Goal: Transaction & Acquisition: Purchase product/service

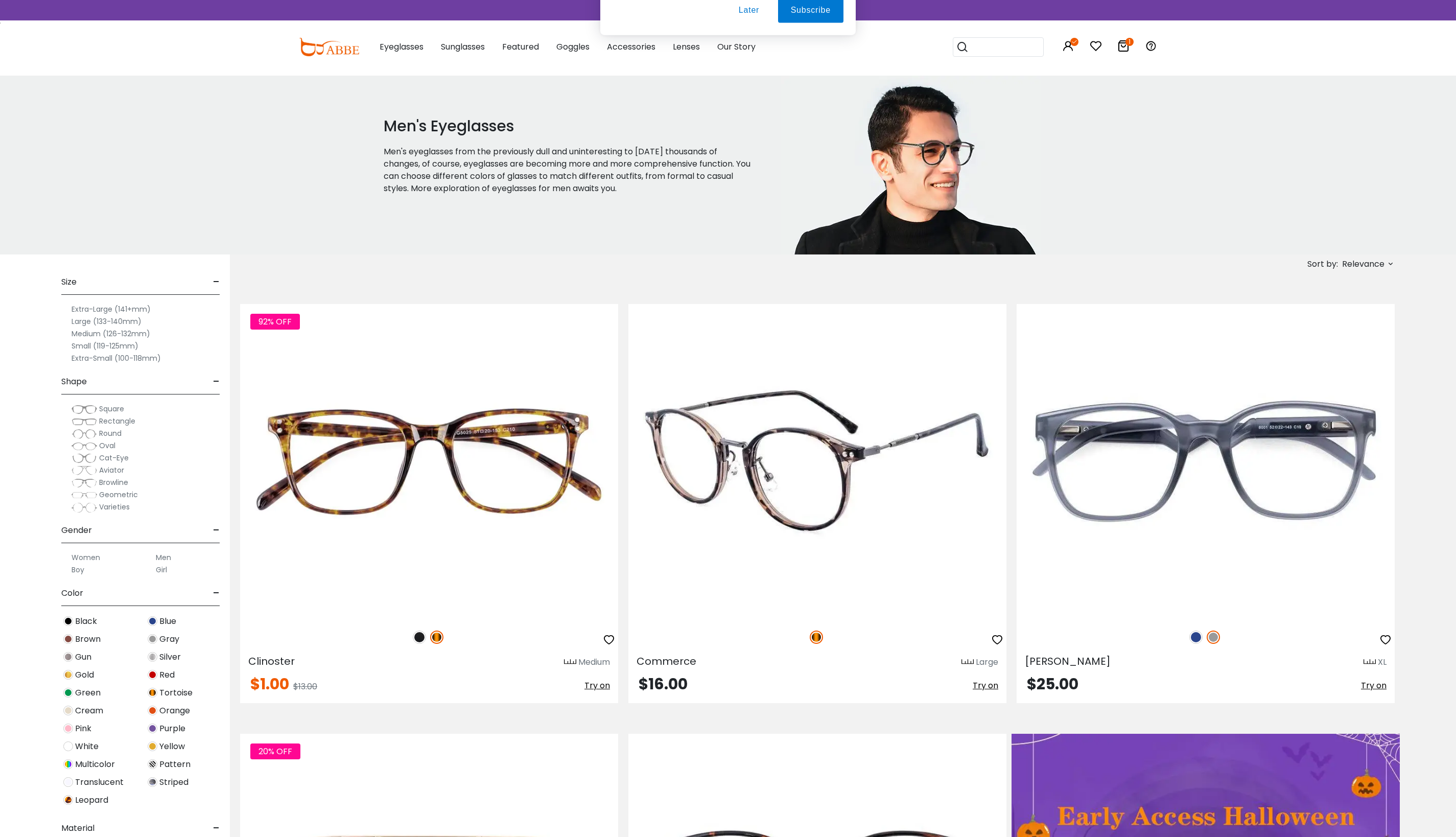
click at [761, 456] on img at bounding box center [817, 461] width 378 height 315
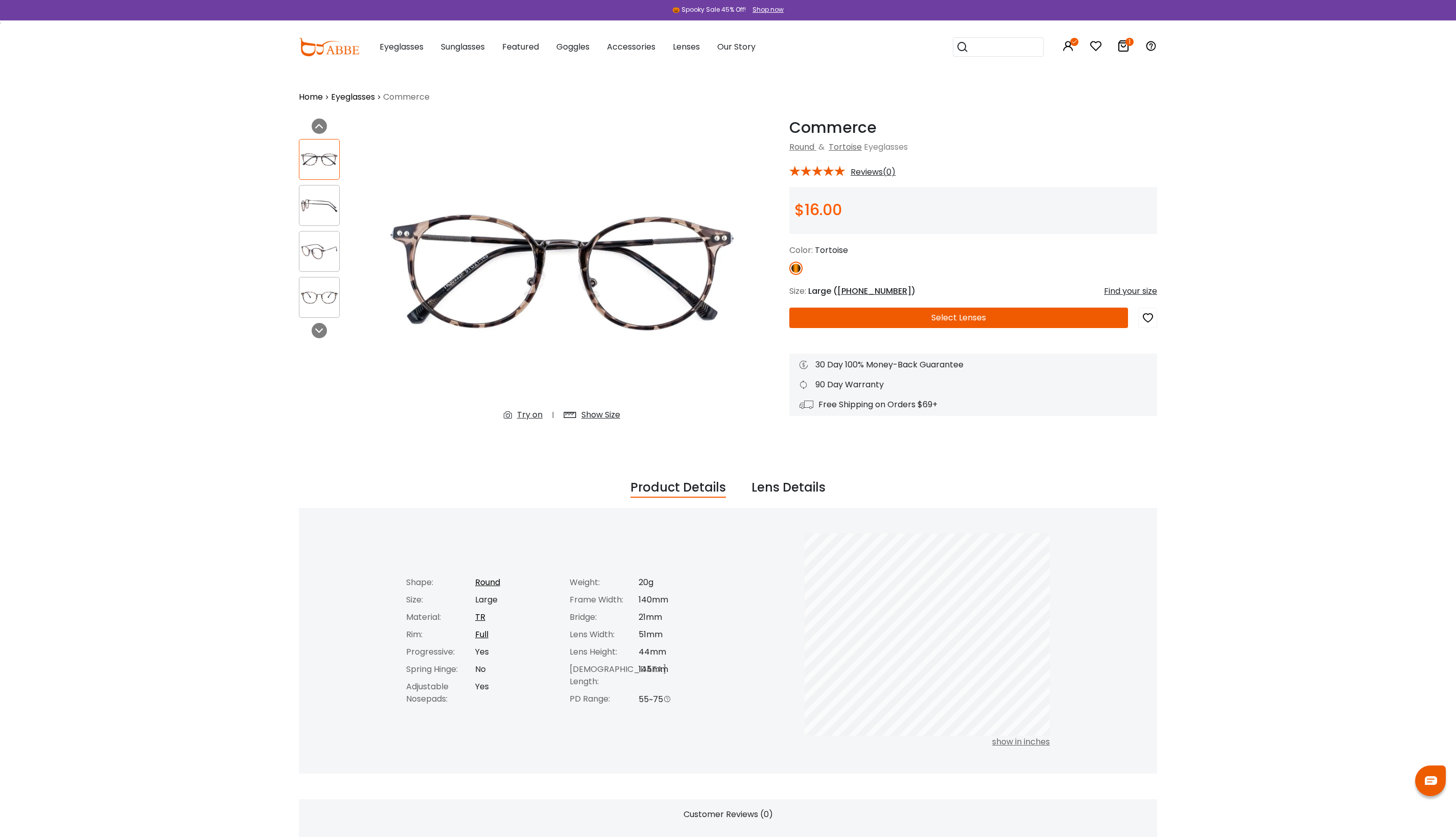
click at [314, 204] on img at bounding box center [319, 206] width 40 height 20
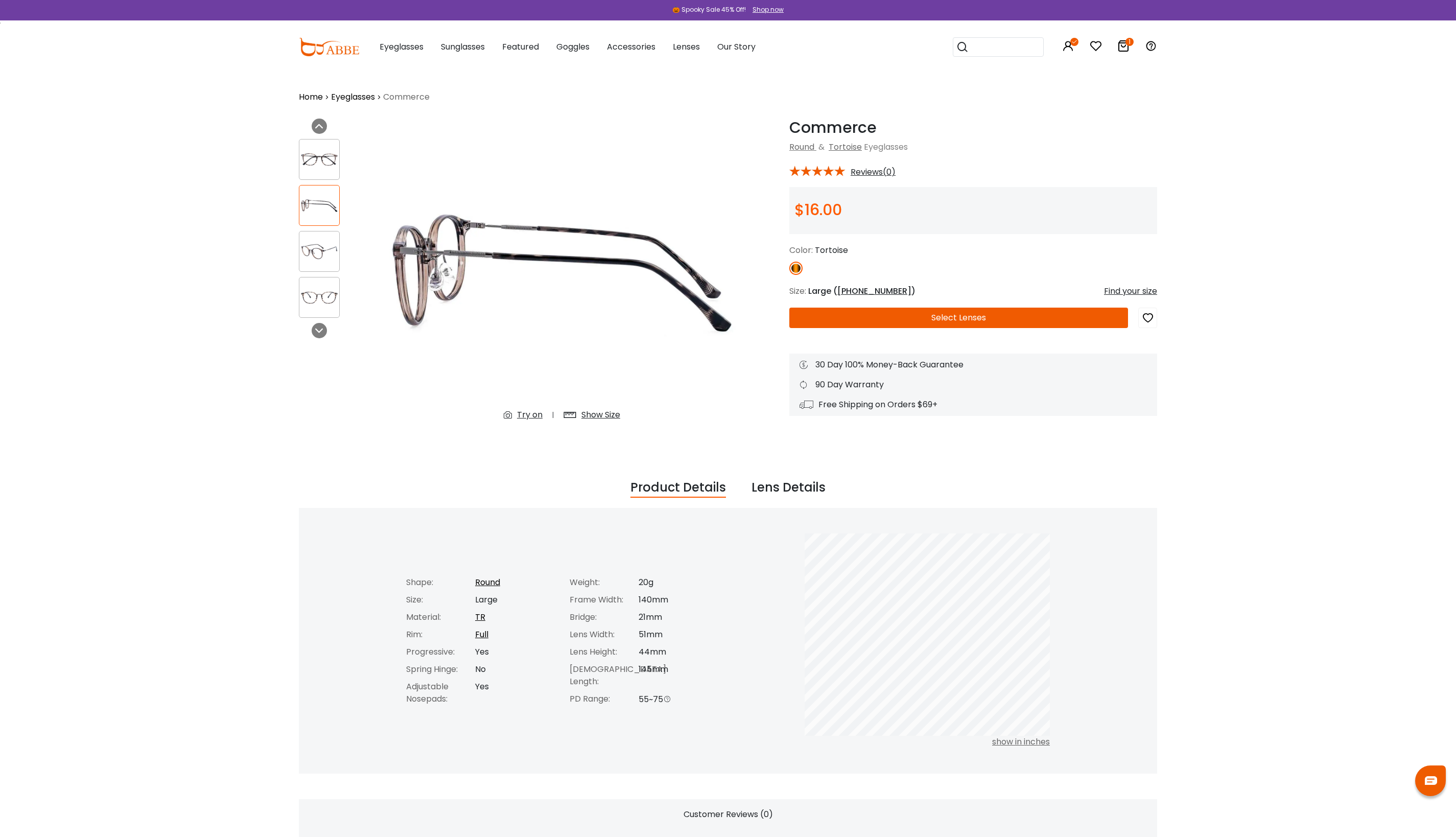
click at [315, 240] on div at bounding box center [319, 251] width 41 height 41
click at [319, 261] on img at bounding box center [319, 251] width 40 height 20
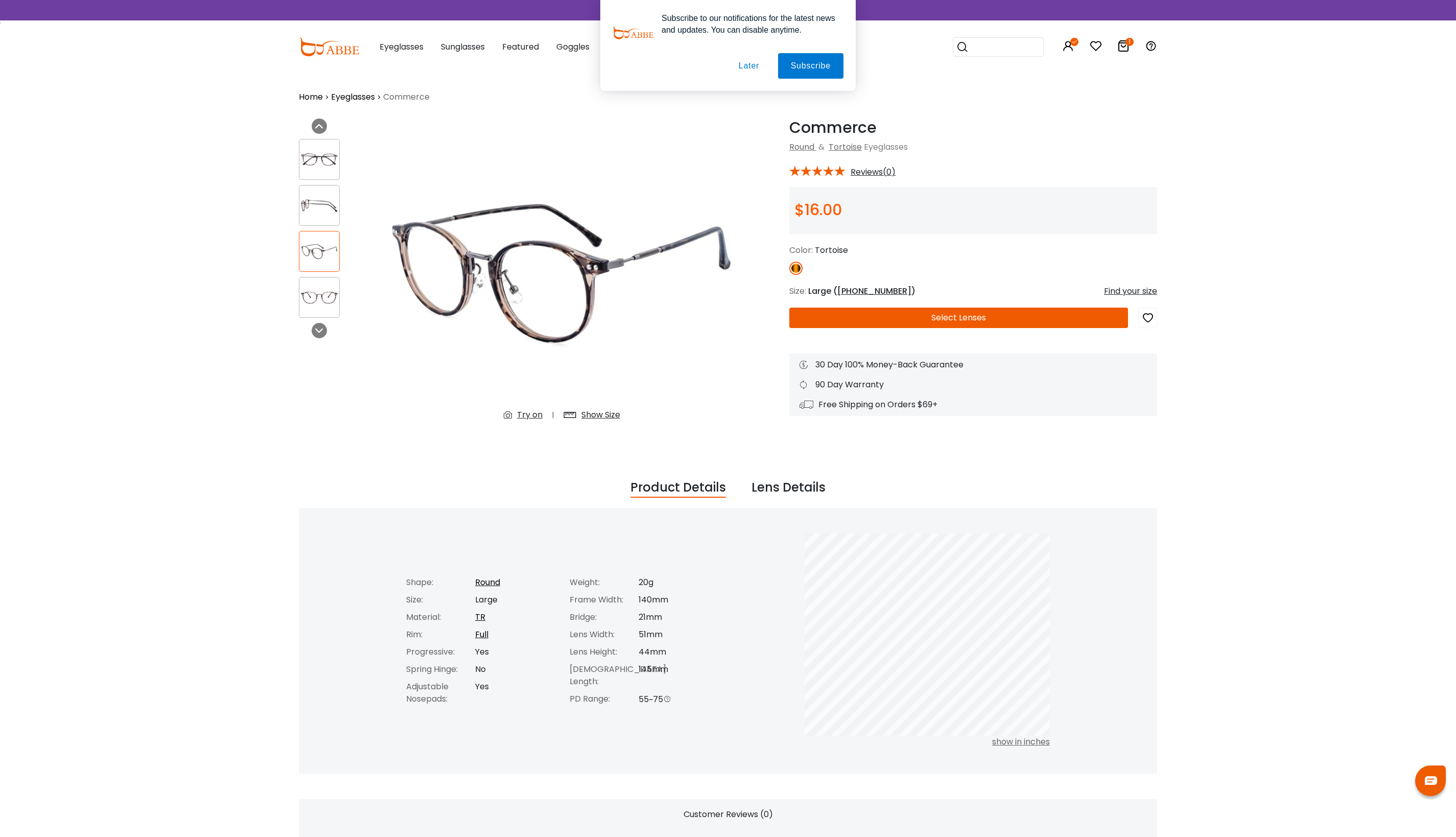
click at [314, 301] on img at bounding box center [319, 298] width 40 height 20
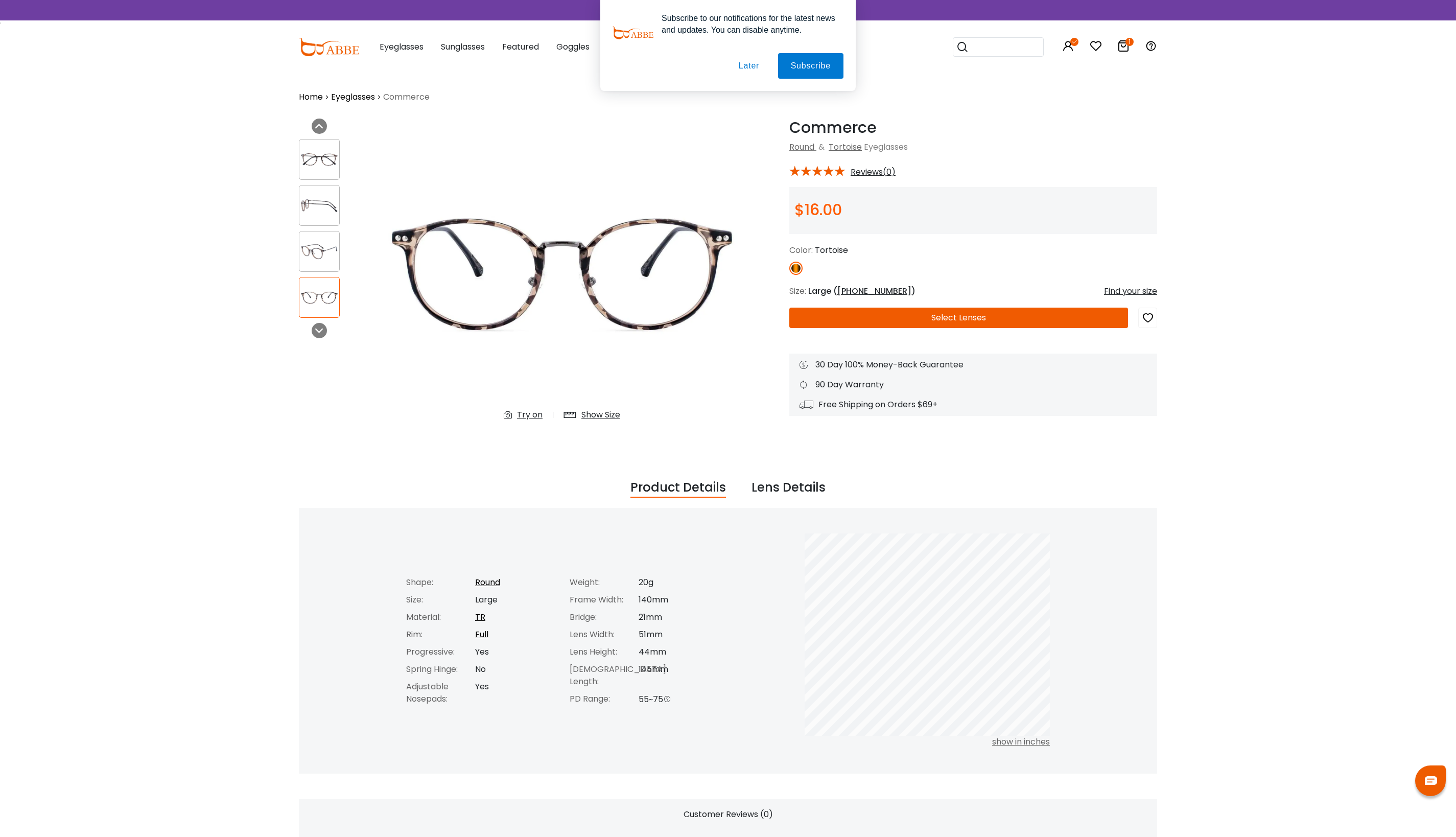
click at [731, 69] on button "Later" at bounding box center [749, 66] width 46 height 26
click at [323, 326] on div at bounding box center [319, 330] width 15 height 15
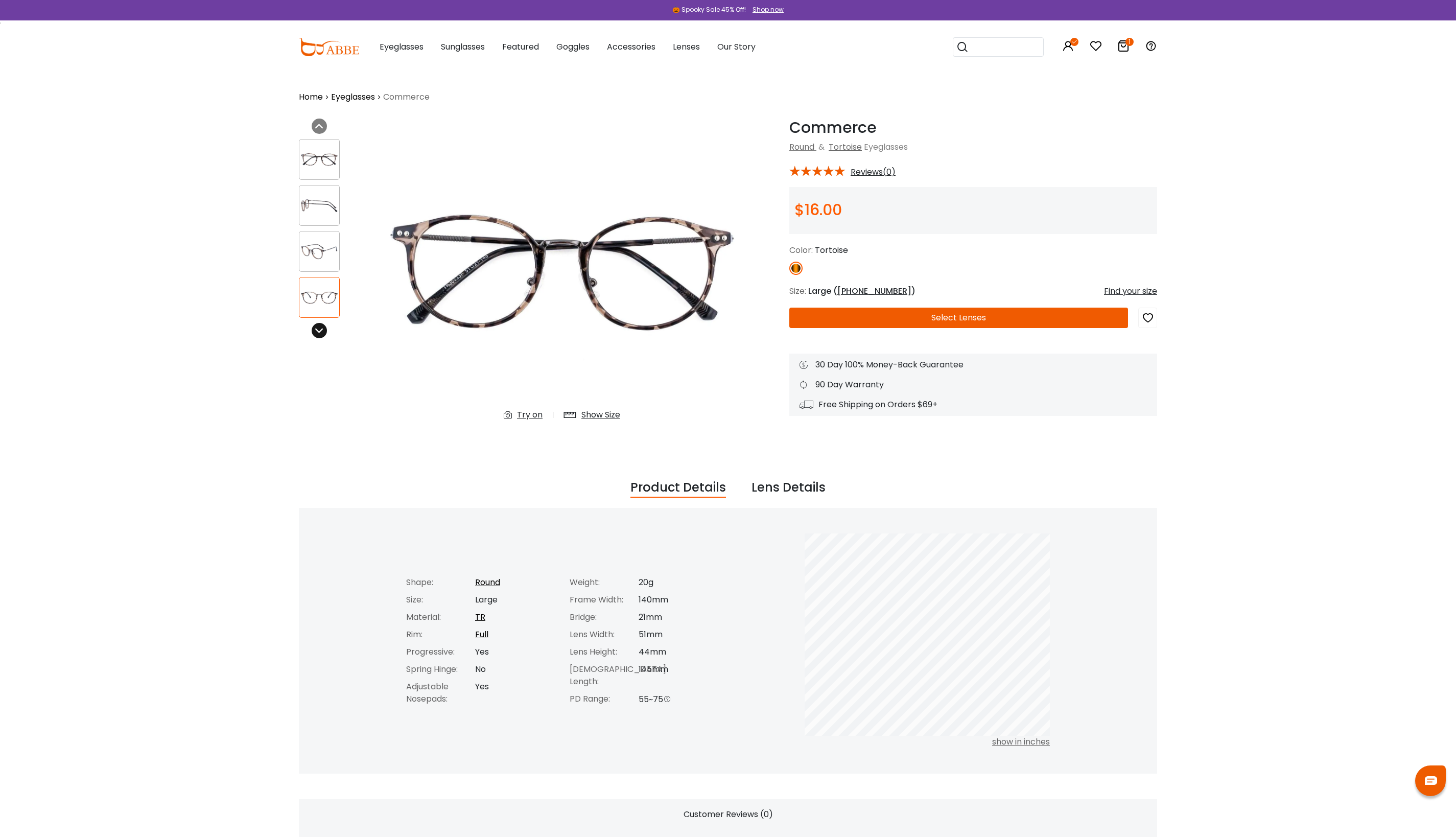
click at [323, 326] on div at bounding box center [319, 330] width 15 height 15
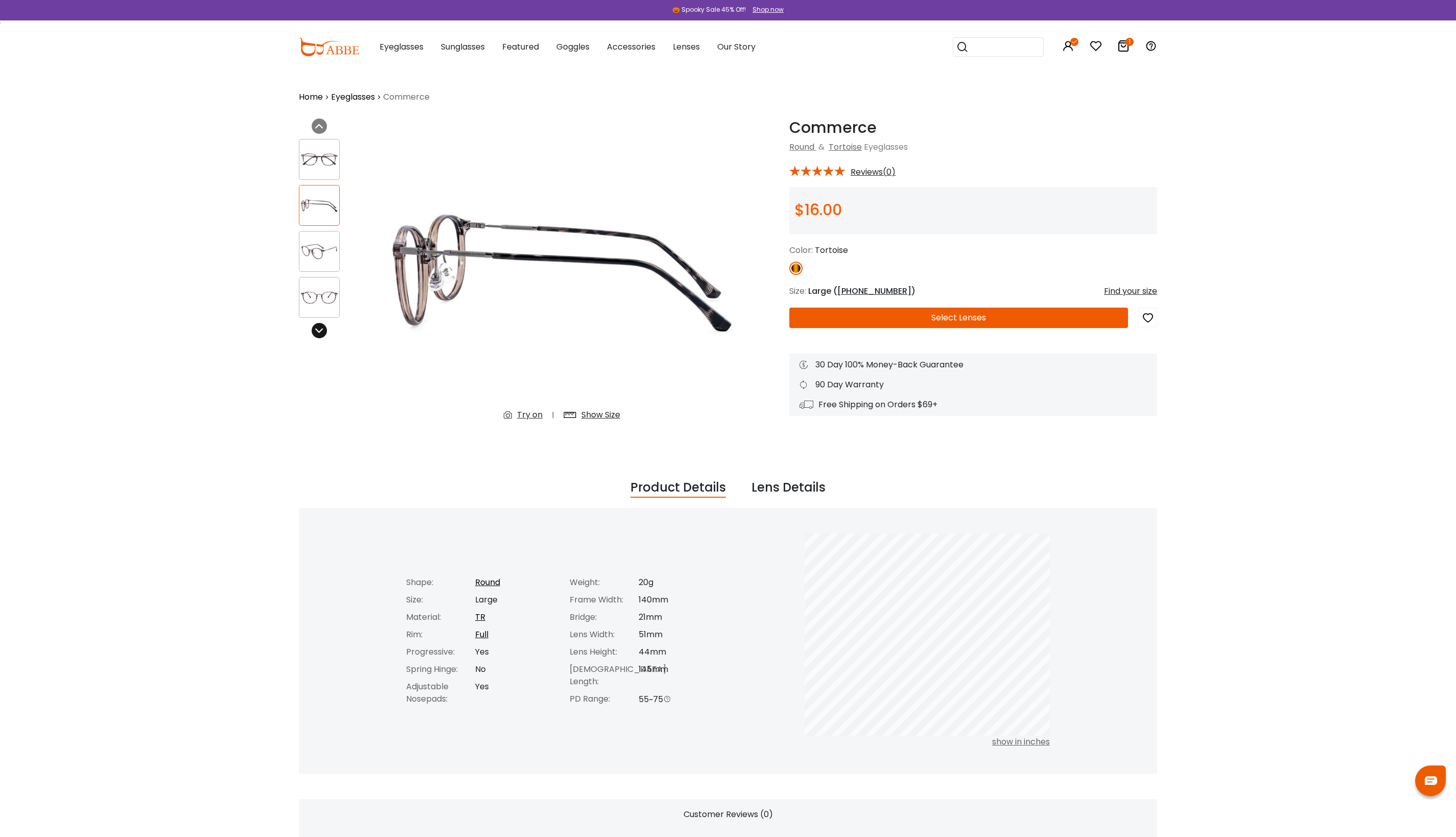
click at [323, 326] on div at bounding box center [319, 330] width 15 height 15
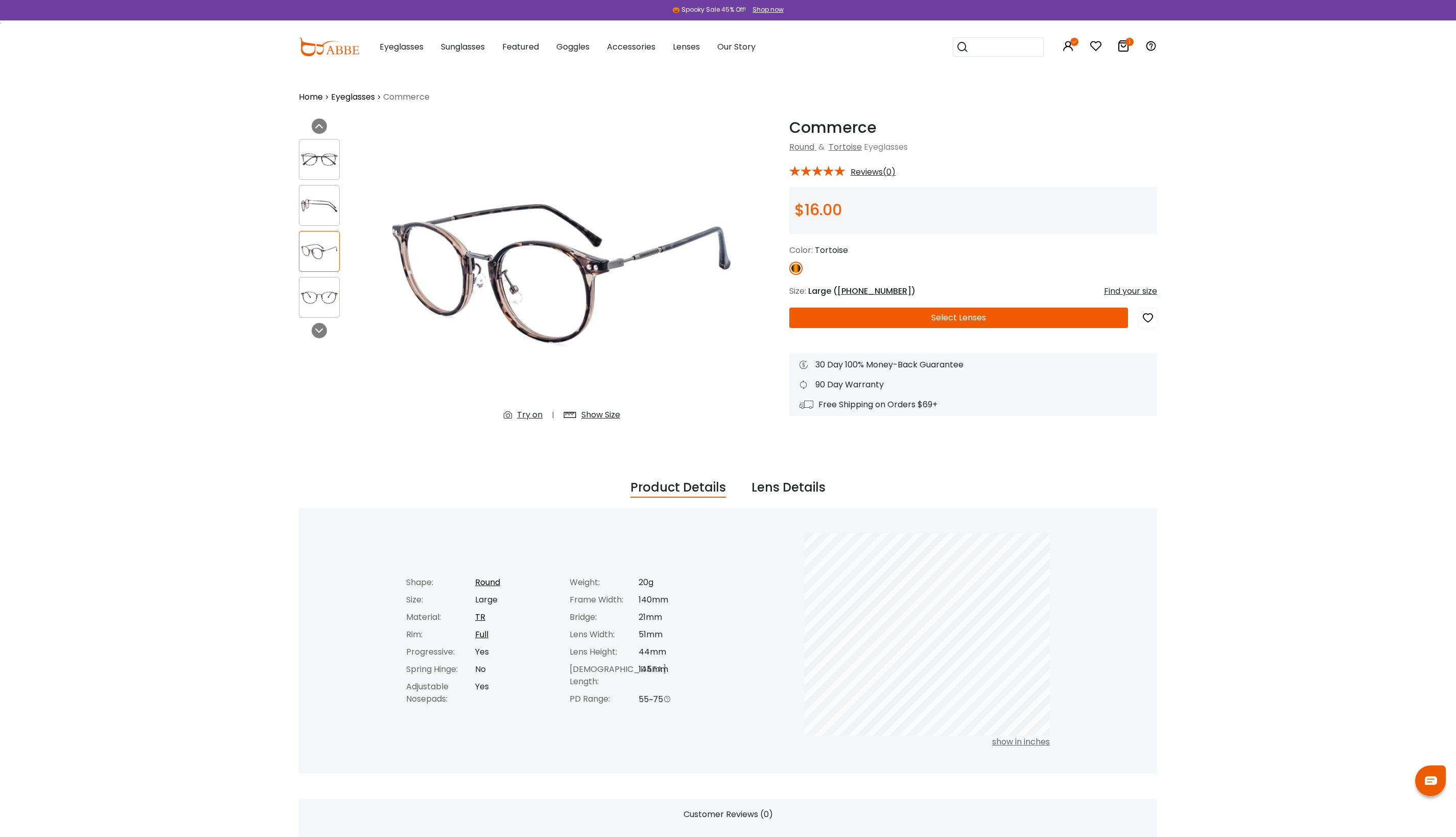
click at [982, 317] on button "Select Lenses" at bounding box center [959, 318] width 339 height 20
click at [863, 297] on span "51-21-145" at bounding box center [875, 290] width 74 height 11
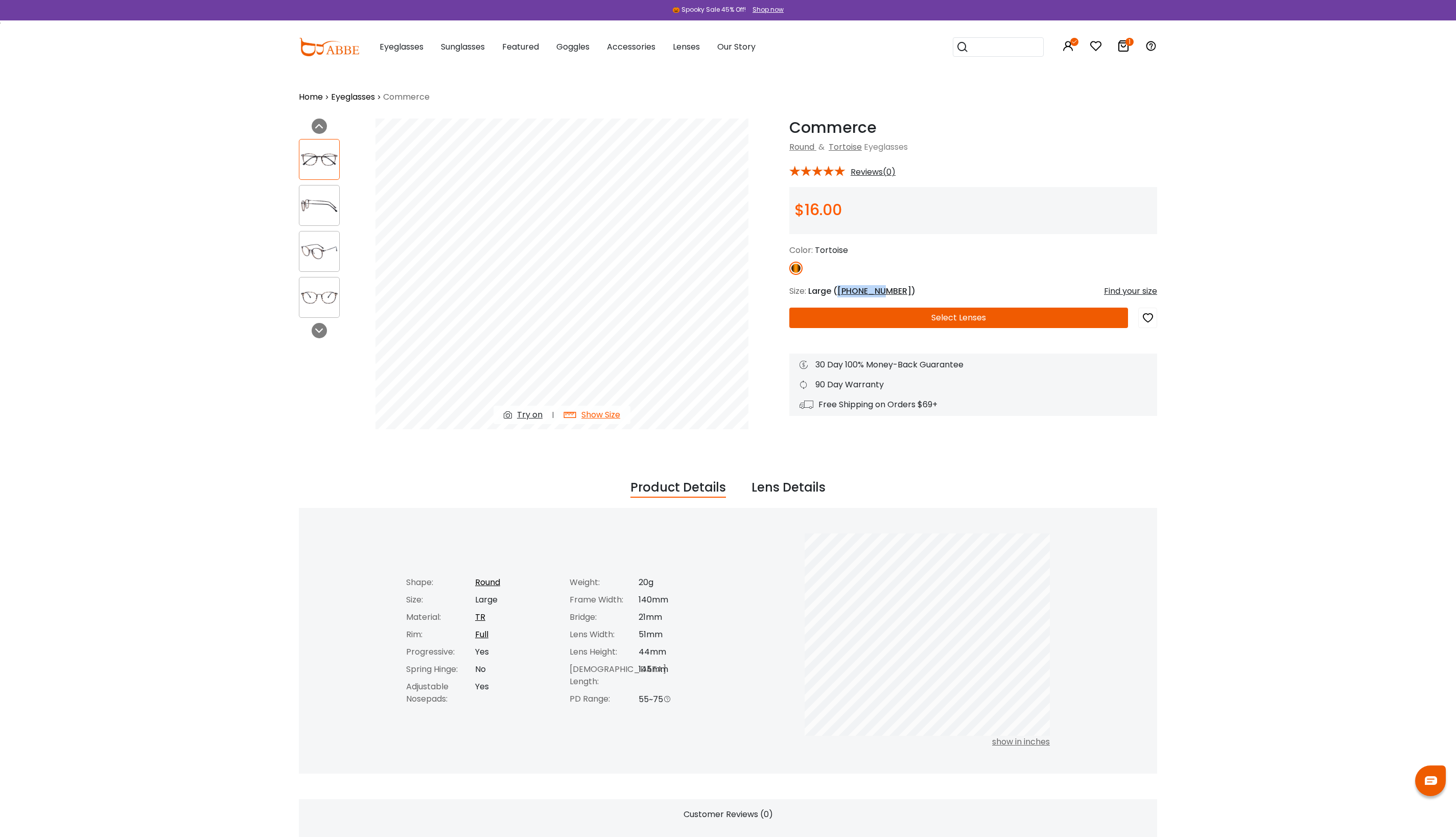
click at [1133, 292] on div "Find your size" at bounding box center [1130, 291] width 53 height 12
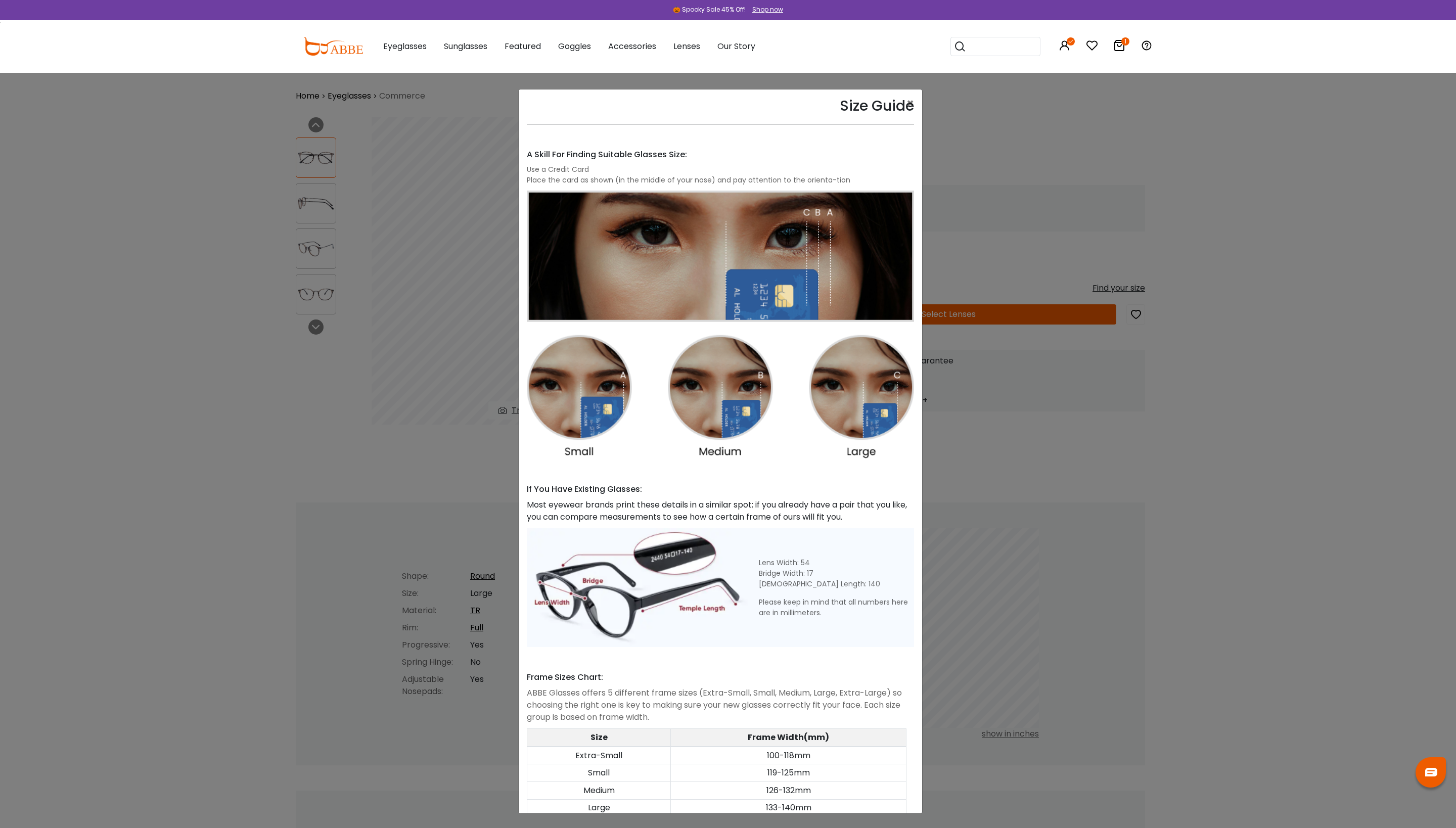
click at [568, 424] on img at bounding box center [720, 325] width 387 height 269
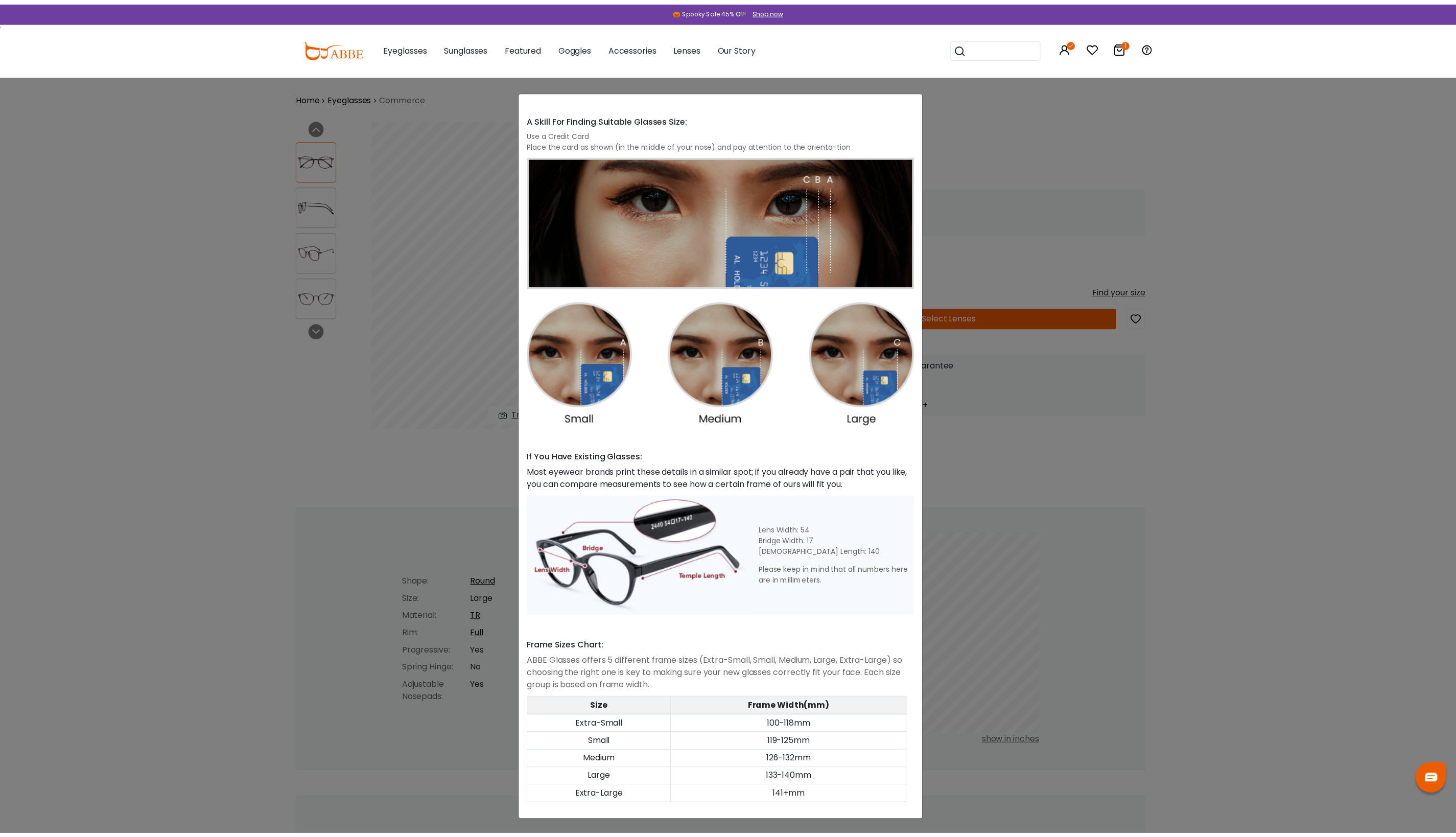
scroll to position [75, 0]
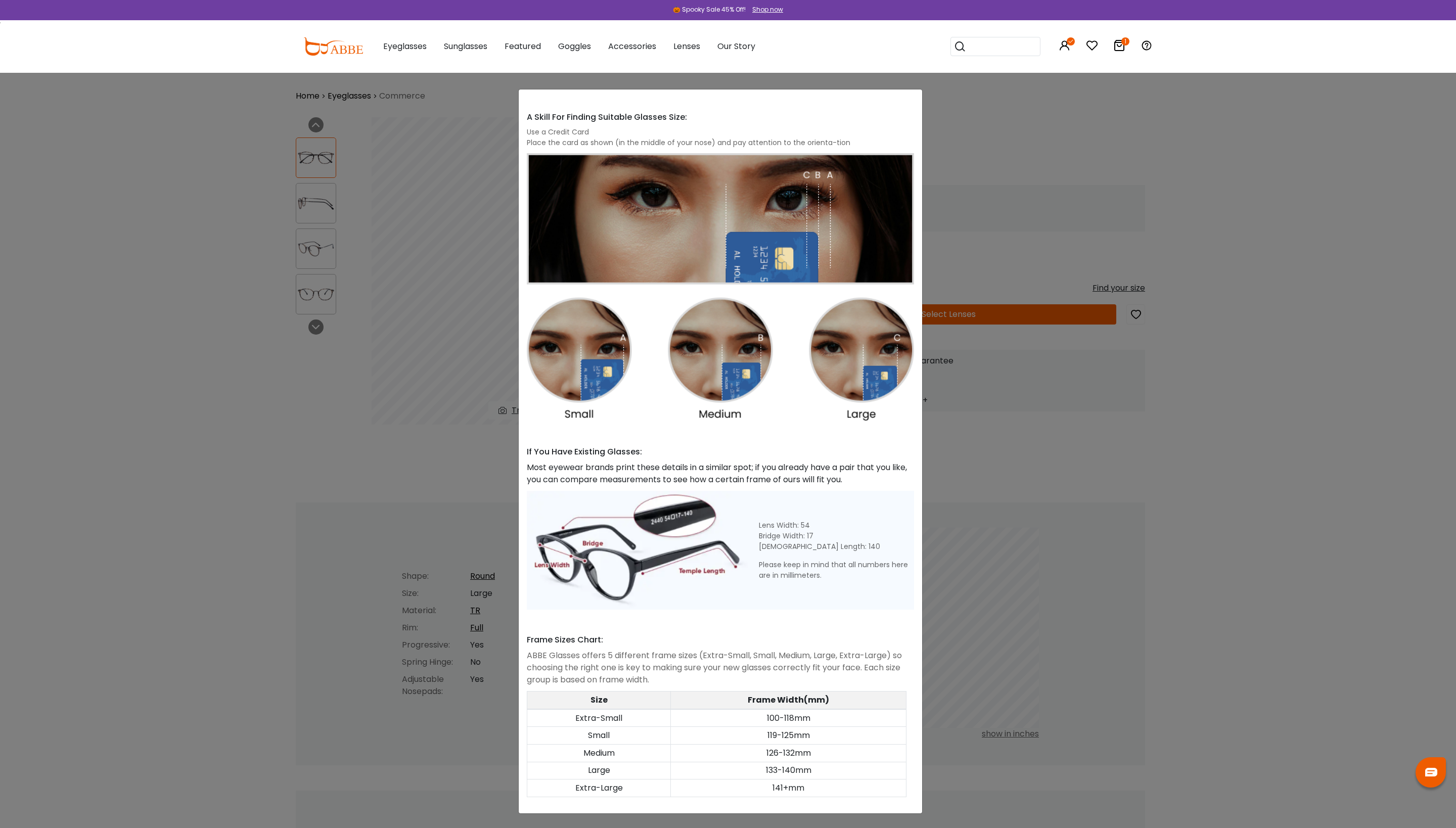
click at [426, 511] on div "Size Guide × A Skill For Finding Suitable Glasses Size: Use a Credit Card Place…" at bounding box center [728, 414] width 1456 height 828
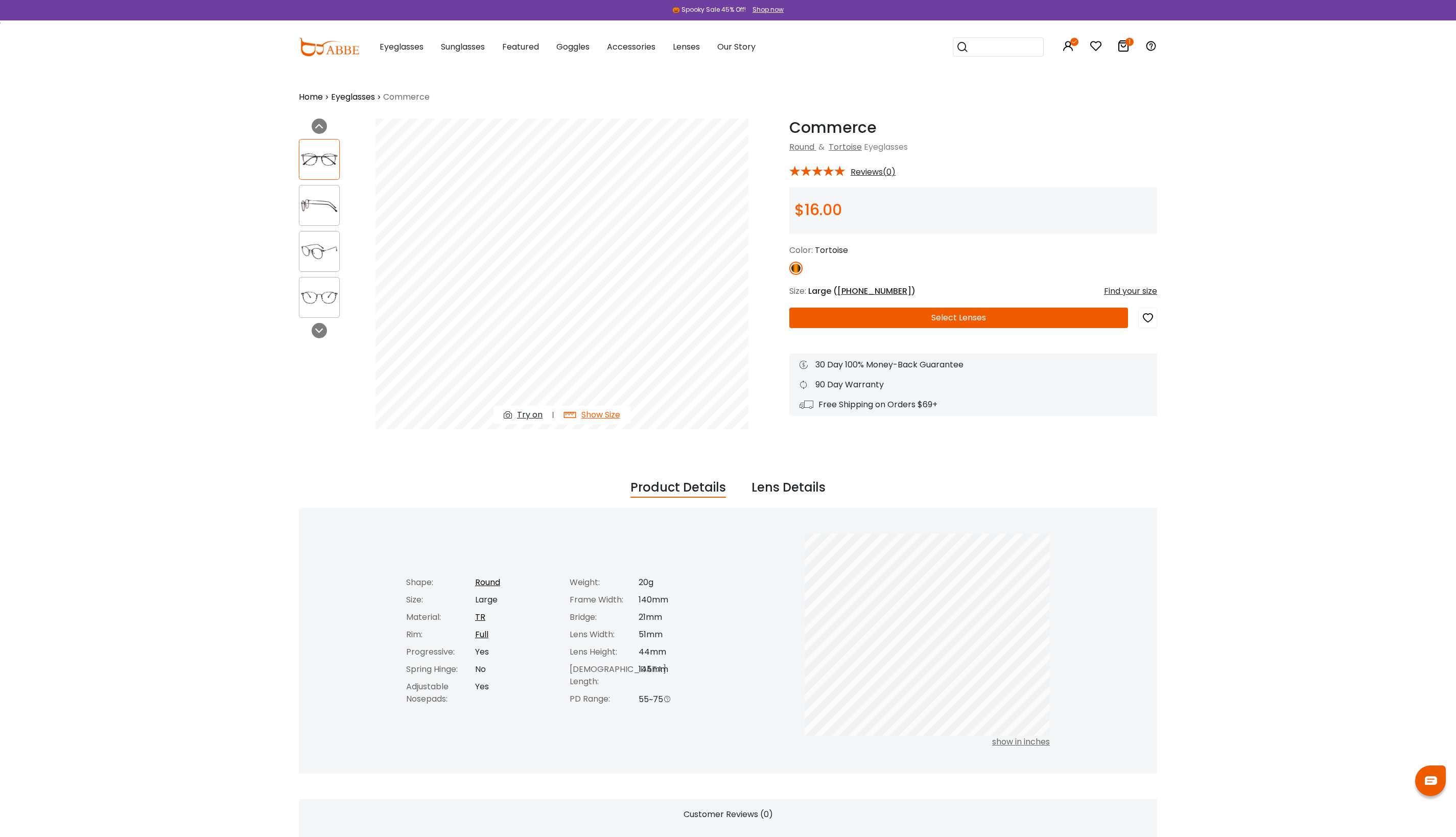
click at [319, 259] on img at bounding box center [319, 251] width 40 height 20
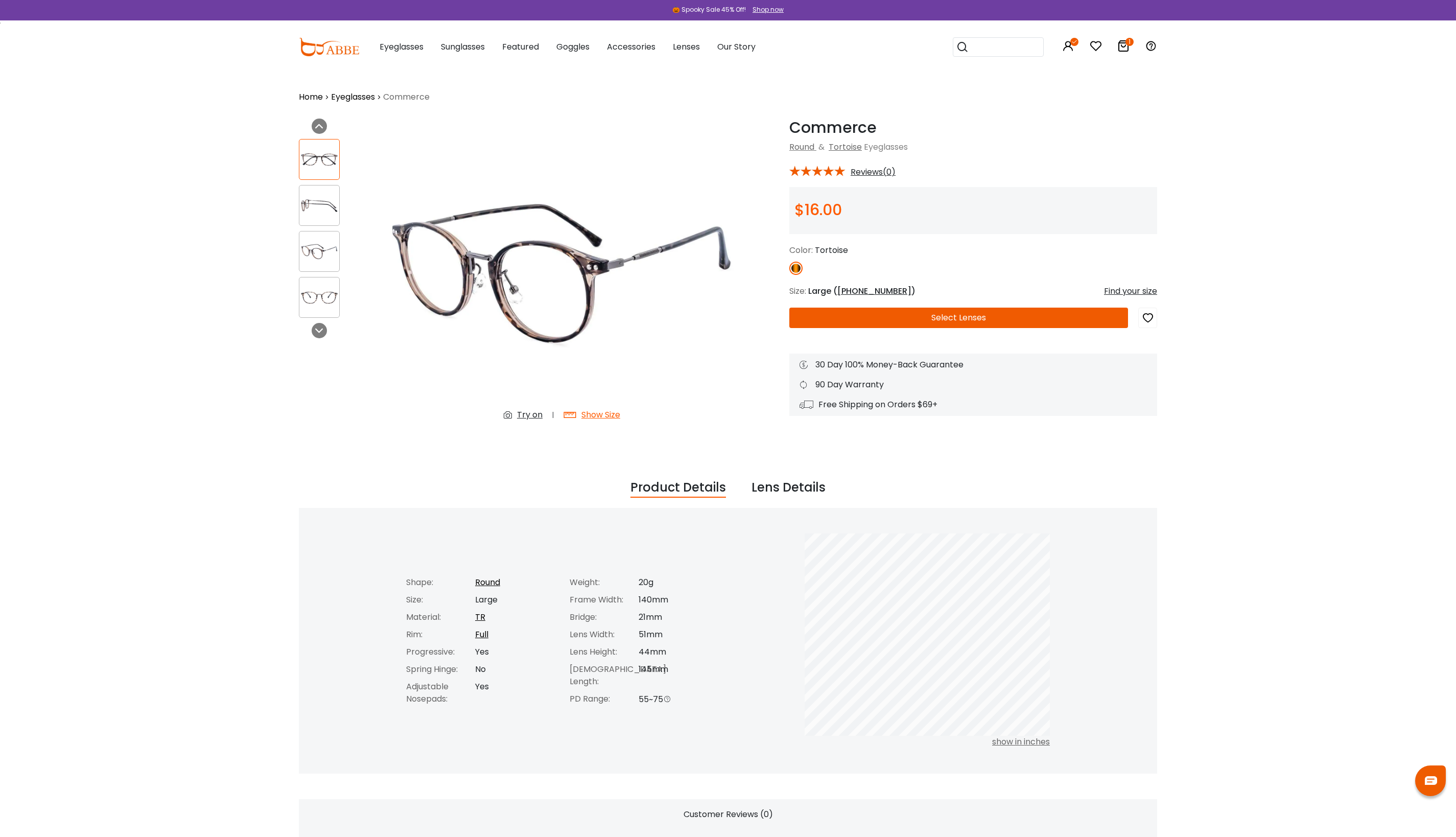
click at [318, 290] on img at bounding box center [319, 298] width 40 height 20
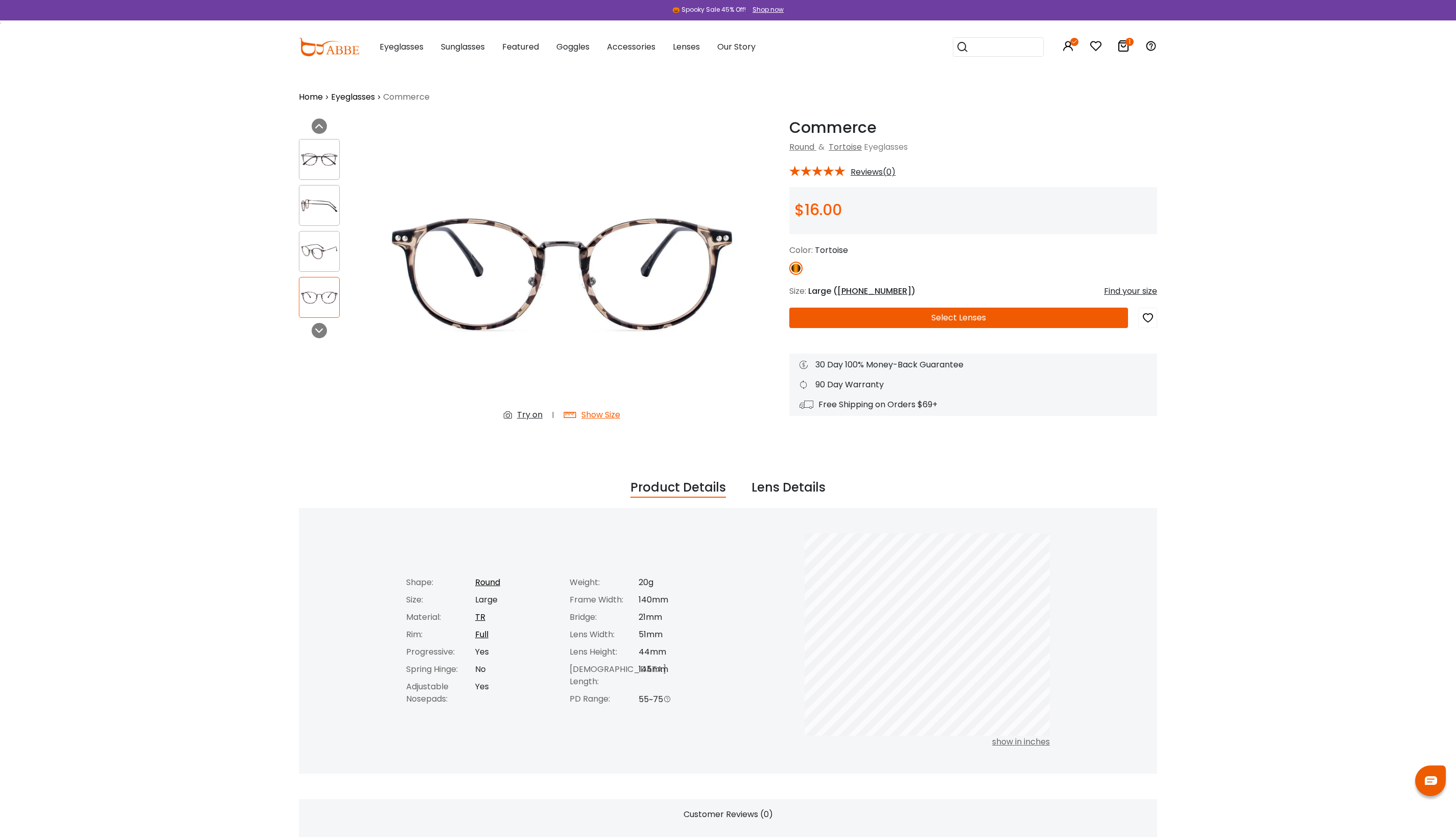
click at [337, 157] on img at bounding box center [319, 160] width 40 height 20
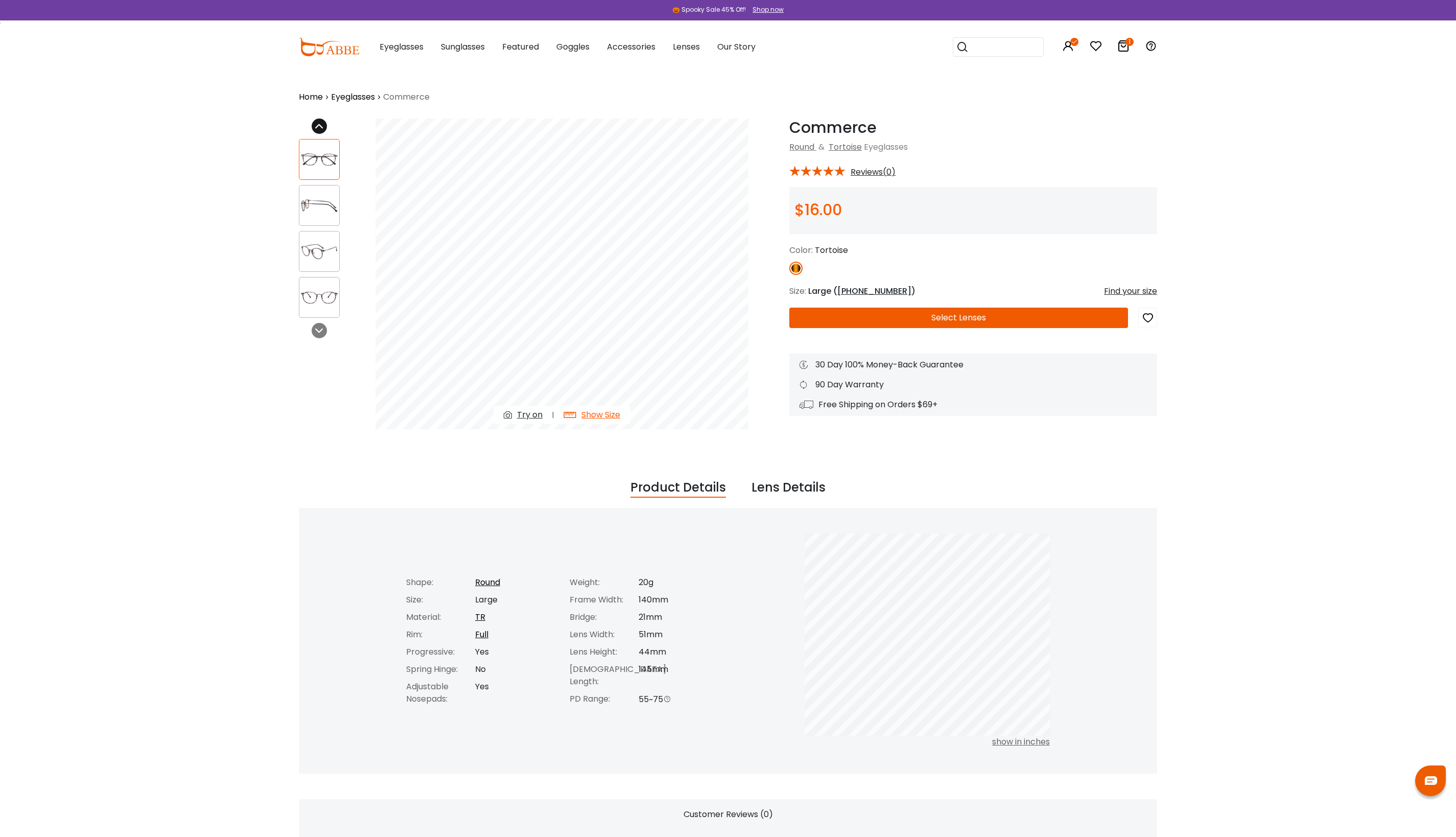
click at [323, 124] on icon at bounding box center [319, 126] width 8 height 8
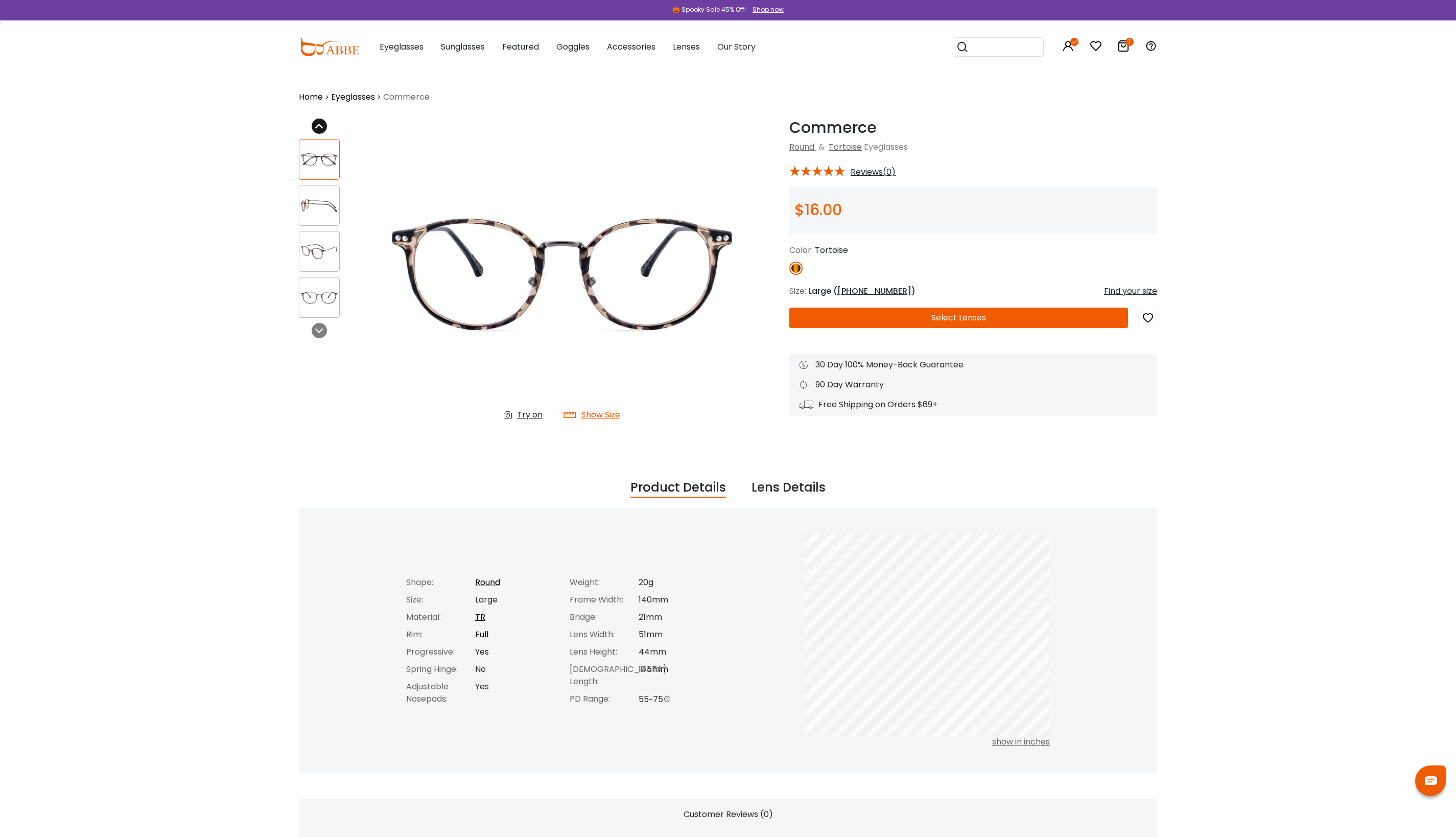
click at [323, 124] on icon at bounding box center [319, 126] width 8 height 8
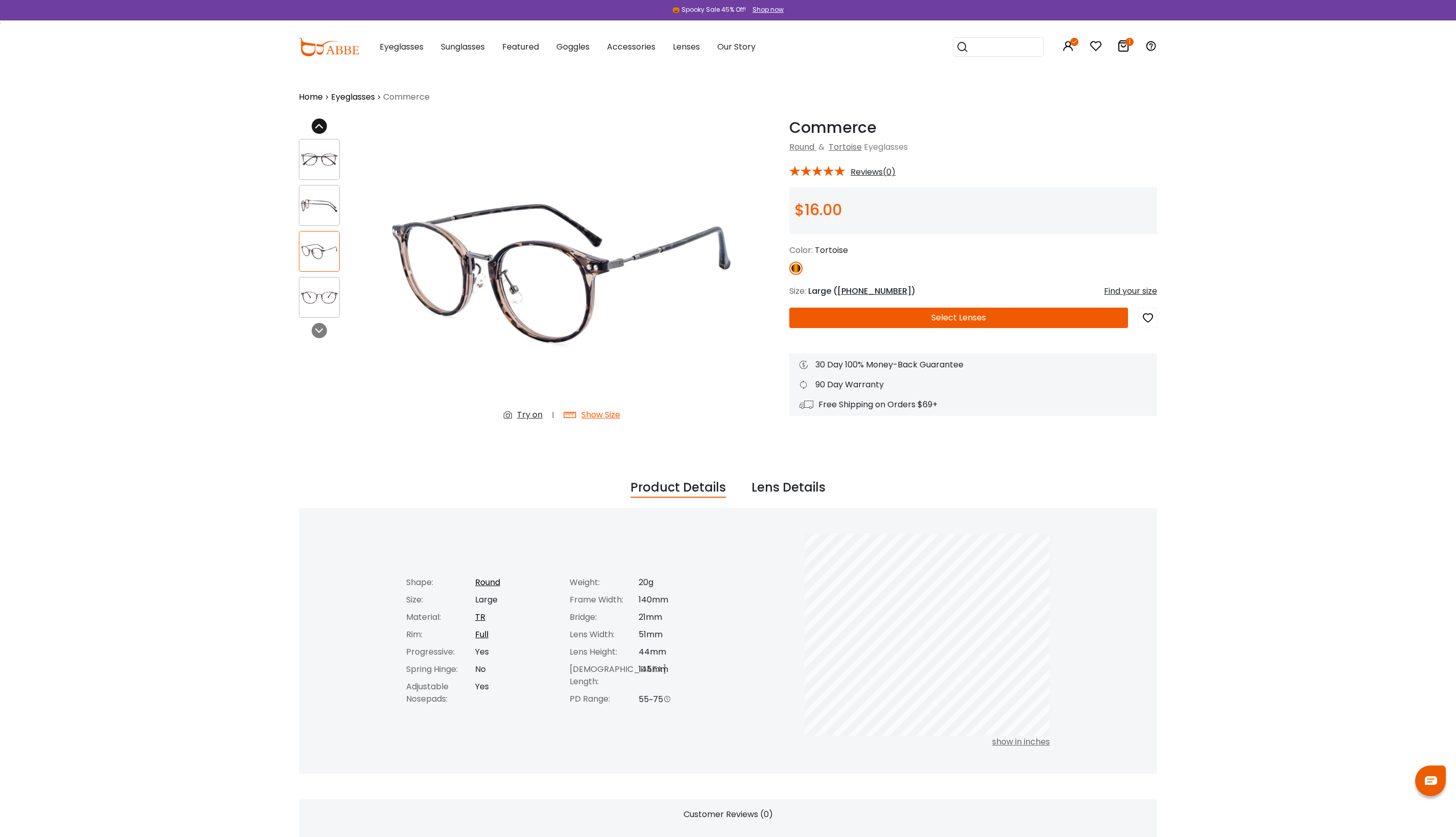
click at [323, 124] on icon at bounding box center [319, 126] width 8 height 8
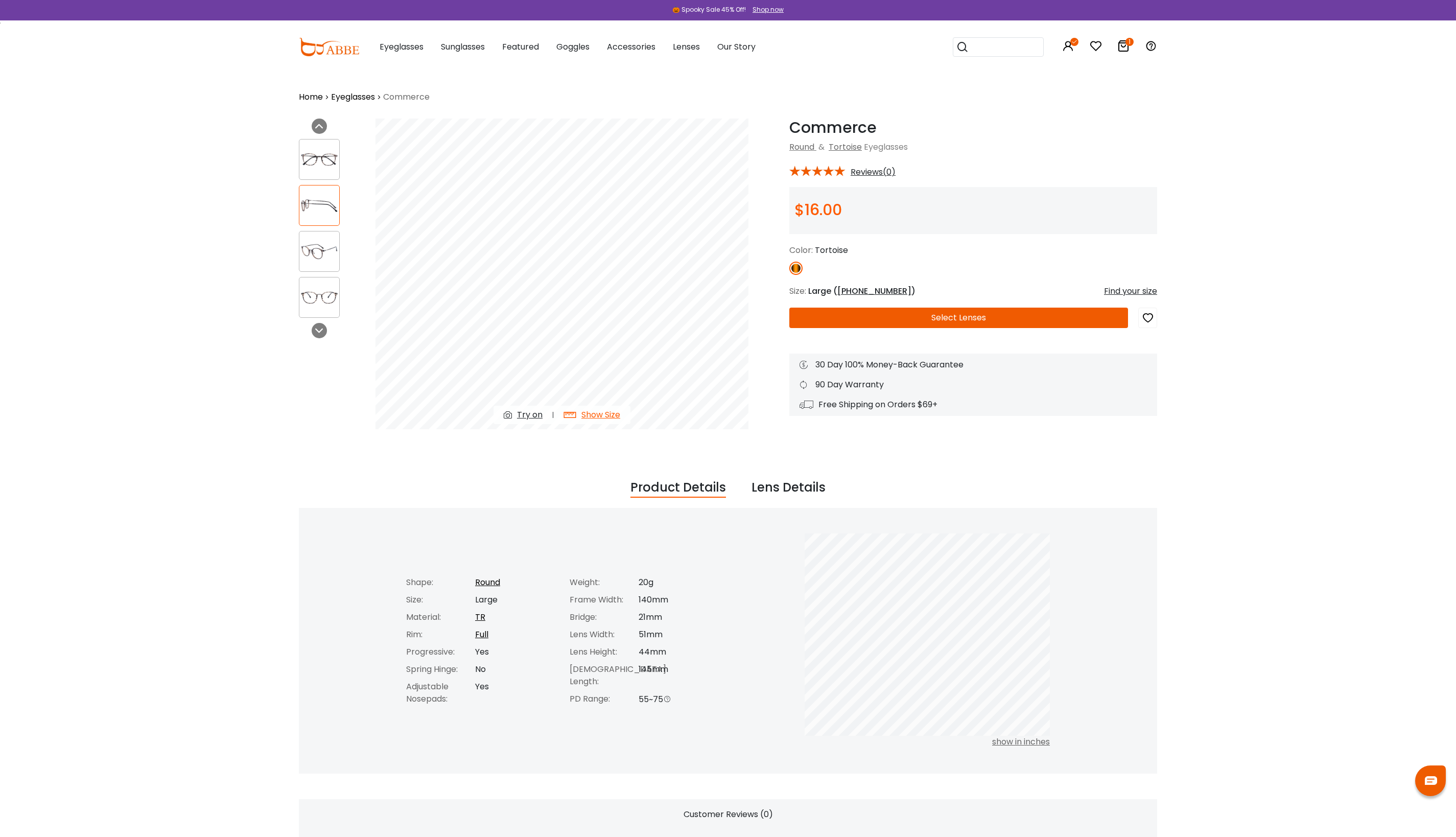
click at [599, 414] on div "Show Size" at bounding box center [601, 415] width 39 height 12
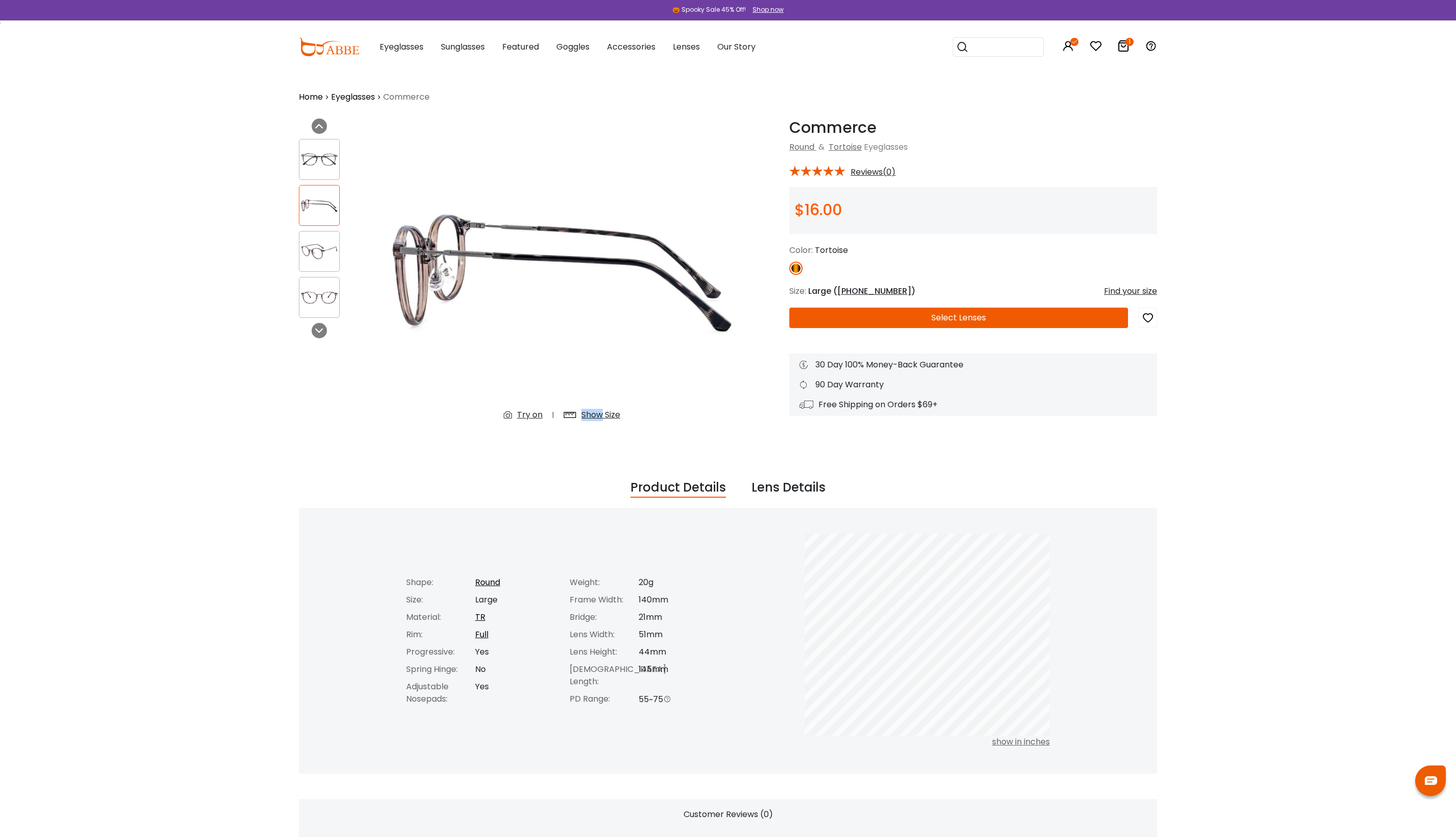
click at [599, 414] on div "Show Size" at bounding box center [601, 415] width 39 height 12
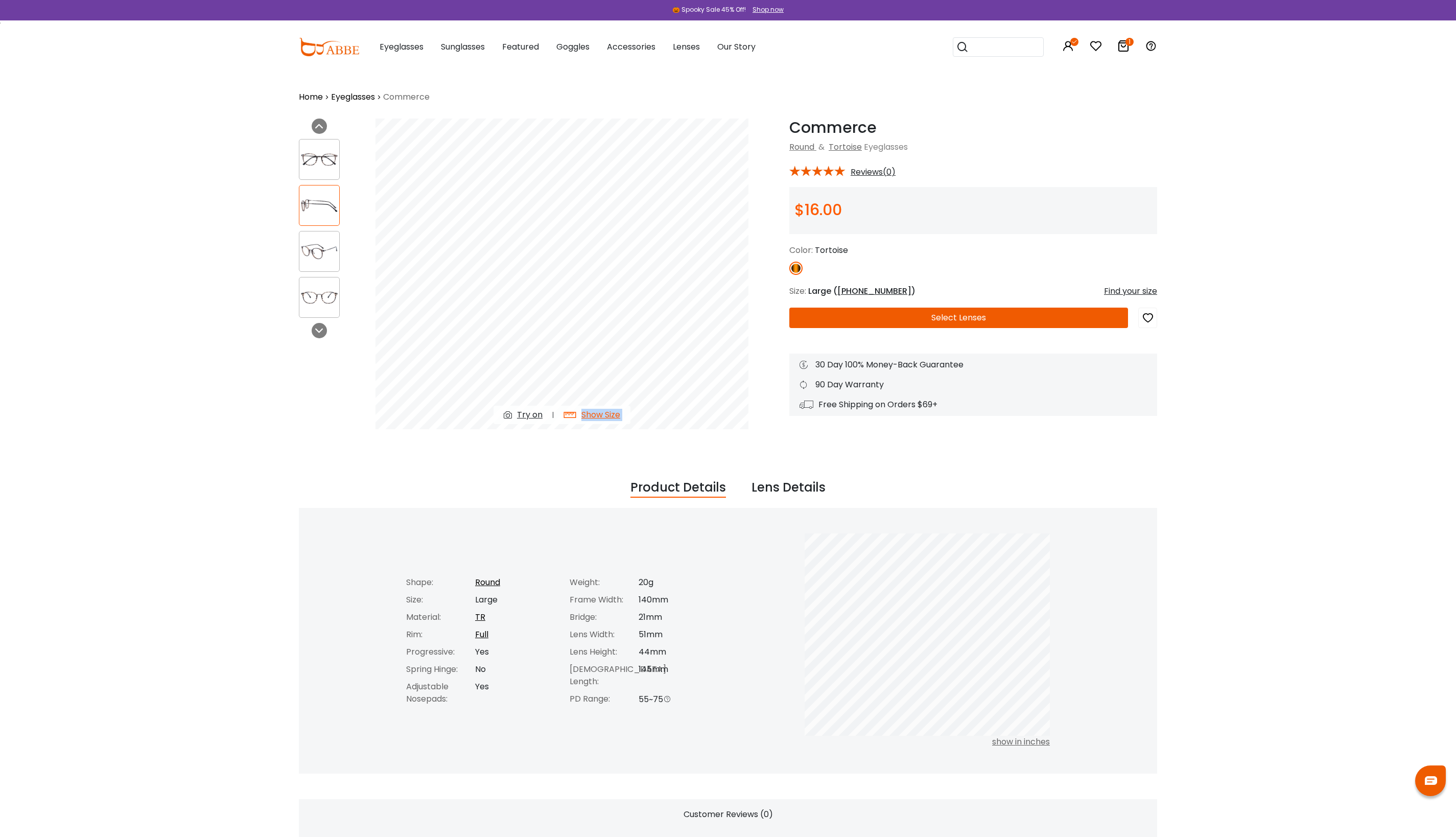
click at [599, 414] on div "Show Size" at bounding box center [601, 415] width 39 height 12
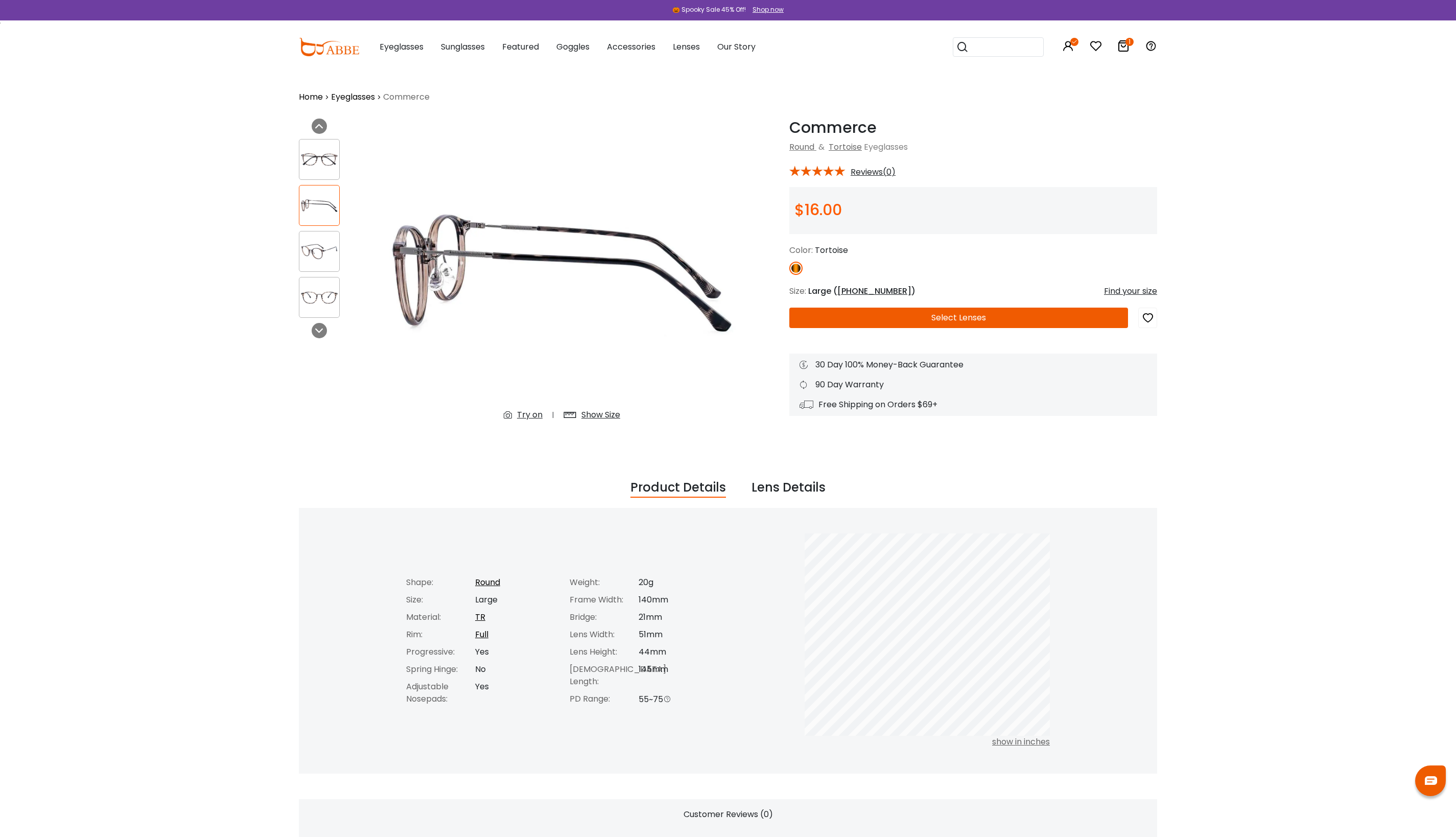
click at [528, 413] on div "Try on" at bounding box center [530, 415] width 26 height 12
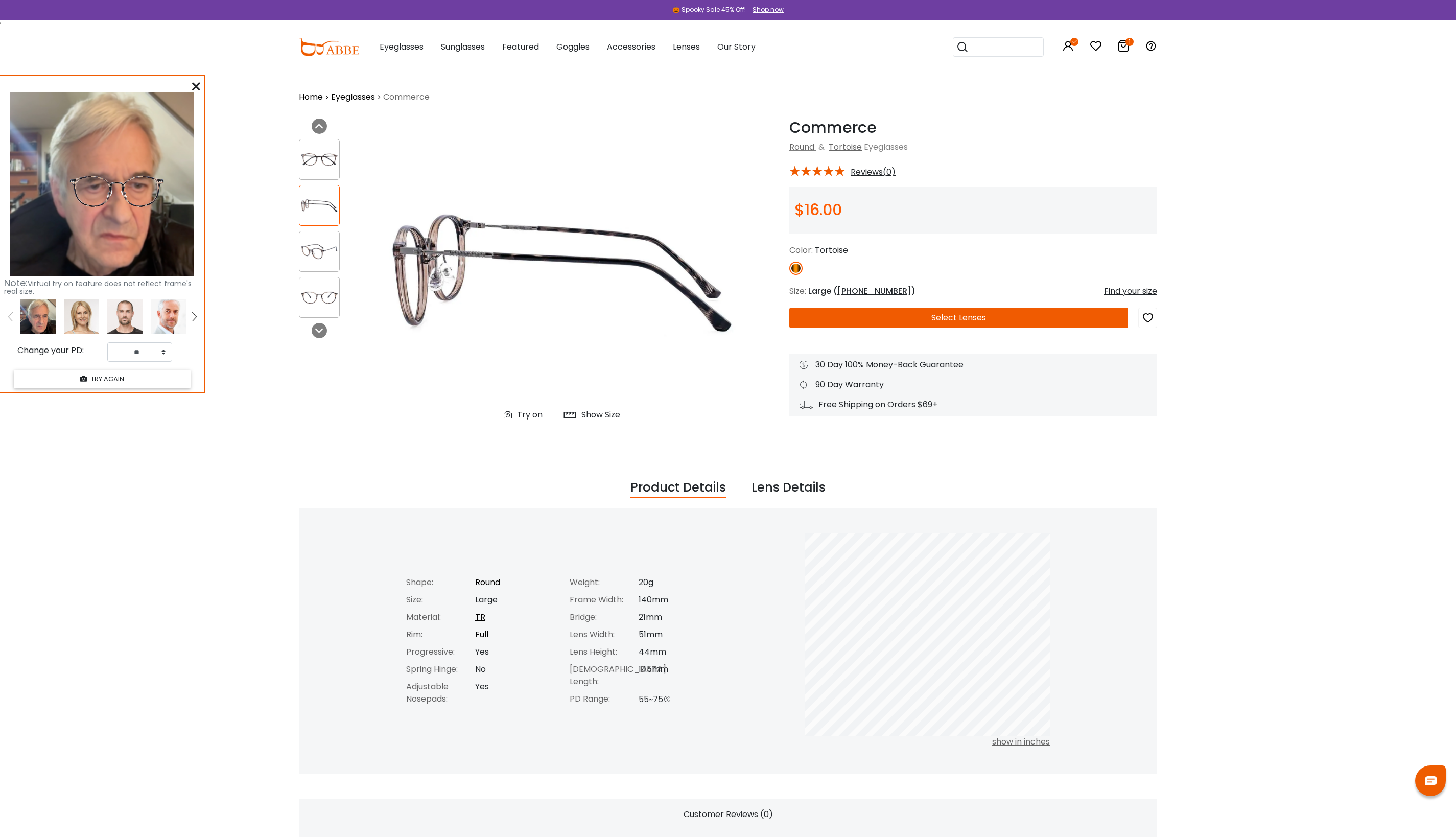
click at [196, 86] on icon at bounding box center [196, 86] width 8 height 8
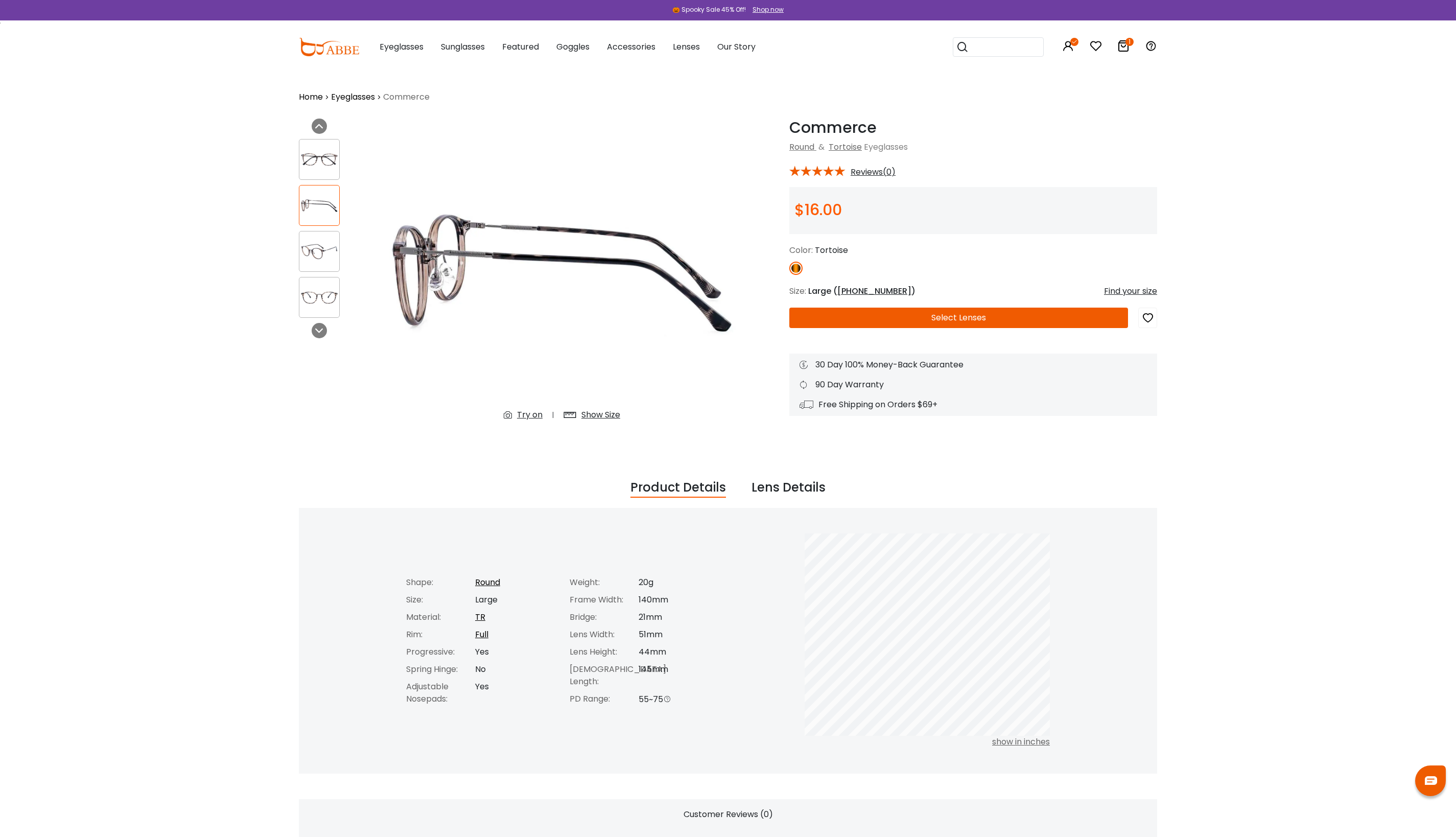
click at [988, 323] on button "Select Lenses" at bounding box center [959, 318] width 339 height 20
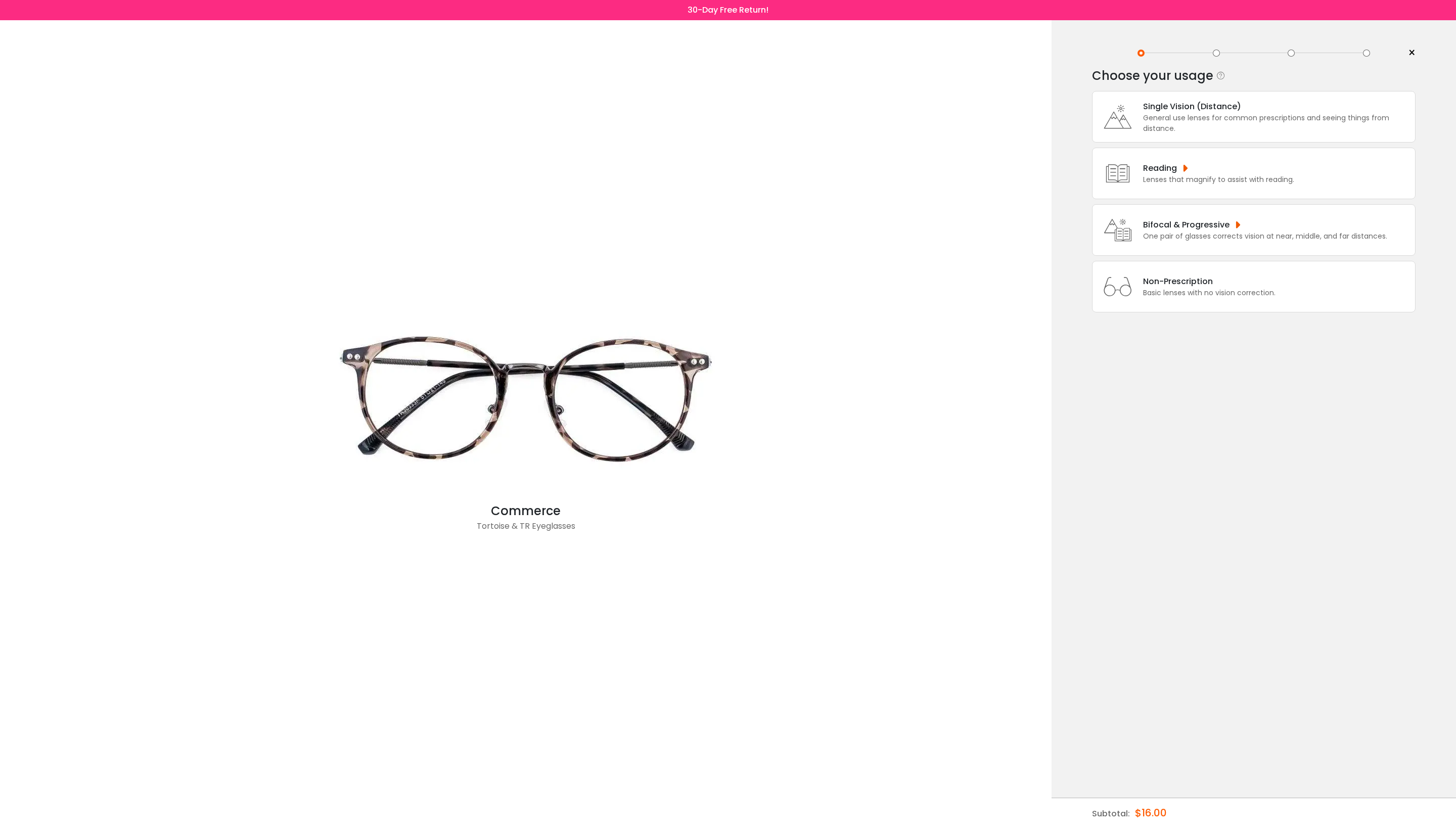
click at [1186, 119] on div "General use lenses for common prescriptions and seeing things from distance." at bounding box center [1276, 123] width 267 height 21
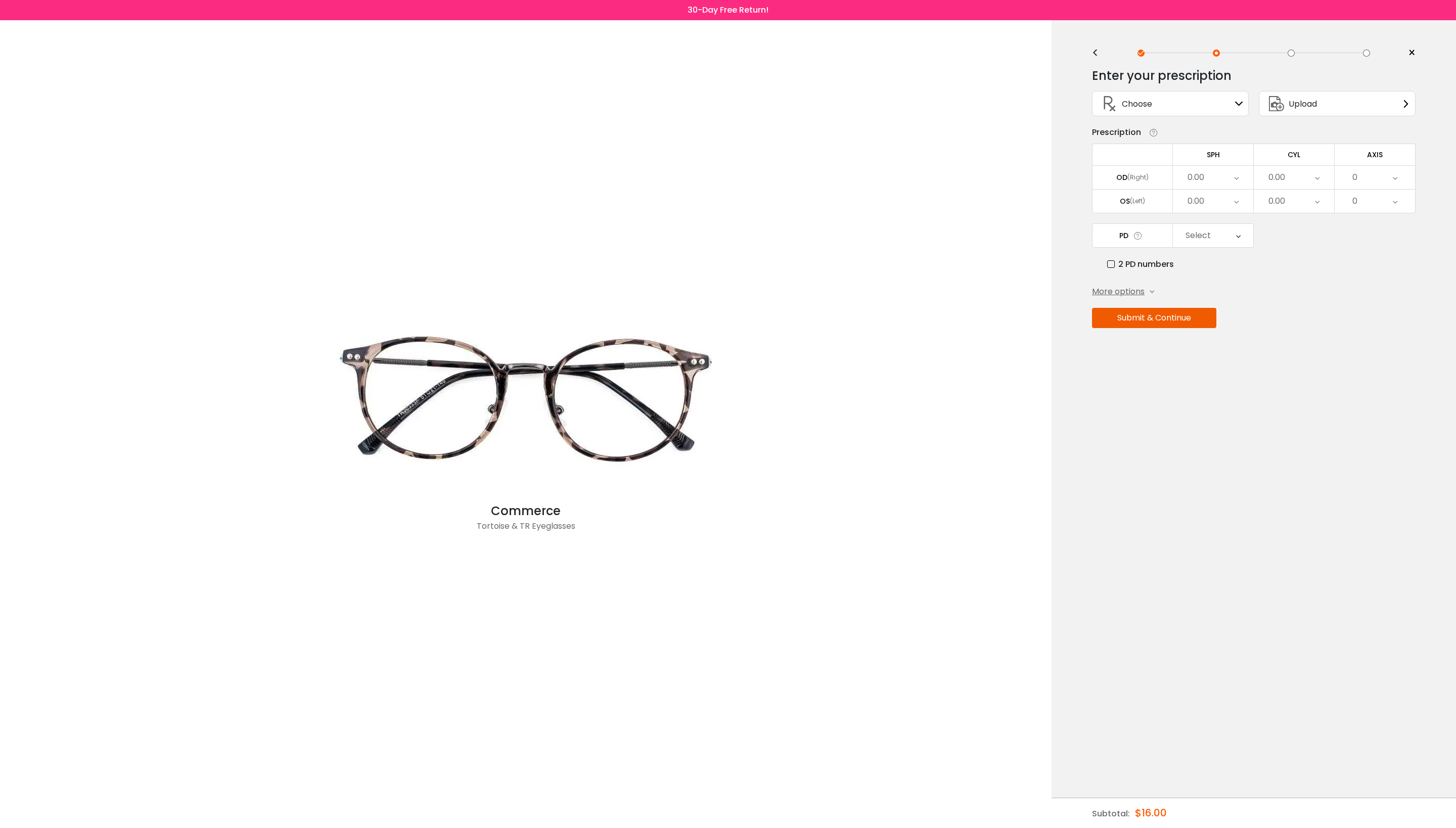
click at [1312, 109] on span "Upload" at bounding box center [1302, 104] width 29 height 13
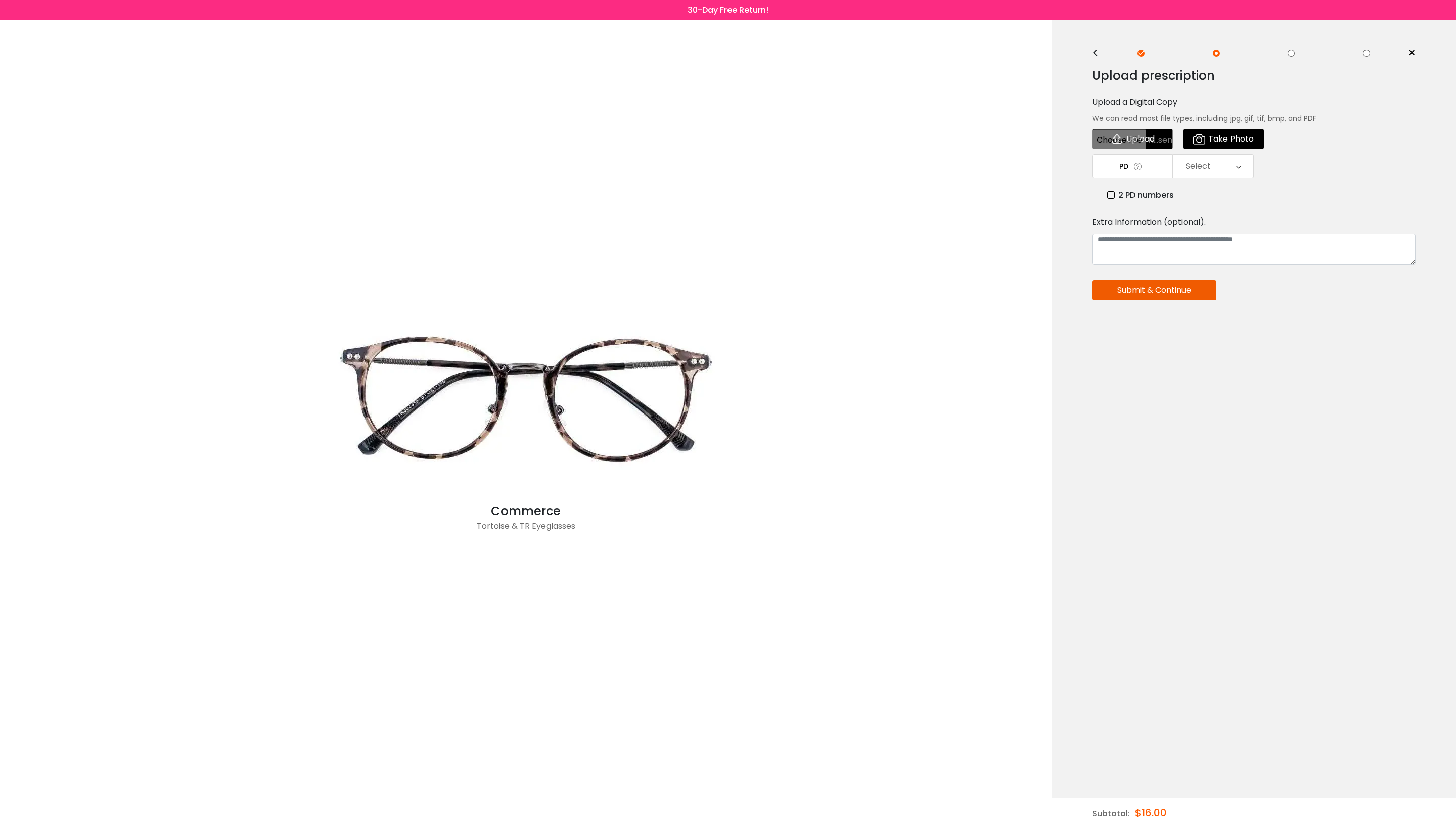
click at [1137, 140] on input "file" at bounding box center [1133, 139] width 81 height 20
type input "**********"
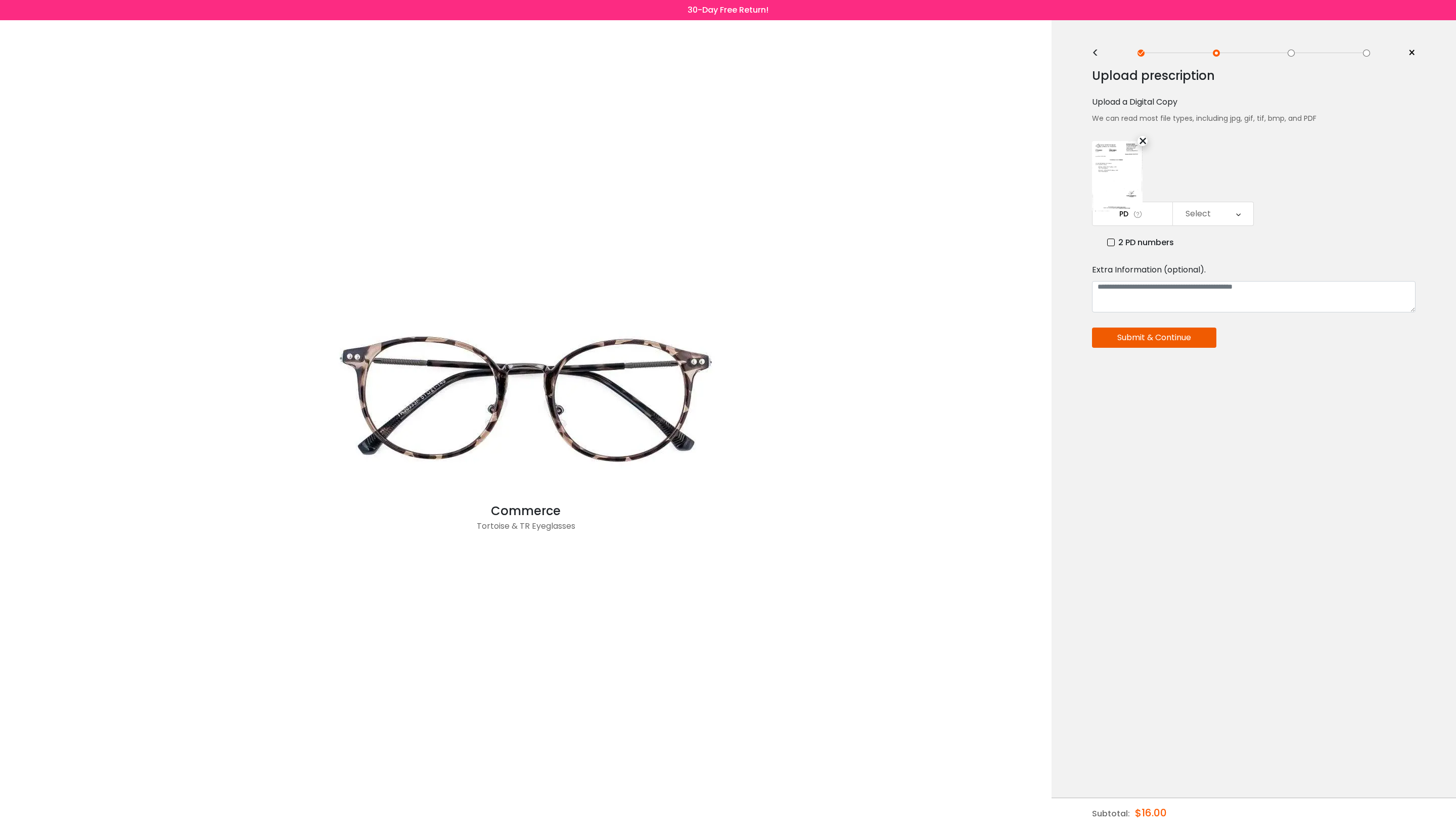
click at [1314, 237] on div "PD Select Cancel PD Save 46 47 48 49 50 51 52 53 54 55 56 57 58 59 60 61 62 63 …" at bounding box center [1254, 225] width 323 height 47
click at [1180, 348] on button "Submit & Continue" at bounding box center [1154, 337] width 124 height 20
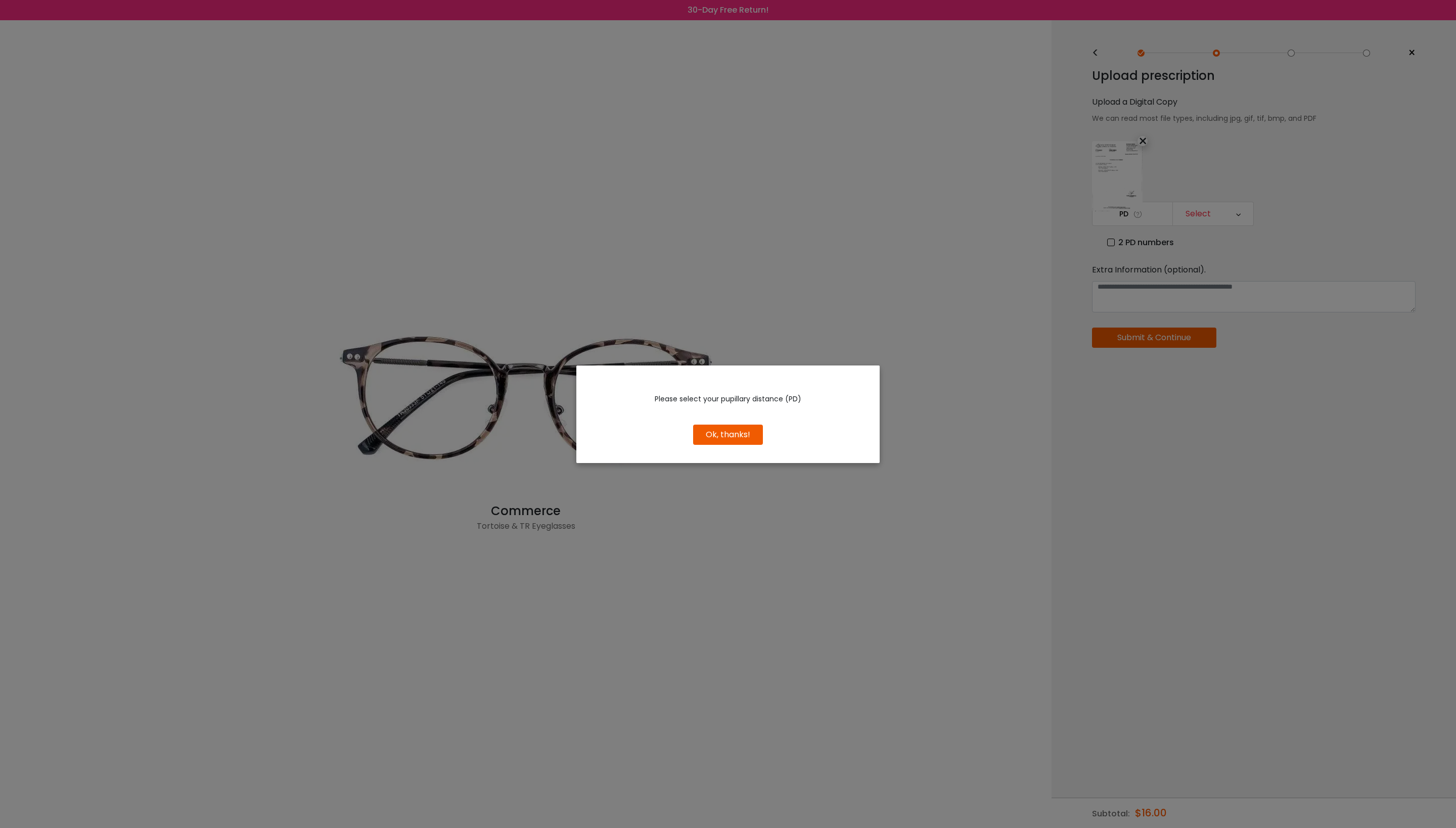
click at [746, 434] on button "Ok, thanks!" at bounding box center [728, 434] width 70 height 20
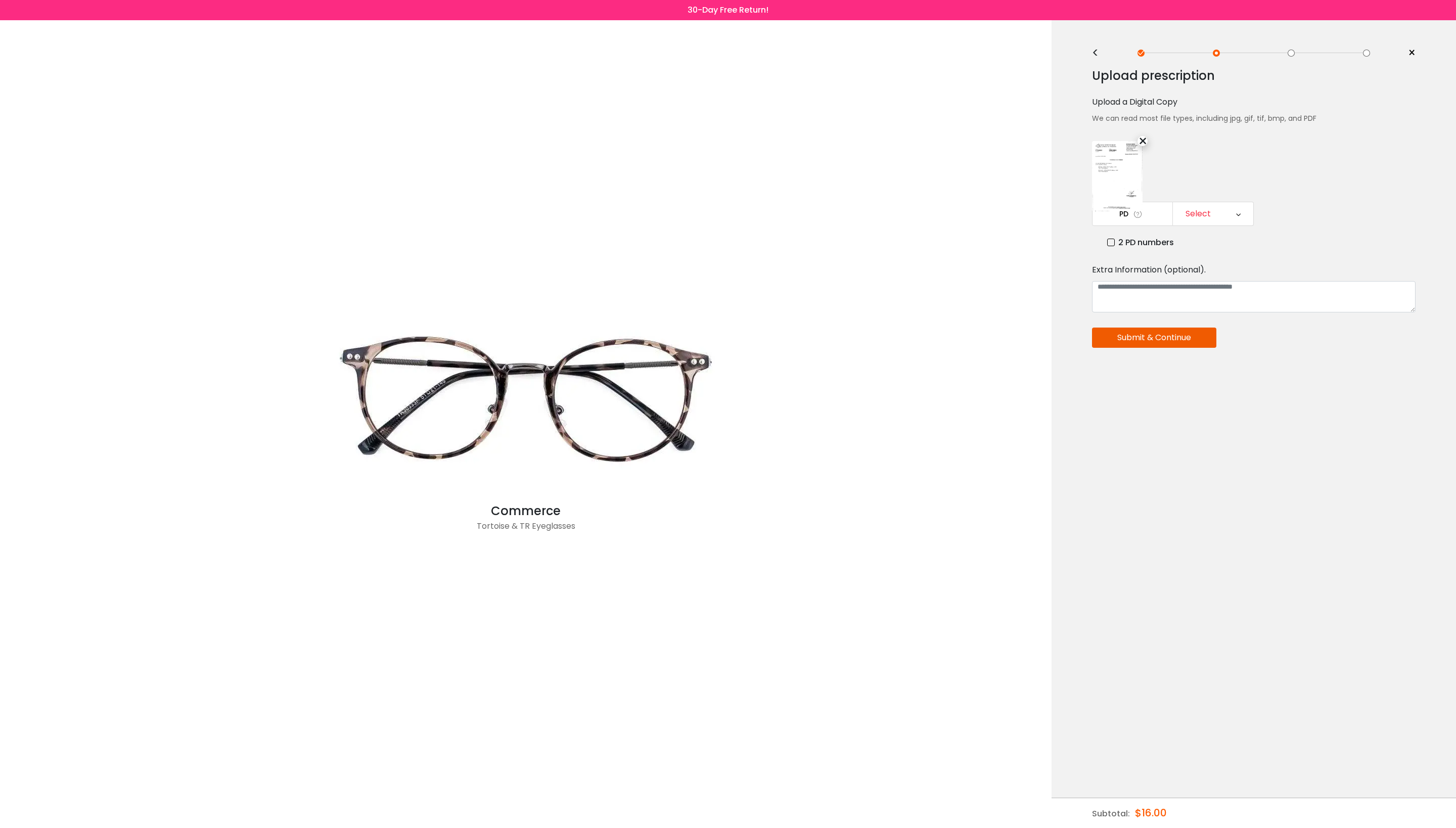
click at [1109, 247] on label "2 PD numbers" at bounding box center [1140, 242] width 67 height 13
click at [1108, 247] on label "2 PD numbers" at bounding box center [1140, 242] width 67 height 13
click at [1121, 249] on label "2 PD numbers" at bounding box center [1140, 242] width 67 height 13
click at [1197, 220] on div "Right PD" at bounding box center [1200, 213] width 33 height 20
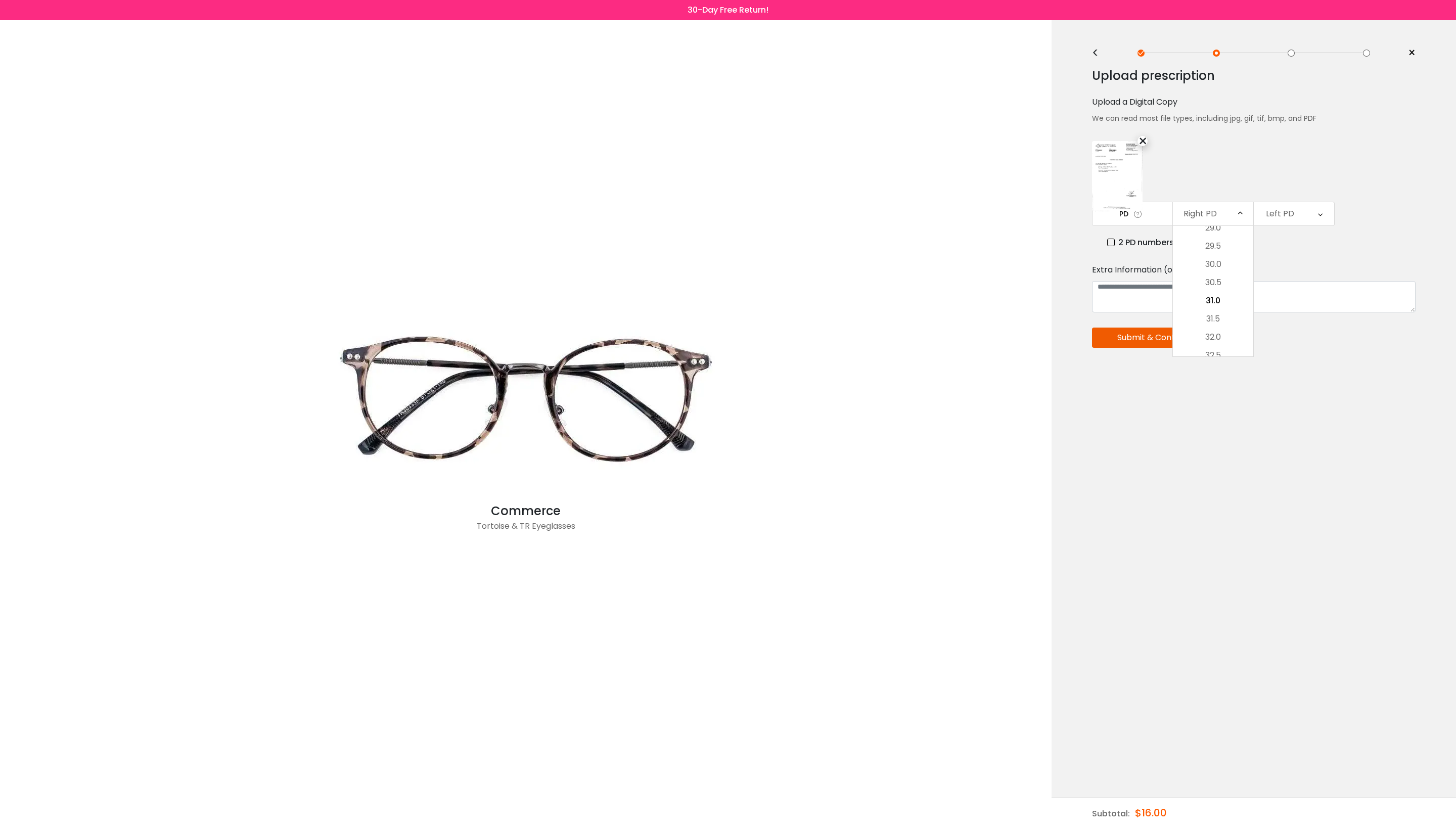
drag, startPoint x: 1223, startPoint y: 340, endPoint x: 1229, endPoint y: 334, distance: 8.5
click at [1223, 341] on li "32.0" at bounding box center [1213, 337] width 80 height 18
click at [1305, 211] on div "Left PD" at bounding box center [1294, 213] width 80 height 23
click at [1302, 341] on li "32.0" at bounding box center [1294, 337] width 80 height 18
click at [1166, 343] on button "Submit & Continue" at bounding box center [1154, 337] width 124 height 20
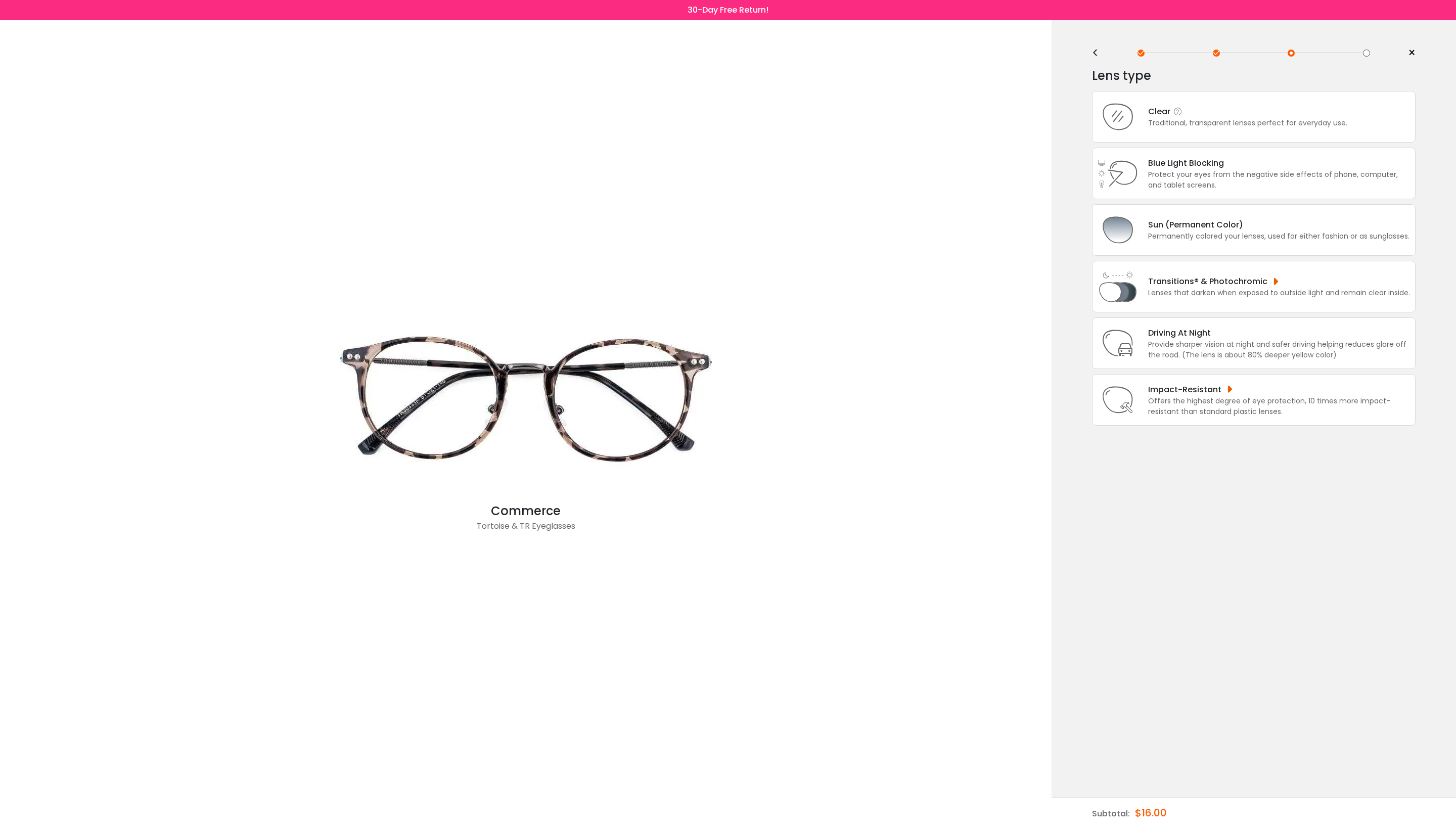
click at [1225, 126] on div "Traditional, transparent lenses perfect for everyday use." at bounding box center [1247, 123] width 199 height 11
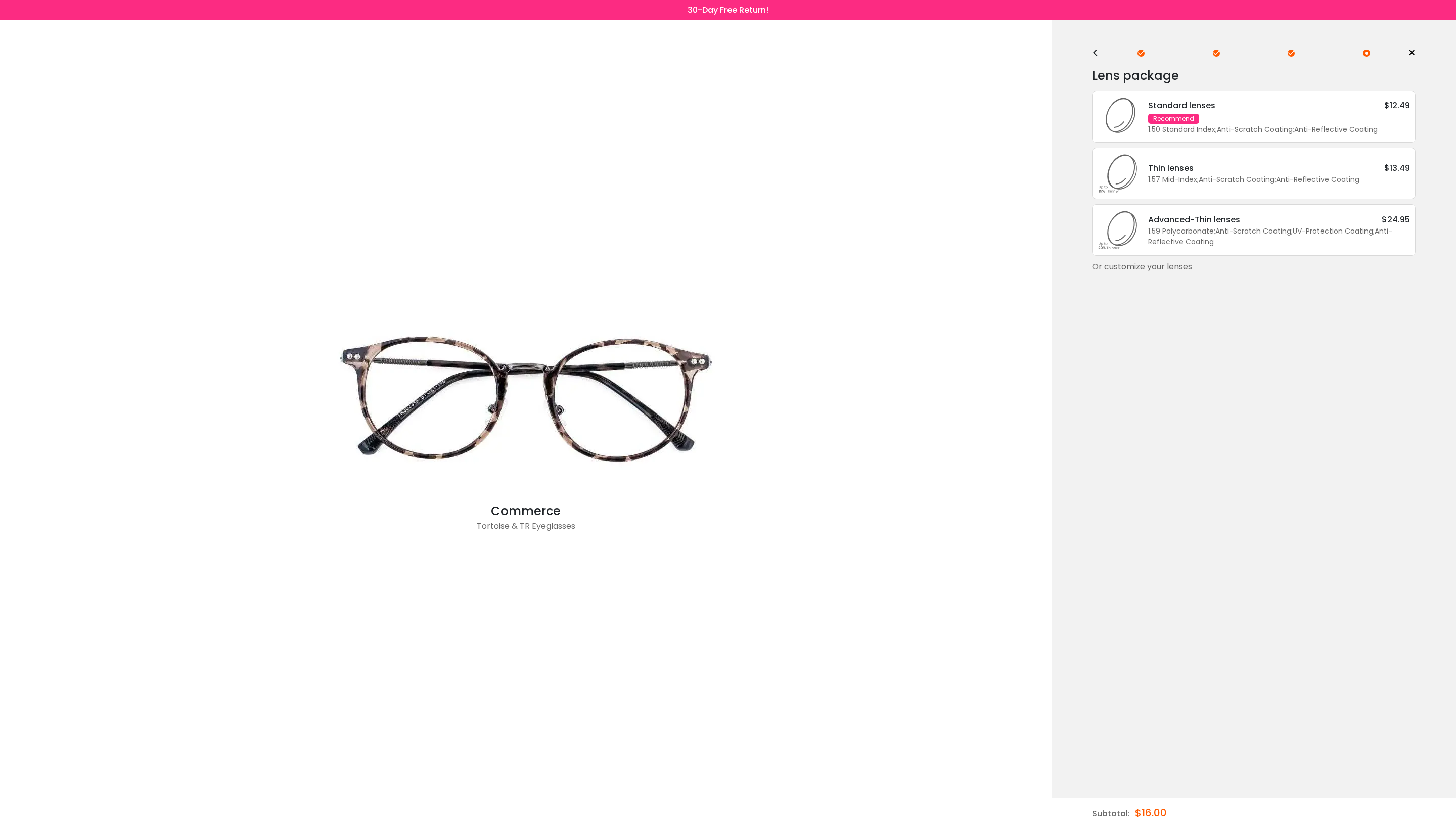
click at [1304, 132] on div "1.50 Standard Index ; Anti-Scratch Coating ; Anti-Reflective Coating ;" at bounding box center [1279, 130] width 262 height 11
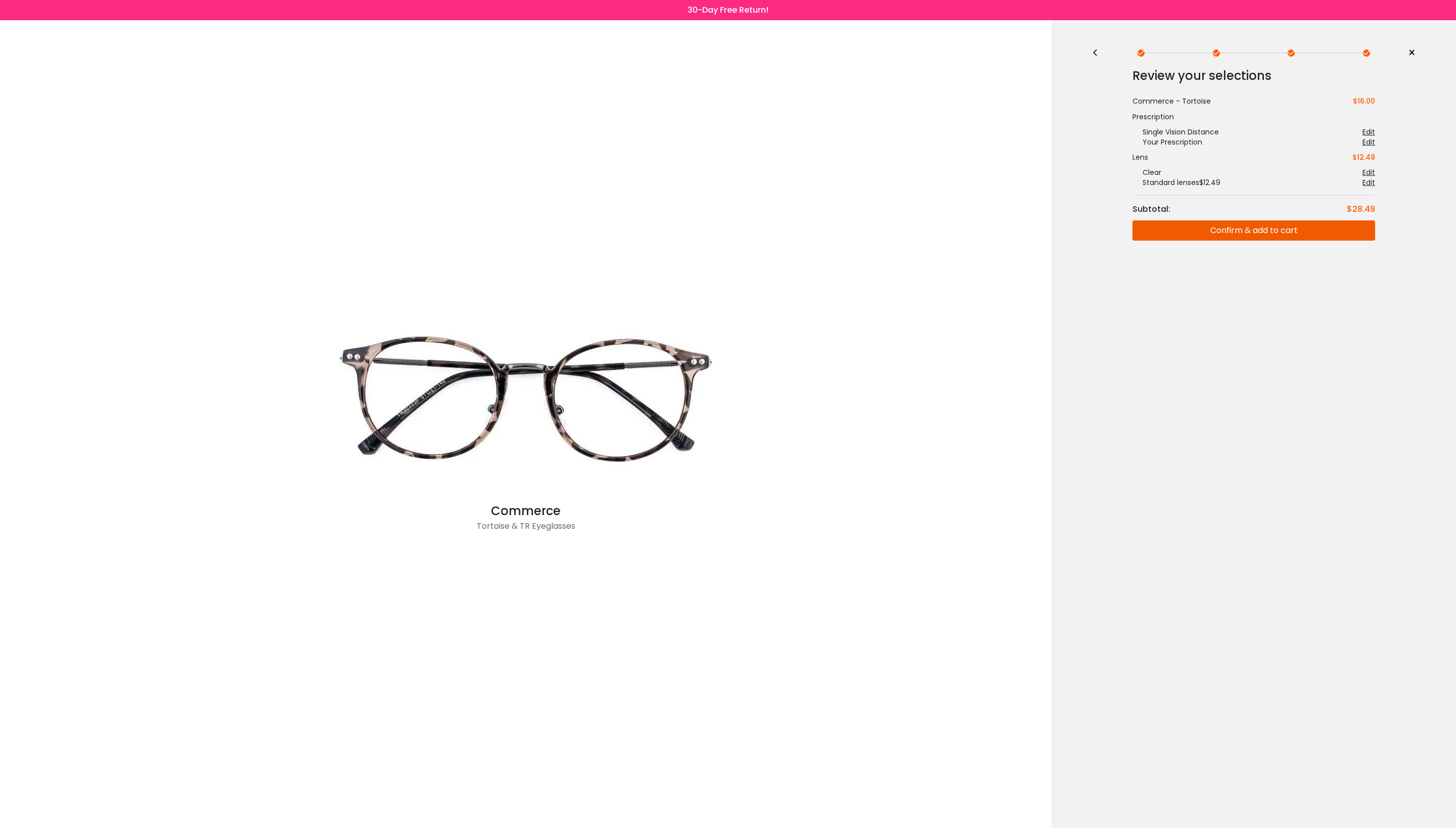
click at [1368, 132] on div "Edit" at bounding box center [1368, 132] width 13 height 10
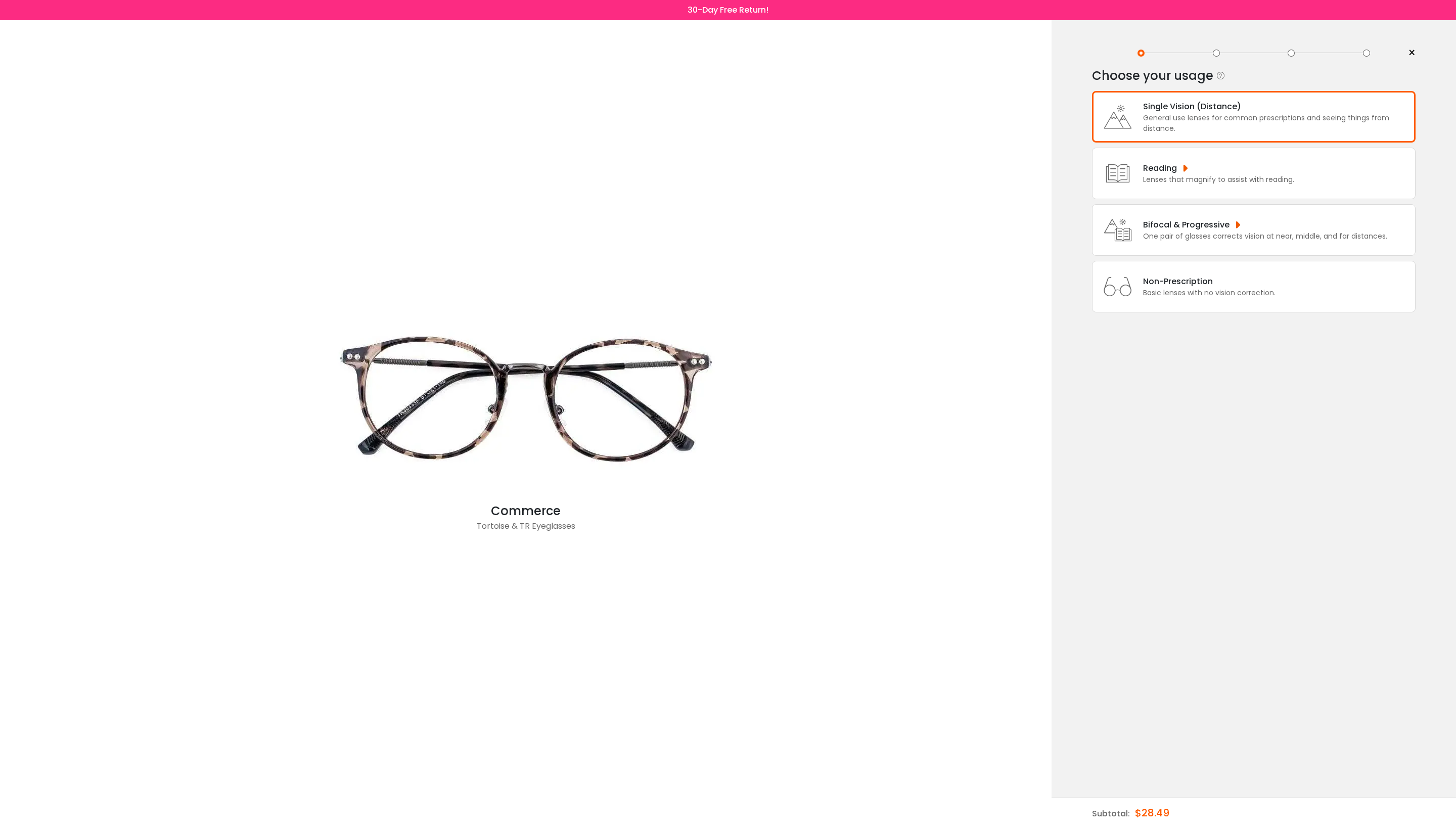
click at [1219, 109] on div "Single Vision (Distance)" at bounding box center [1276, 106] width 267 height 13
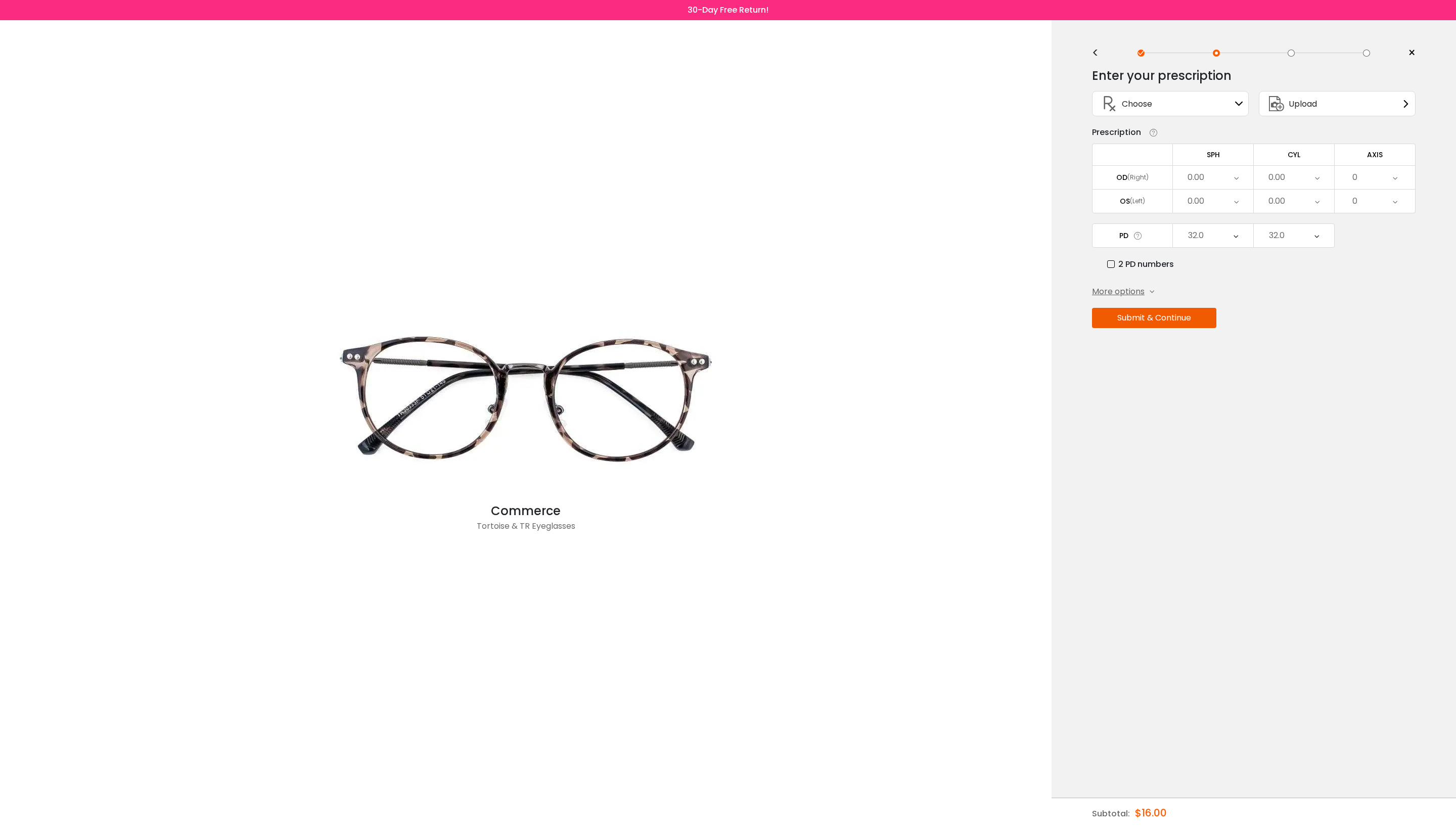
click at [1342, 104] on div "Upload" at bounding box center [1337, 104] width 157 height 25
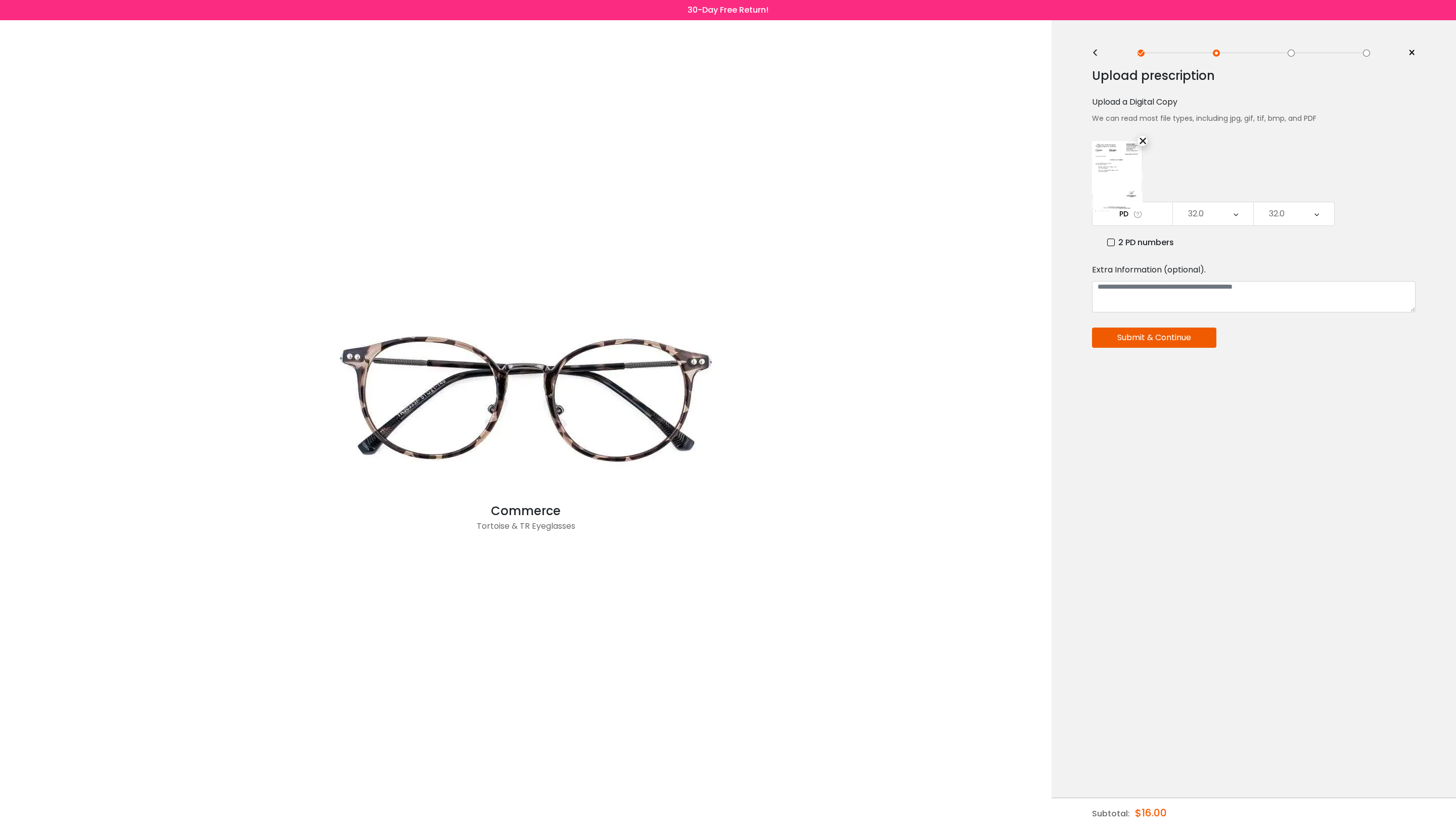
click at [1096, 56] on div "<" at bounding box center [1099, 53] width 15 height 8
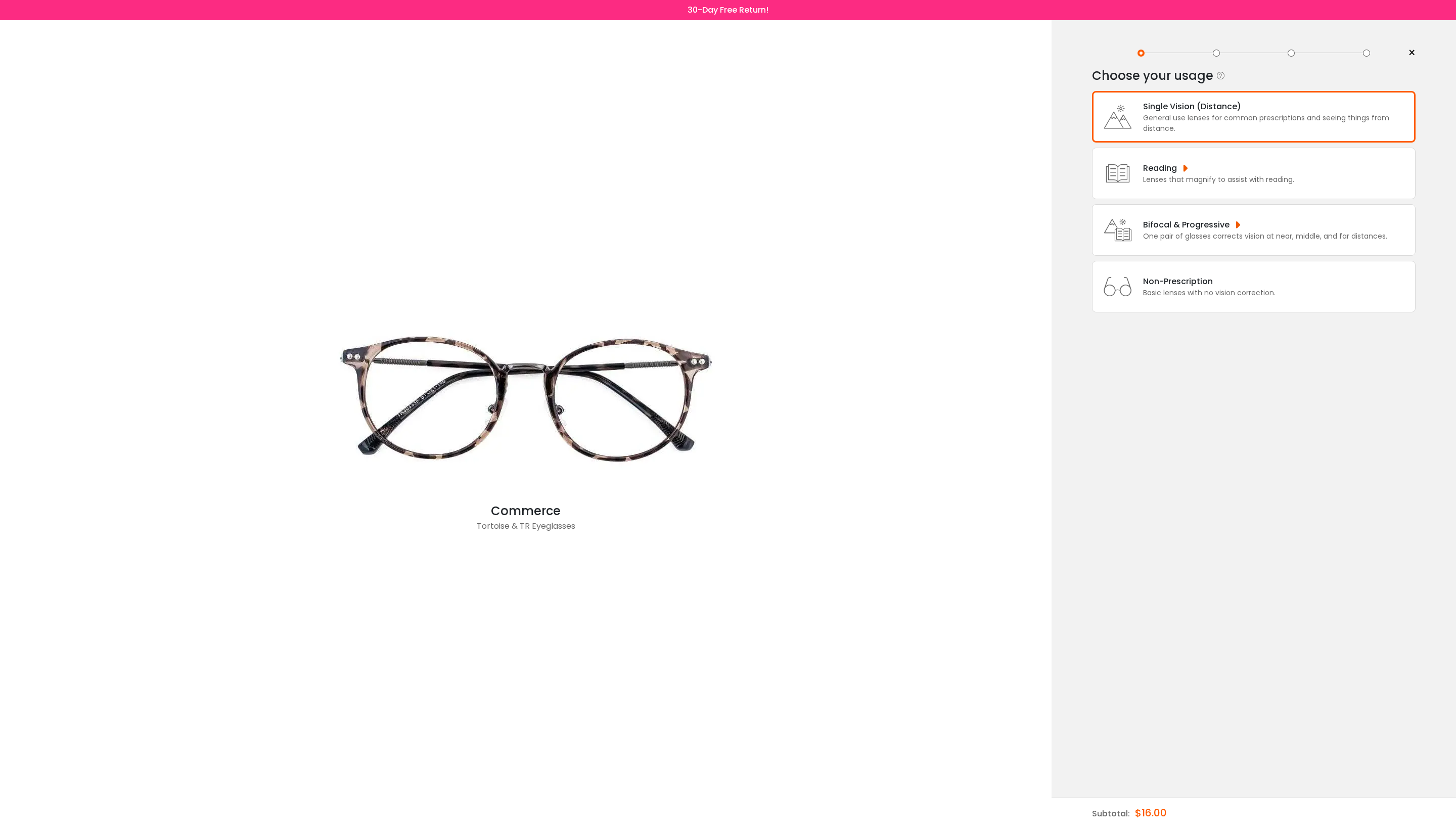
click at [1293, 113] on div "General use lenses for common prescriptions and seeing things from distance." at bounding box center [1276, 123] width 267 height 21
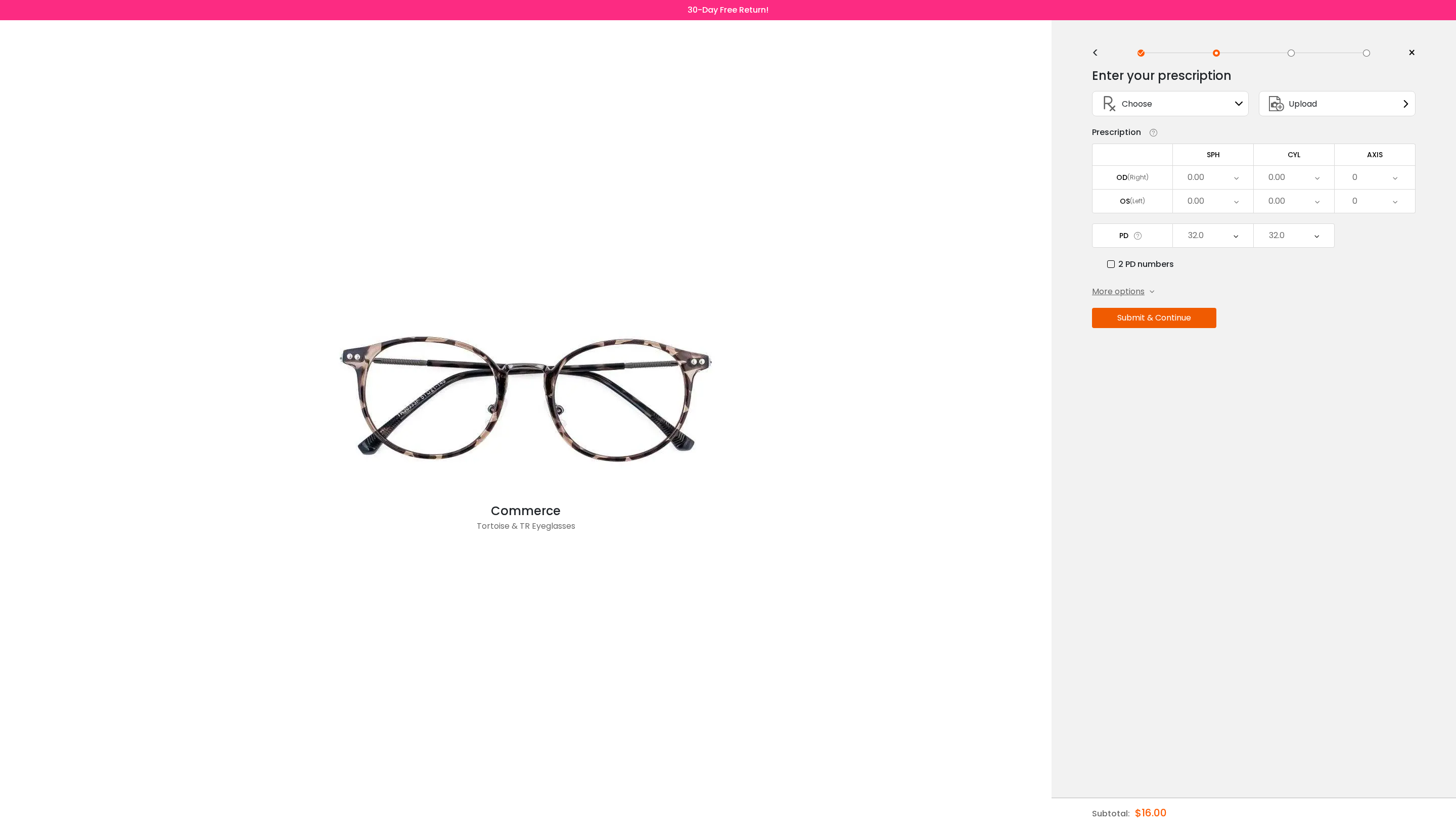
click at [1364, 104] on div "Upload" at bounding box center [1337, 104] width 157 height 25
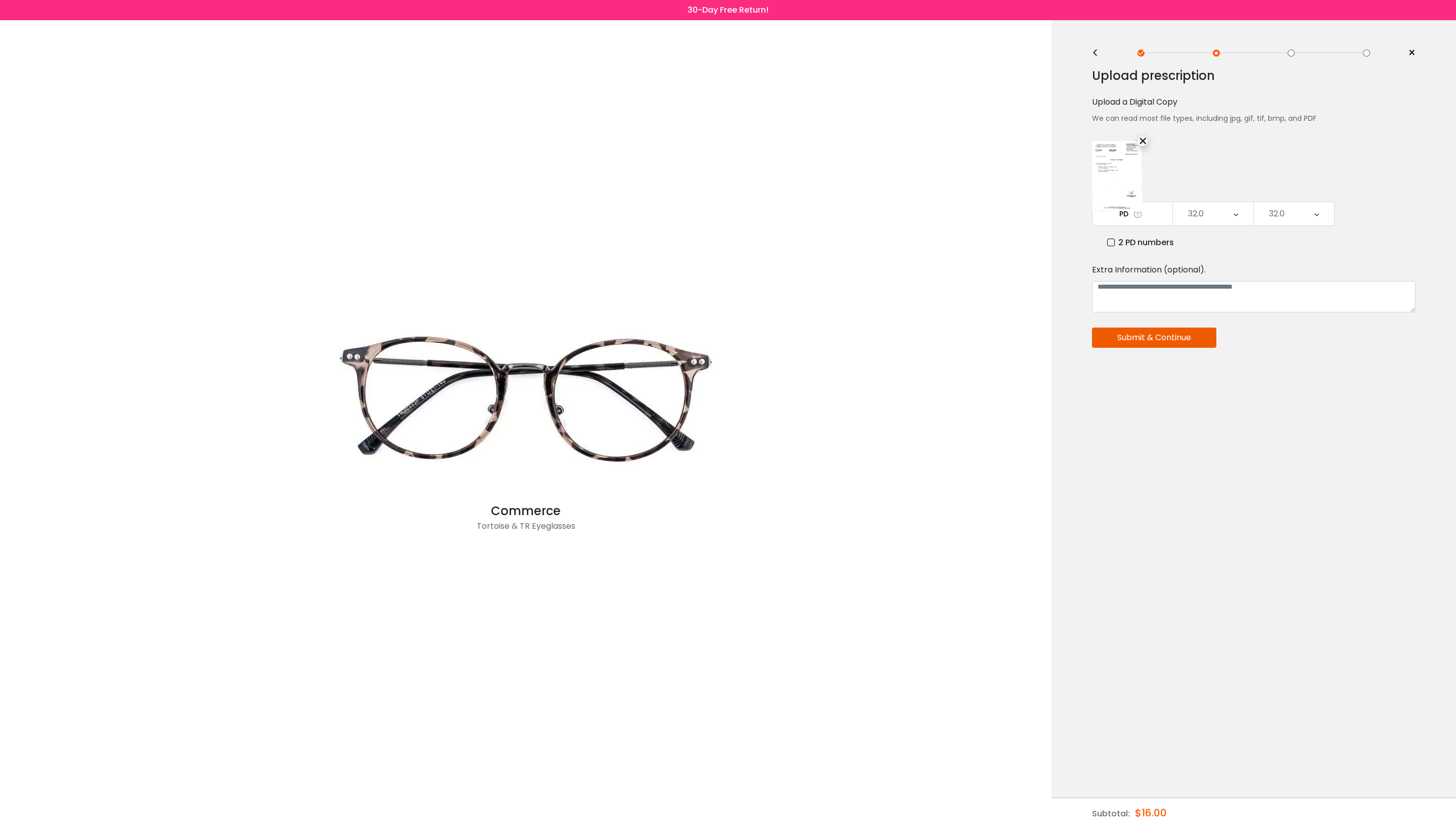
click at [1174, 348] on button "Submit & Continue" at bounding box center [1154, 337] width 124 height 20
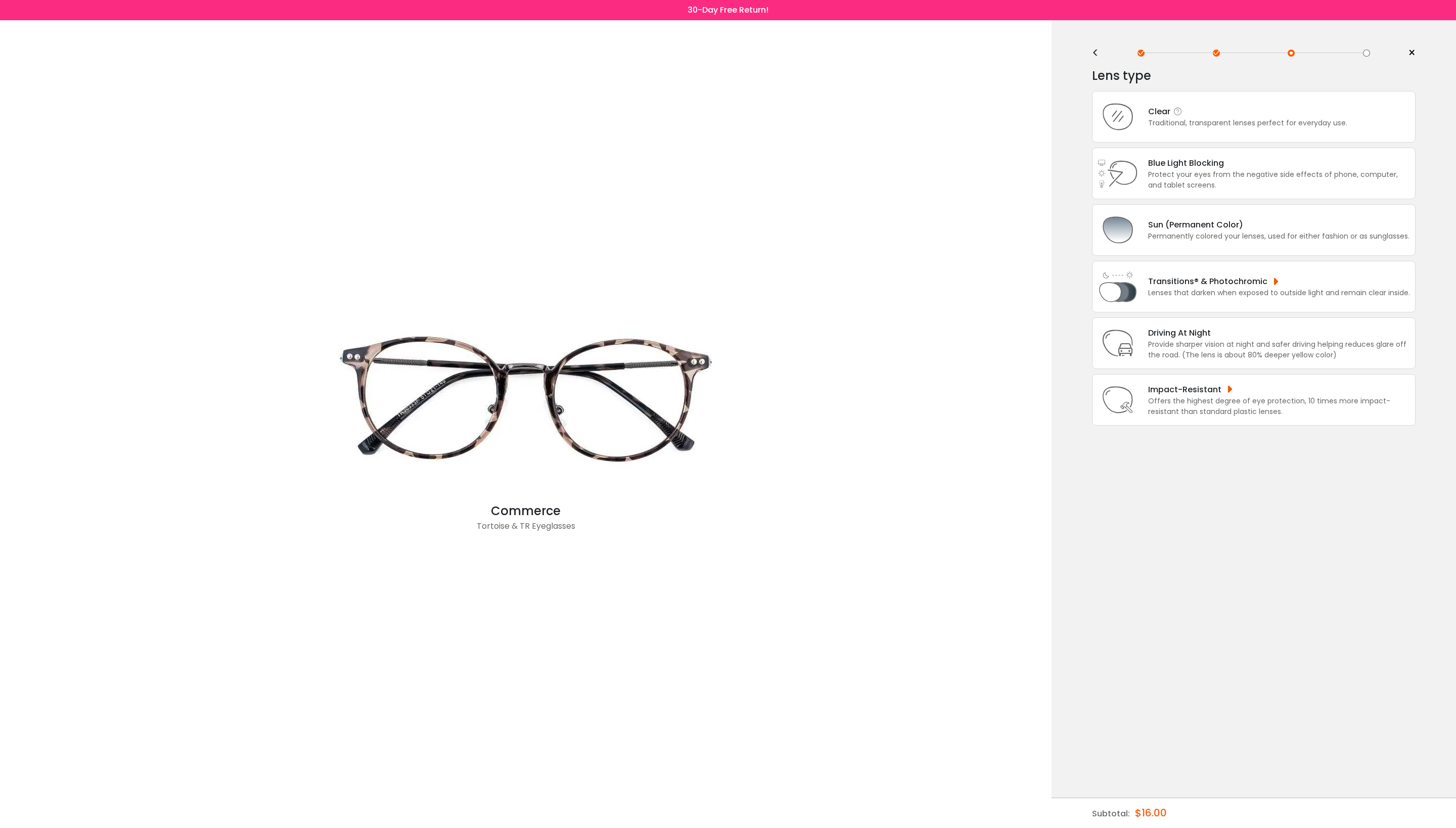
click at [1314, 126] on div "Traditional, transparent lenses perfect for everyday use." at bounding box center [1247, 123] width 199 height 11
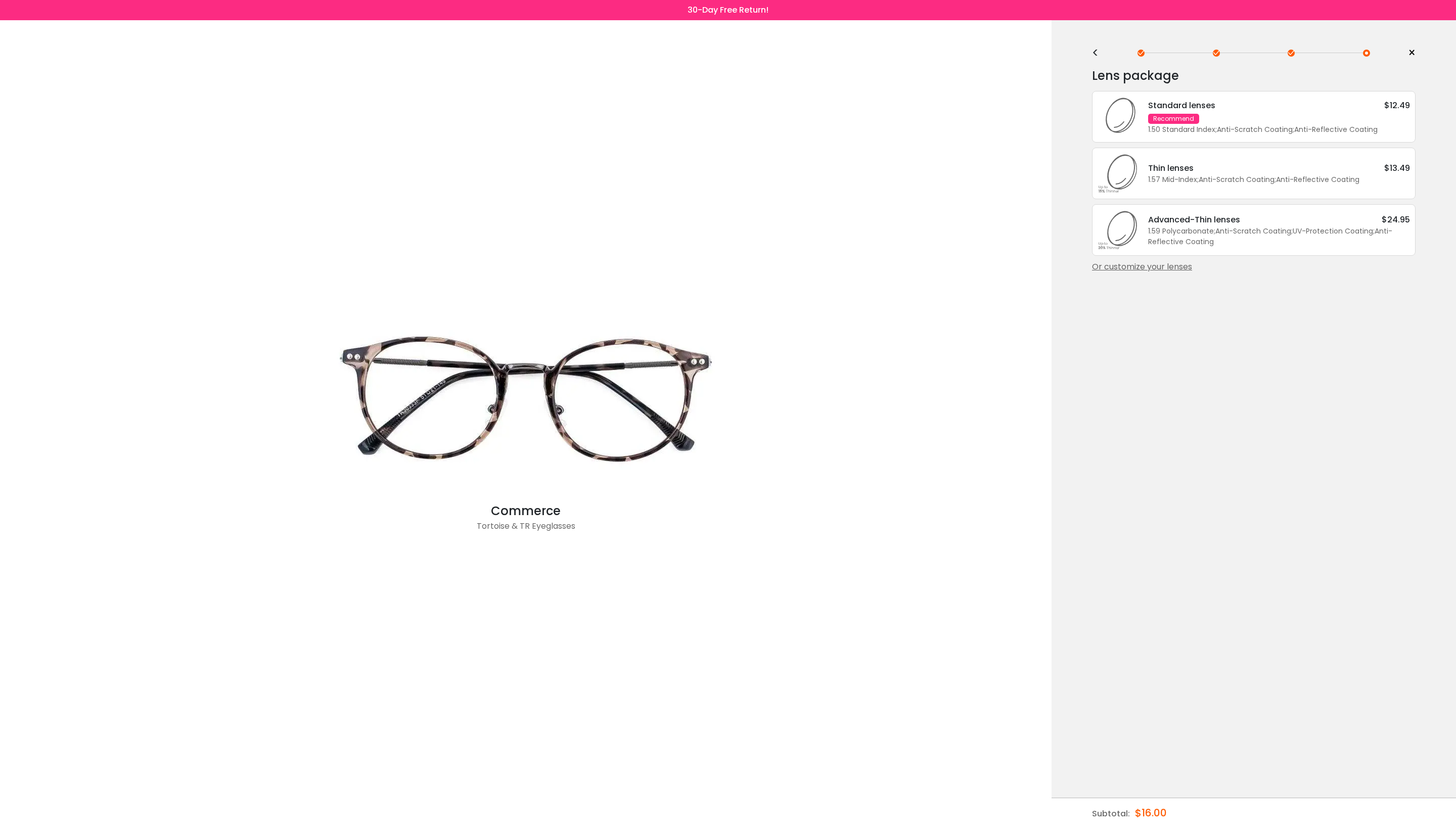
click at [1347, 120] on div "Standard lenses $12.49 Recommend 1.50 Standard Index ; Anti-Scratch Coating ; A…" at bounding box center [1274, 117] width 272 height 36
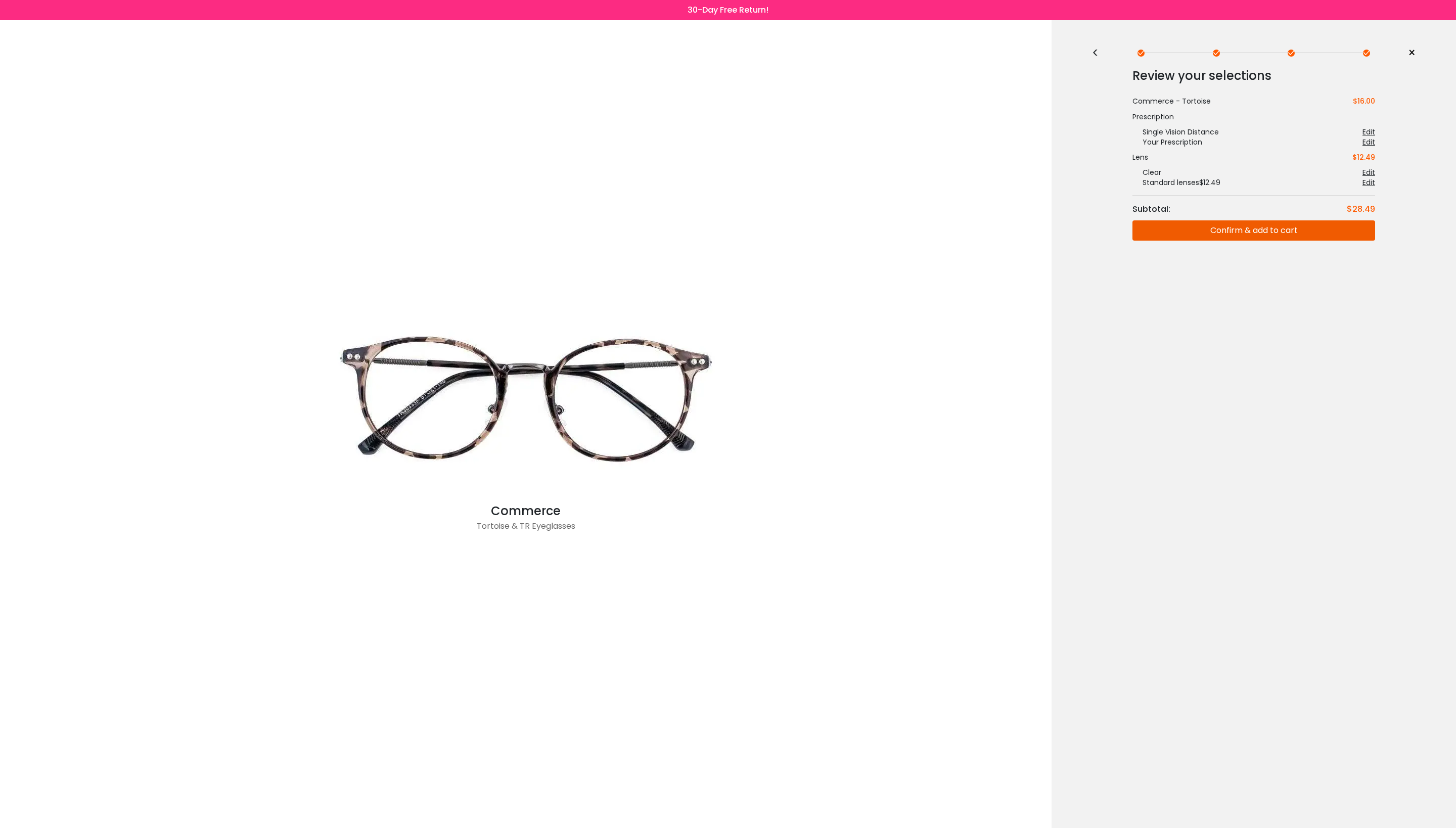
click at [1273, 233] on button "Confirm & add to cart" at bounding box center [1253, 230] width 243 height 20
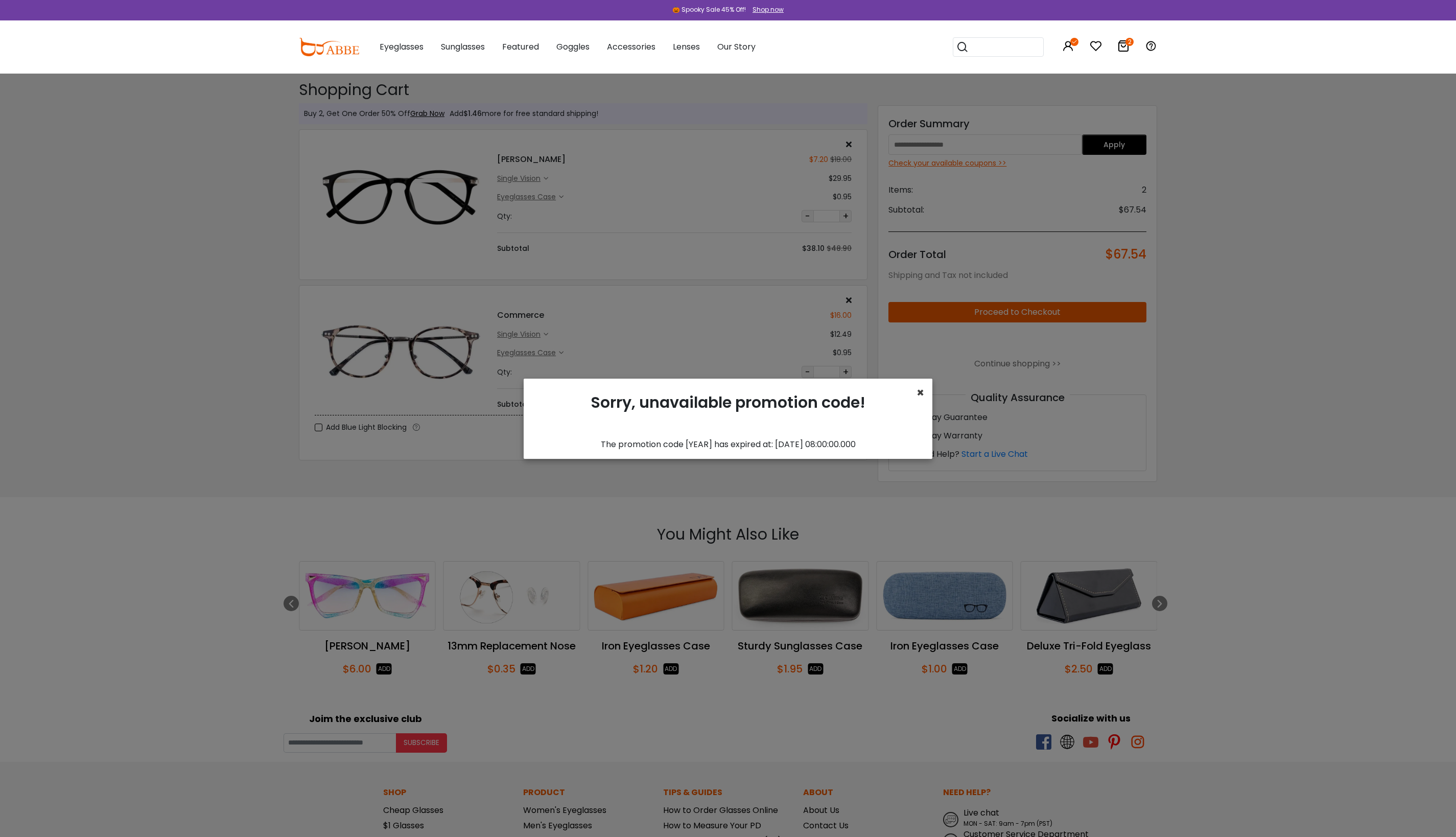
click at [921, 393] on span "×" at bounding box center [920, 393] width 7 height 17
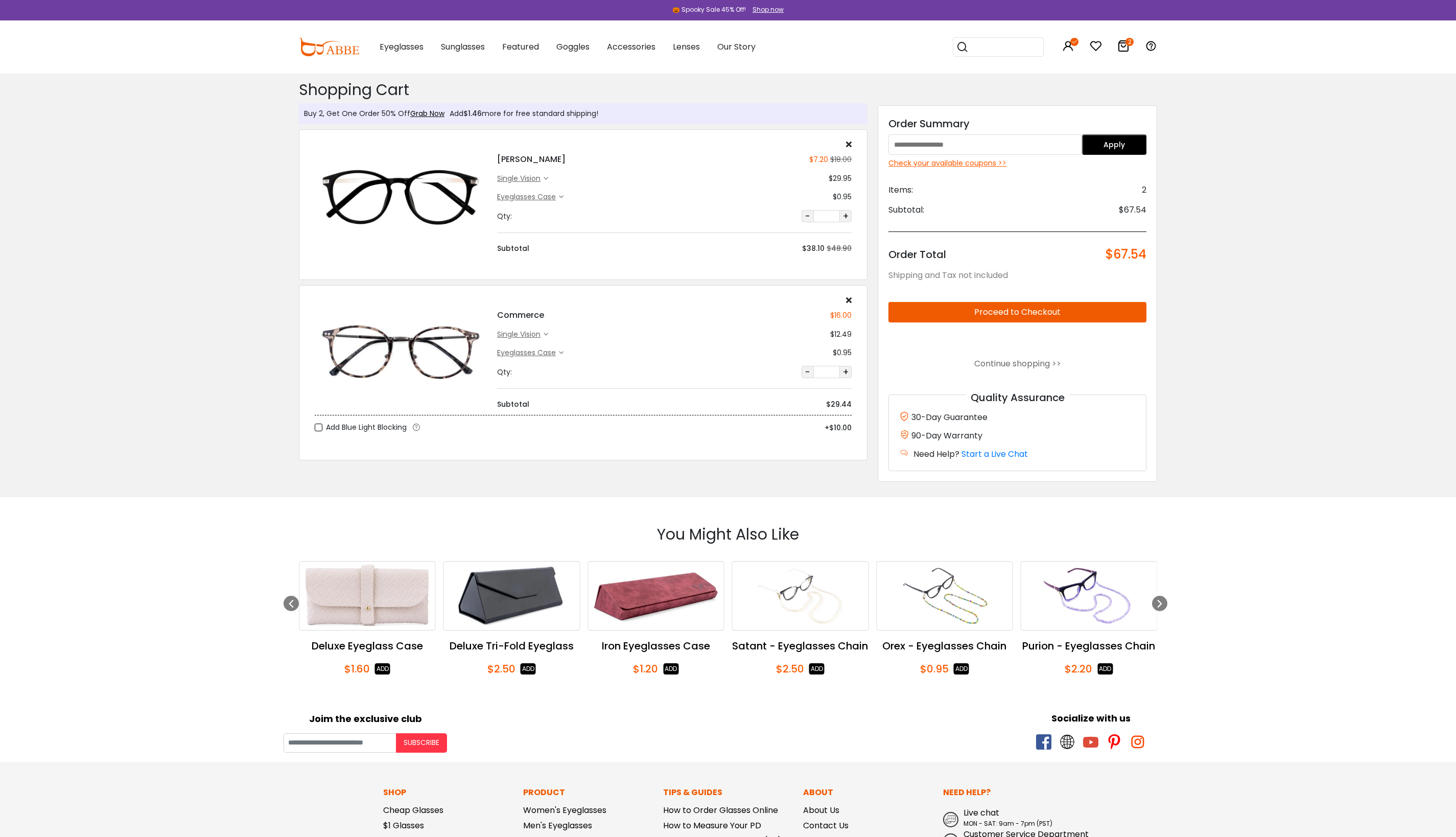
click at [993, 317] on button "Proceed to Checkout" at bounding box center [1018, 312] width 258 height 20
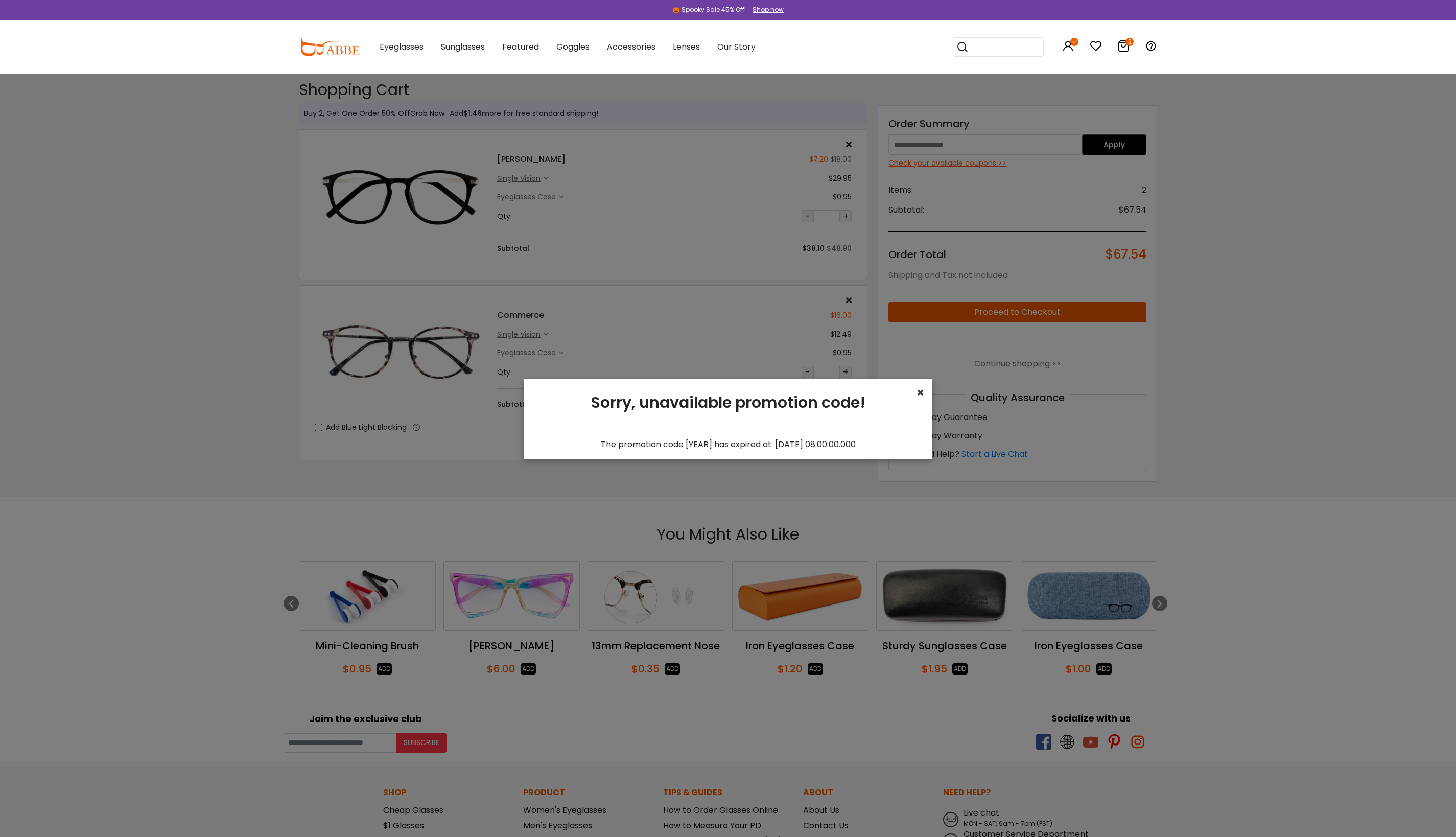
click at [919, 389] on span "×" at bounding box center [920, 393] width 7 height 17
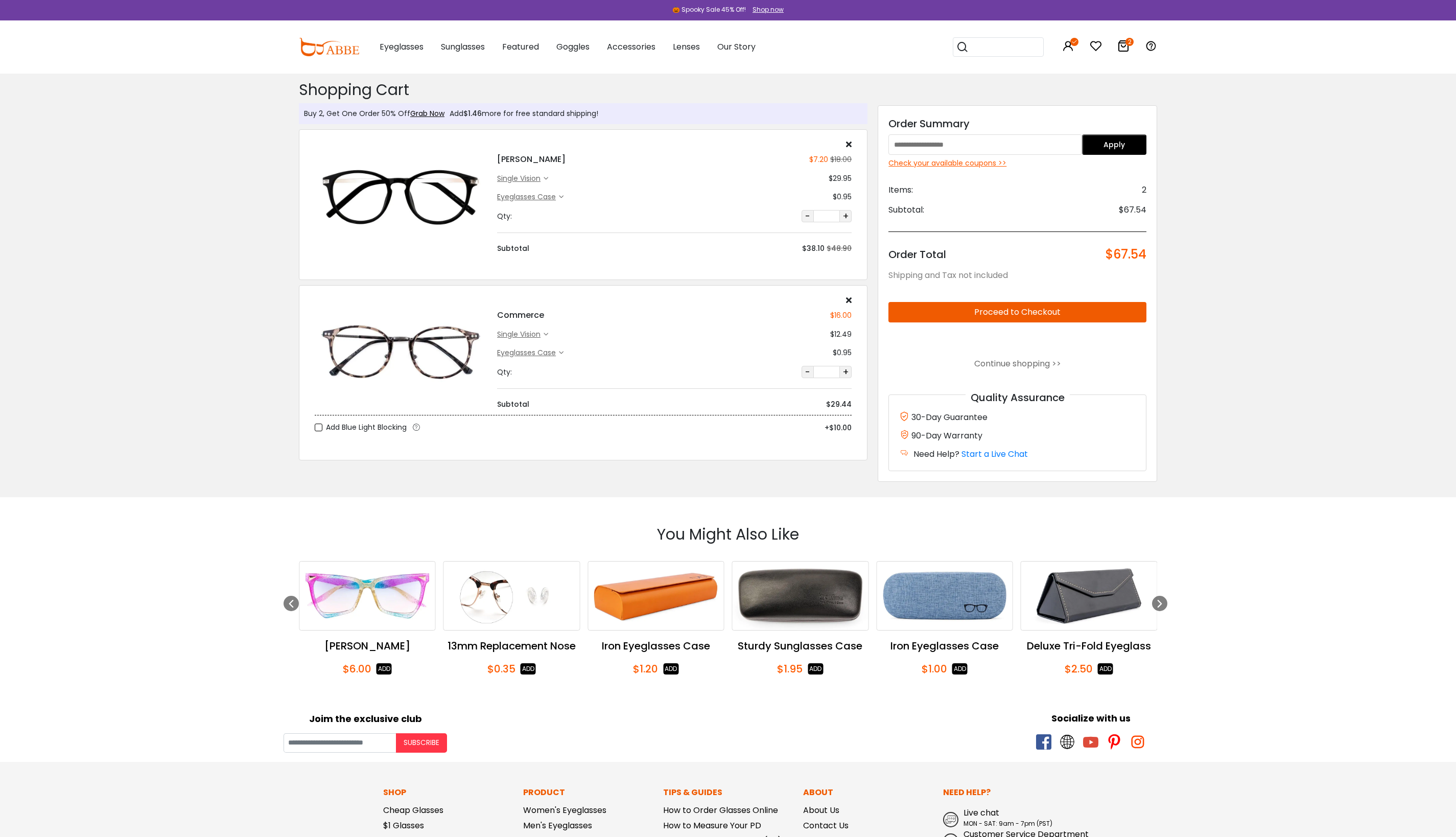
click at [1041, 319] on button "Proceed to Checkout" at bounding box center [1018, 312] width 258 height 20
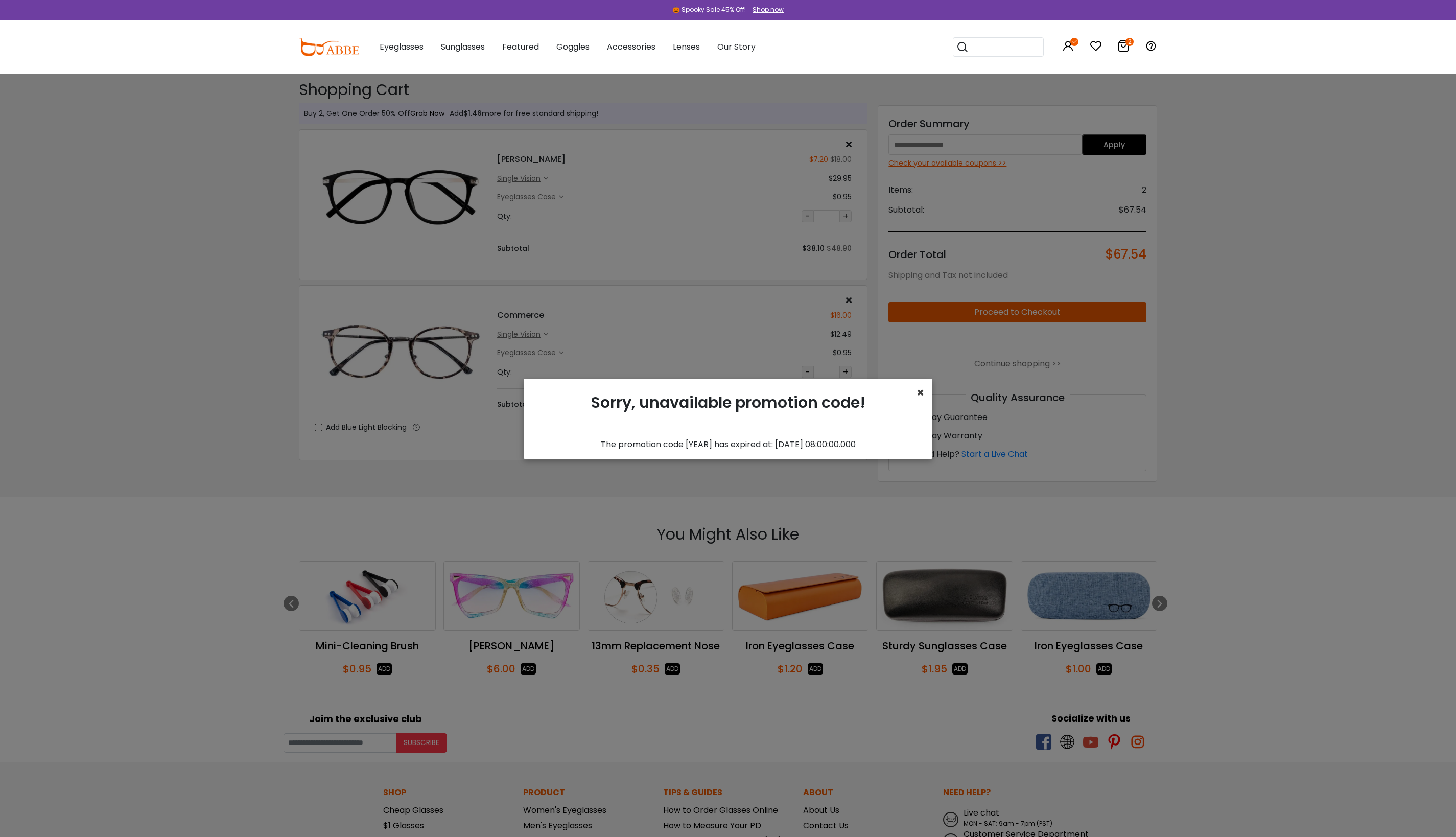
click at [921, 391] on span "×" at bounding box center [920, 393] width 7 height 17
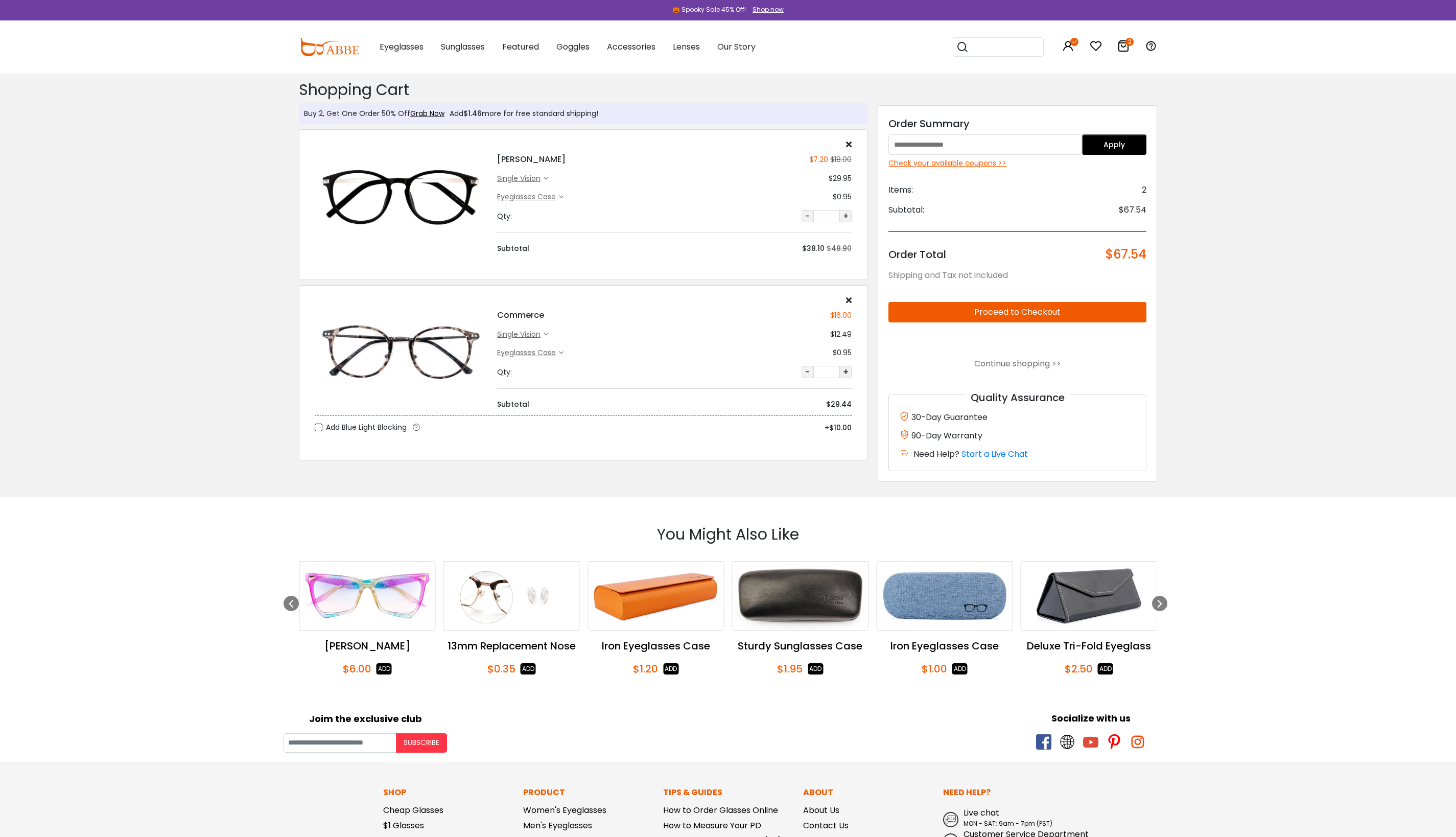
click at [1008, 159] on div "Check your available coupons >>" at bounding box center [1018, 163] width 258 height 11
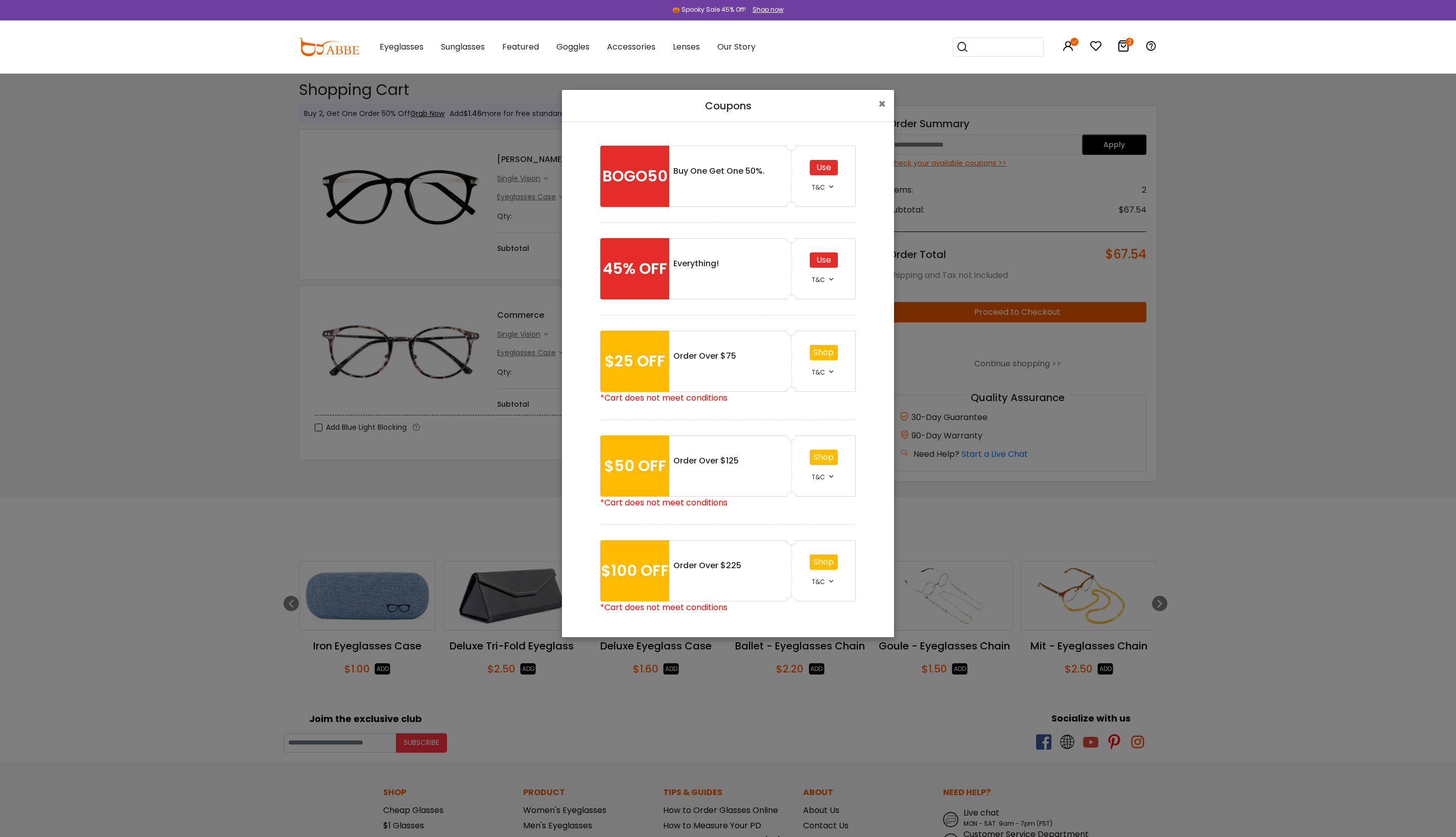
click at [693, 274] on div at bounding box center [730, 274] width 114 height 10
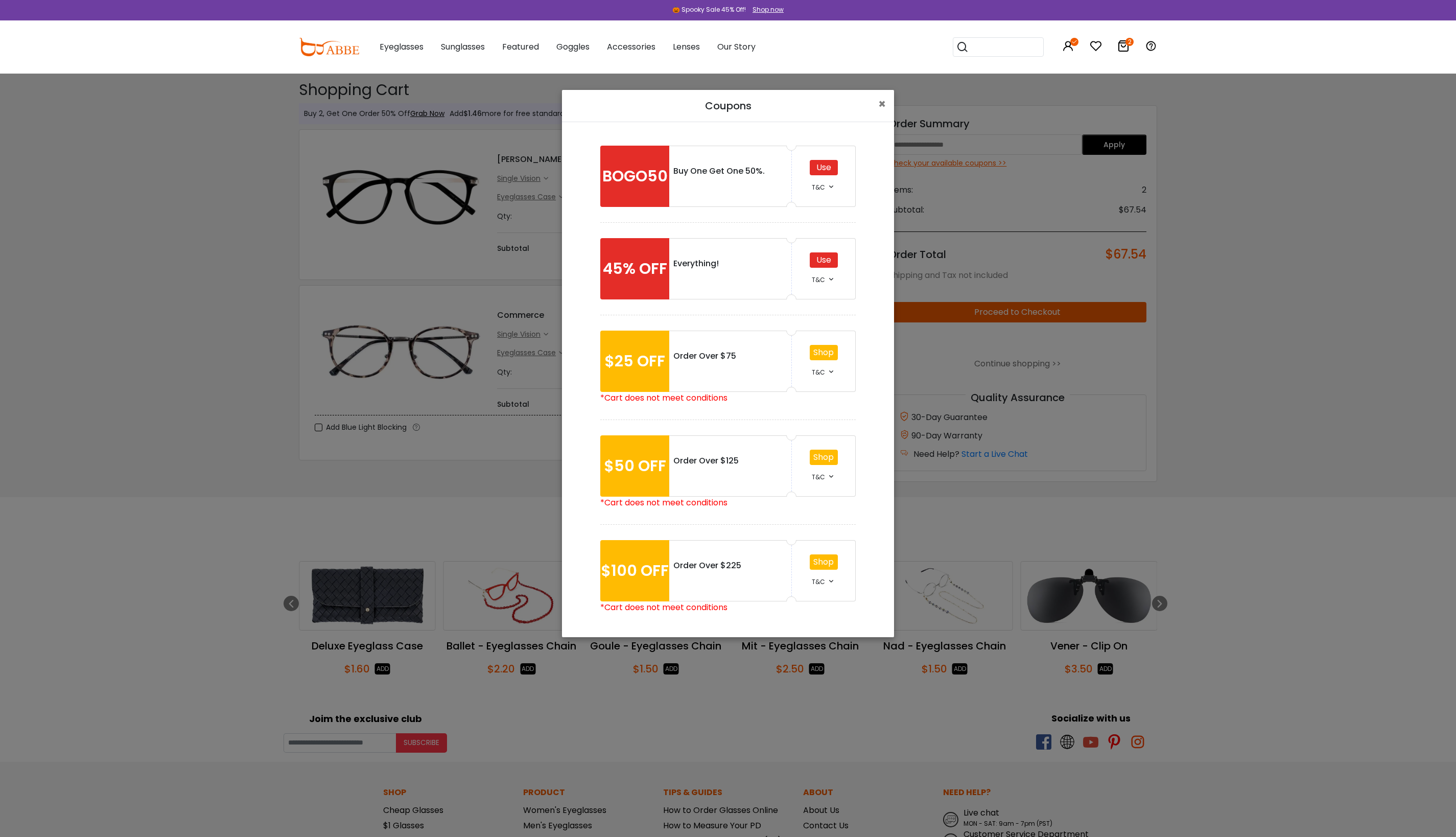
click at [832, 169] on div "Use" at bounding box center [824, 167] width 28 height 15
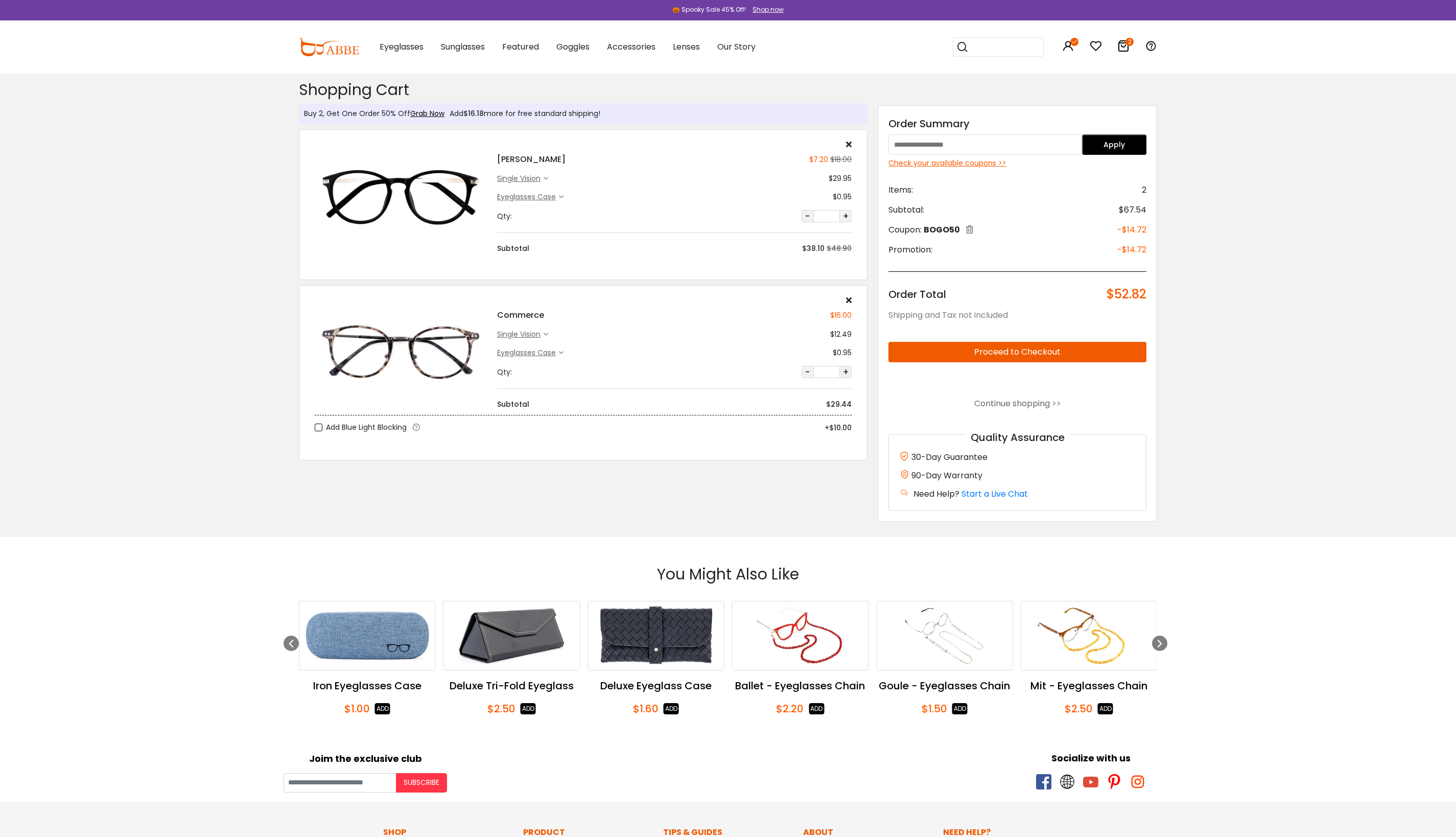
click at [1026, 359] on button "Proceed to Checkout" at bounding box center [1018, 352] width 258 height 20
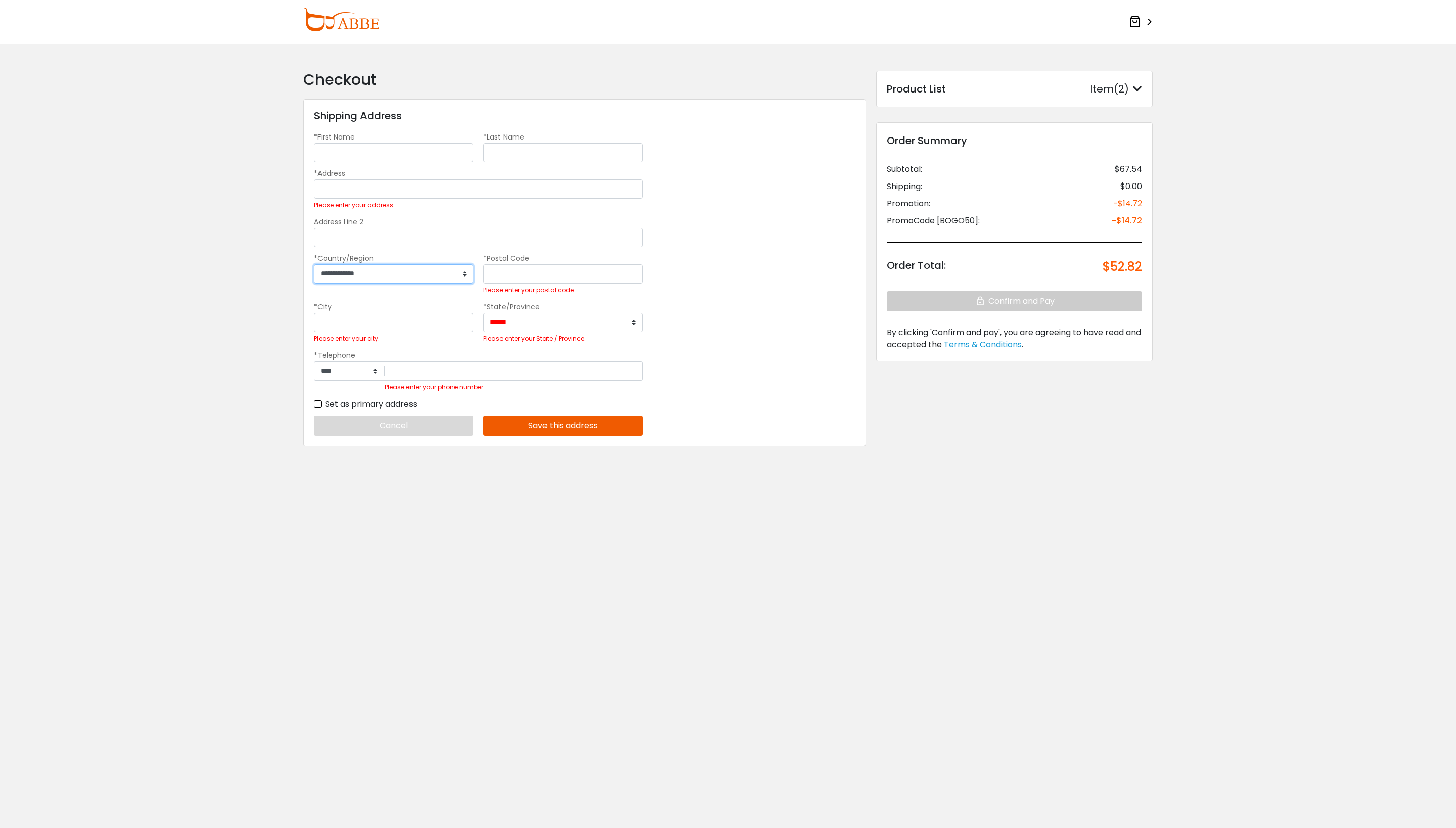
select select "***"
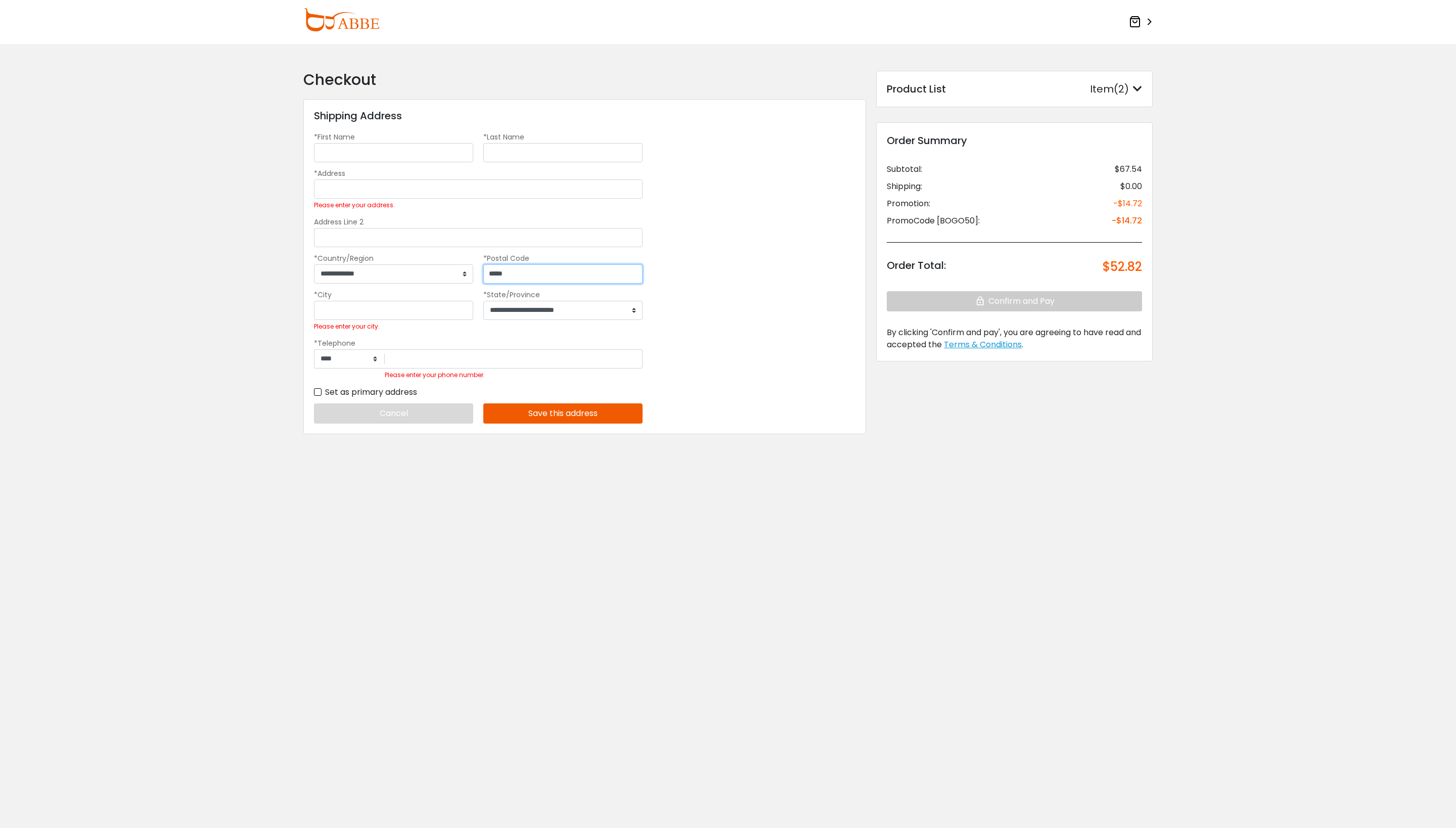
type input "*****"
click at [717, 361] on div "**********" at bounding box center [585, 267] width 563 height 335
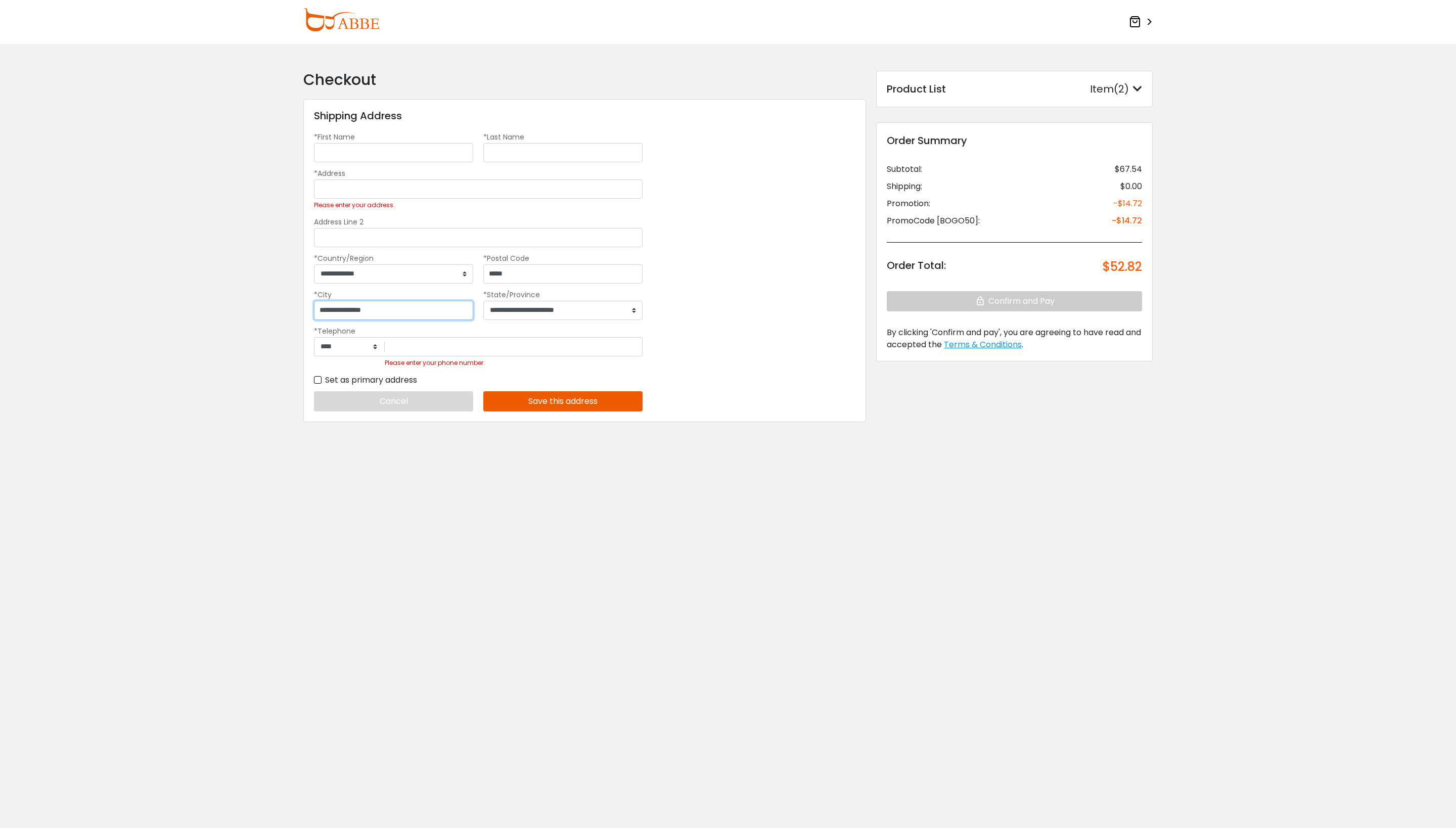
type input "**********"
click at [746, 325] on div "**********" at bounding box center [585, 261] width 563 height 323
type input "**********"
click at [564, 410] on button "Save this address" at bounding box center [563, 401] width 159 height 20
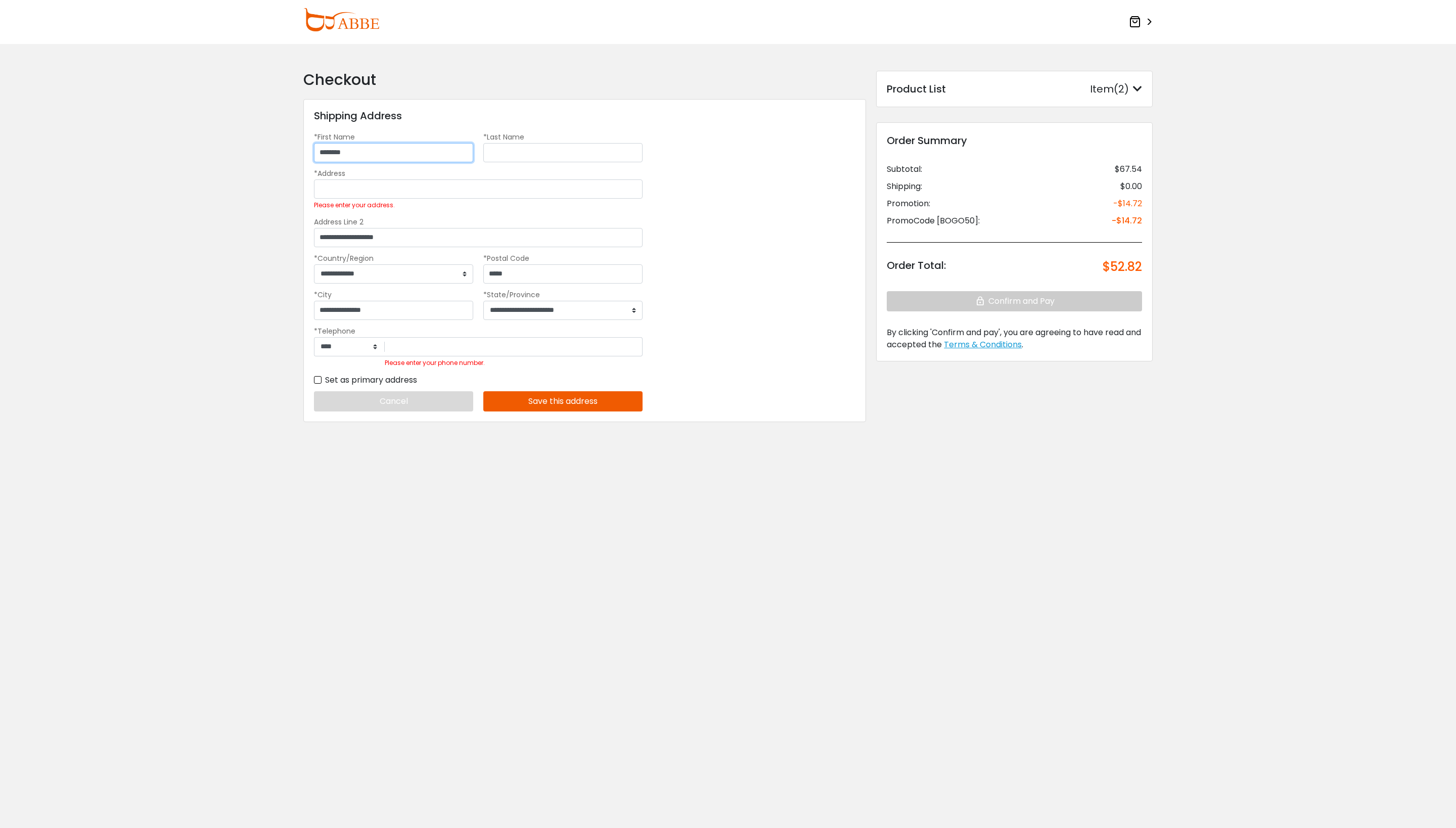
type input "********"
type input "******"
drag, startPoint x: 434, startPoint y: 241, endPoint x: 279, endPoint y: 247, distance: 155.1
click at [279, 247] on form "**********" at bounding box center [728, 271] width 1456 height 452
click at [330, 198] on input "*Address" at bounding box center [478, 189] width 329 height 19
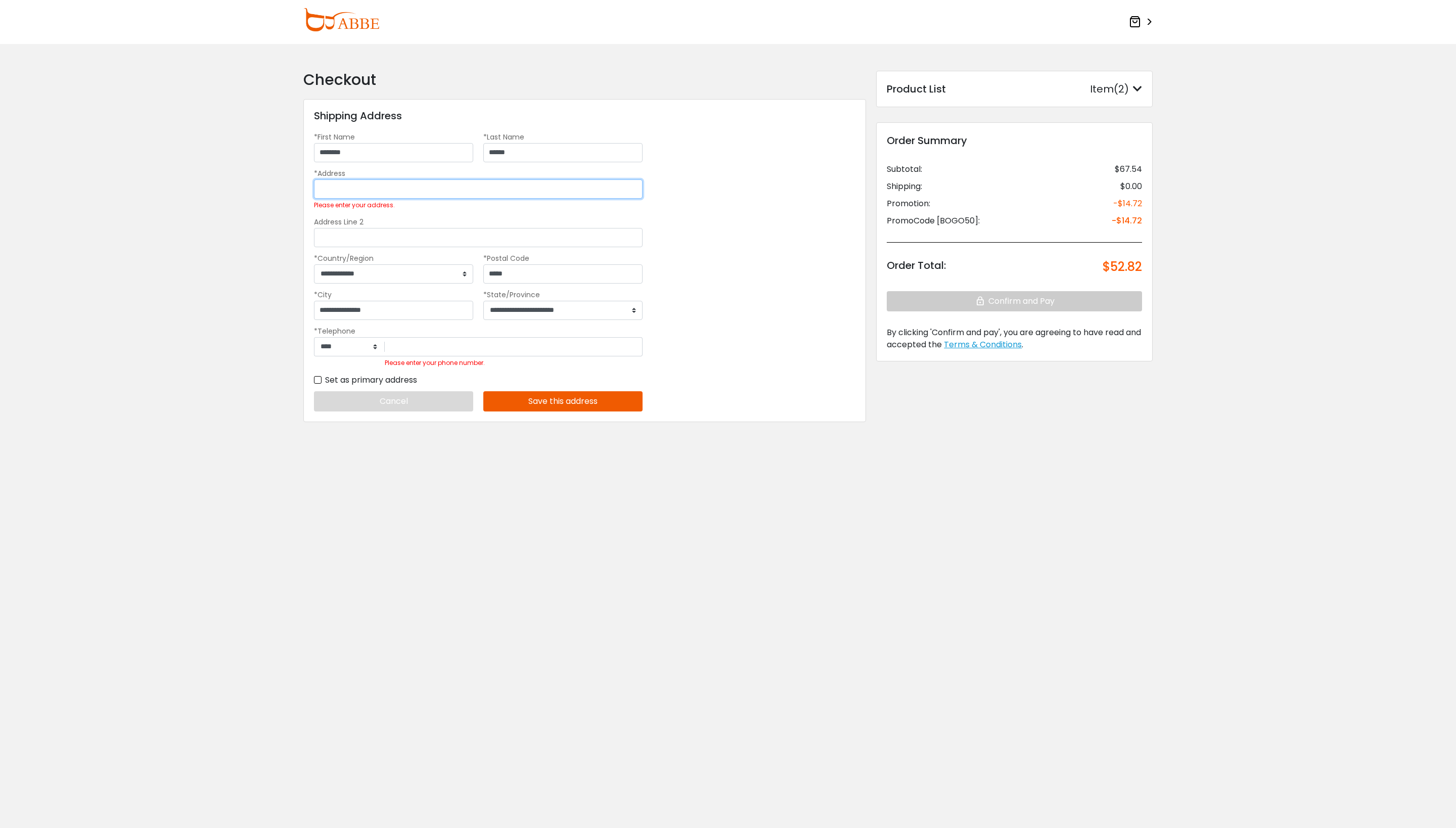
paste input "**********"
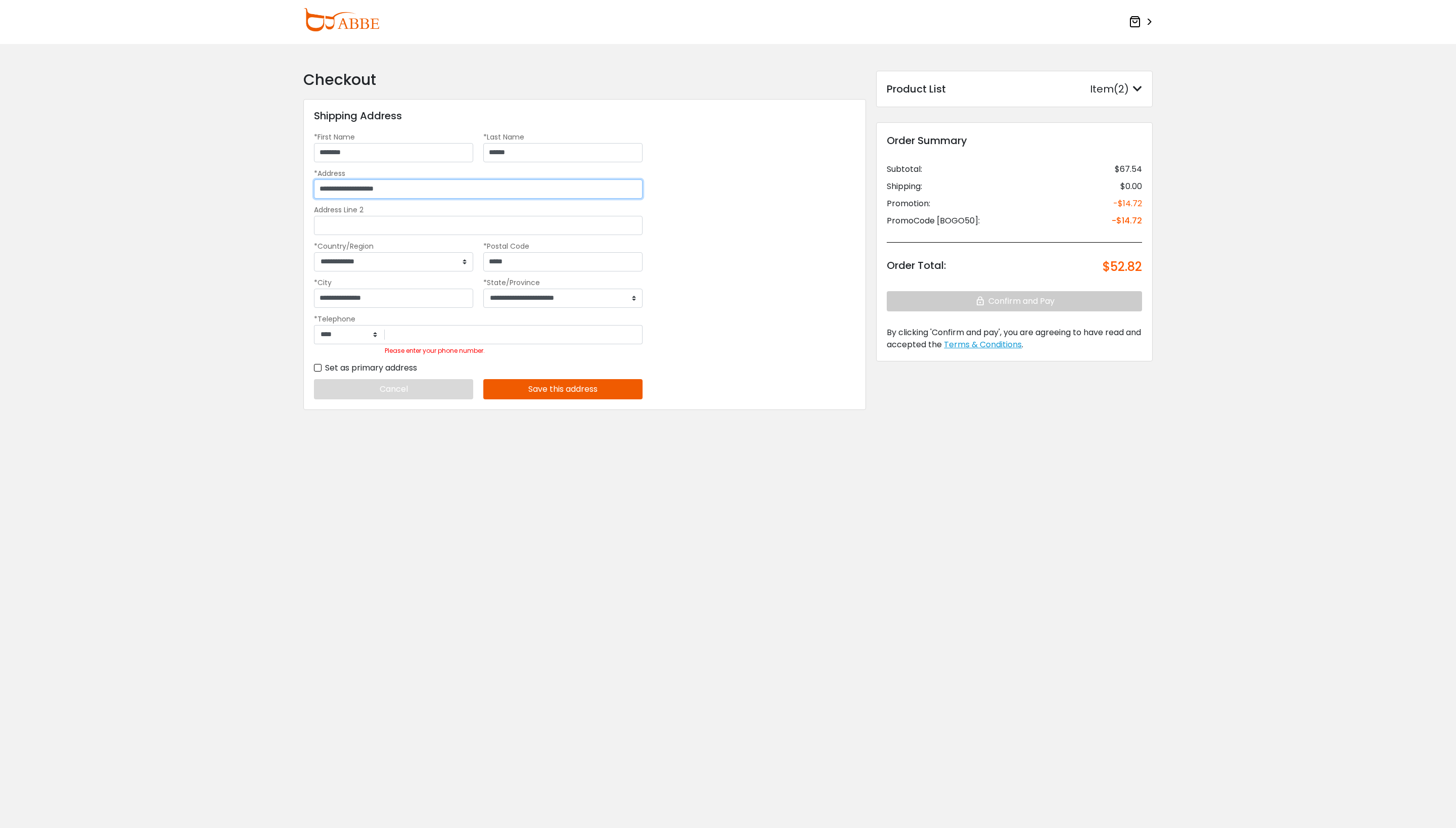
type input "**********"
click at [527, 399] on button "Save this address" at bounding box center [563, 389] width 159 height 20
type input "**********"
click at [560, 384] on button "Save this address" at bounding box center [563, 377] width 159 height 20
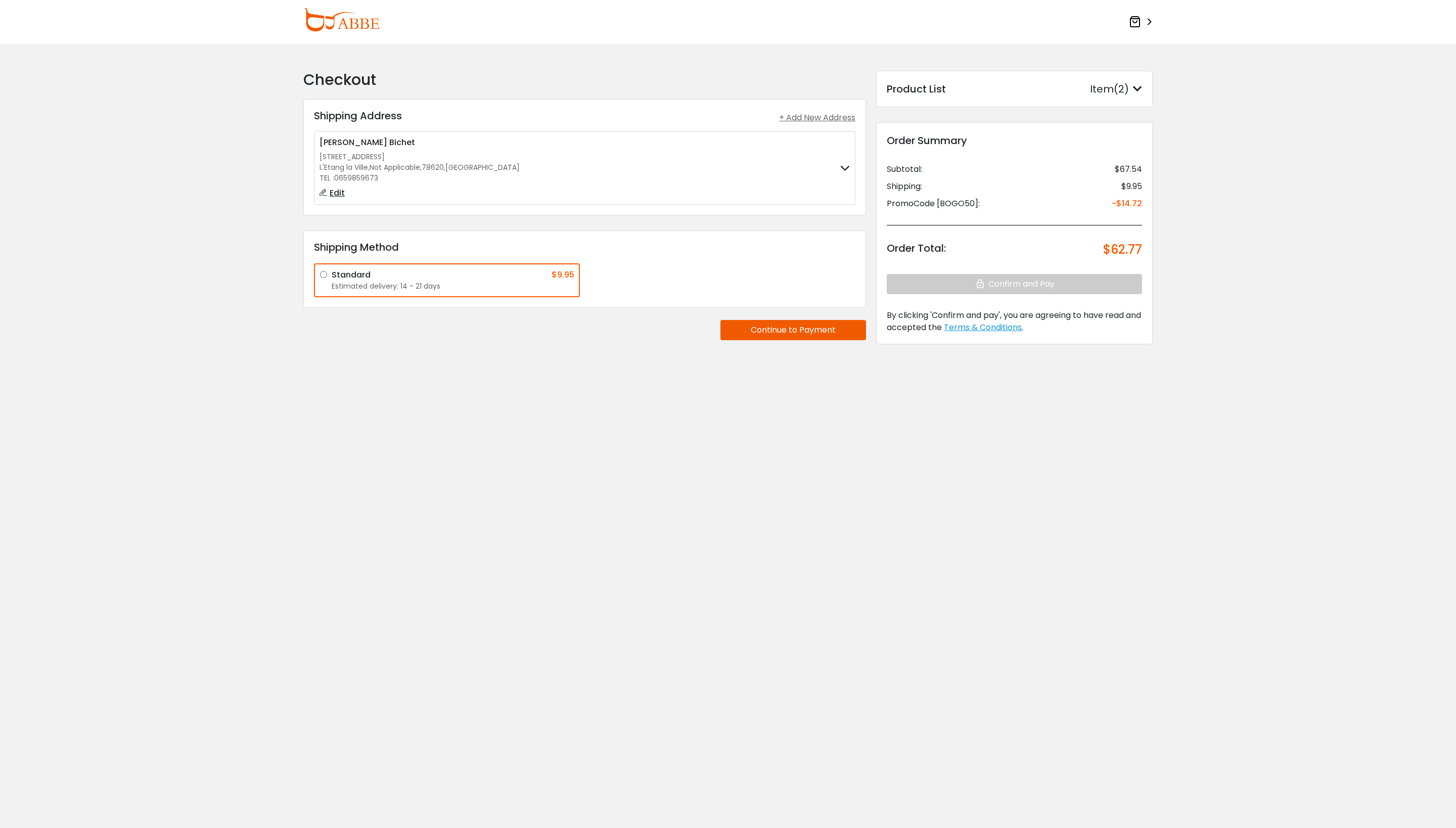
click at [569, 410] on div "**********" at bounding box center [728, 240] width 859 height 339
click at [556, 434] on html "Eyeglasses Thanks for your subscription Please use coupon code " NEWCOMER " to …" at bounding box center [728, 217] width 1456 height 434
